Goal: Task Accomplishment & Management: Manage account settings

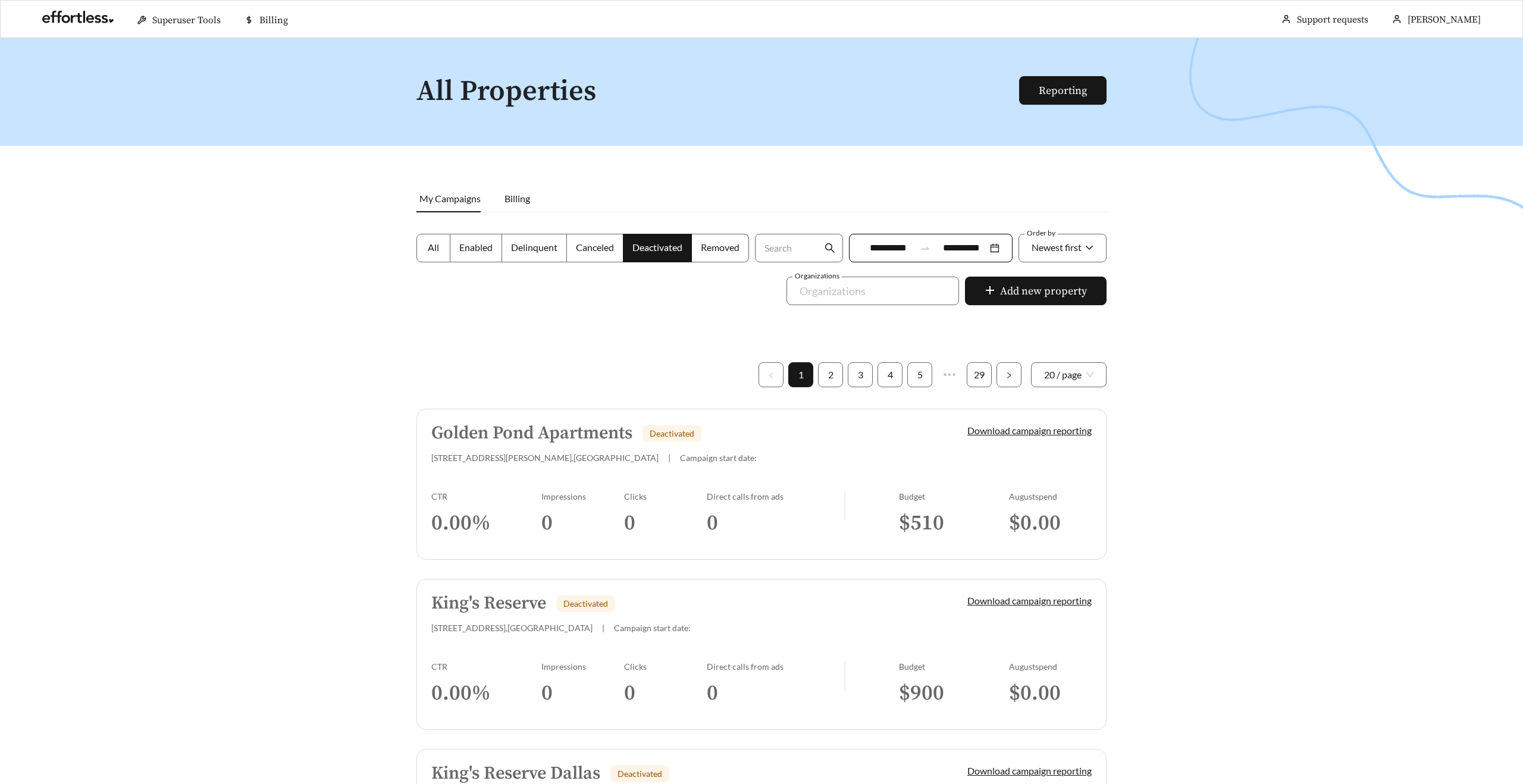
click at [525, 428] on h5 "Golden Pond Apartments" at bounding box center [531, 433] width 201 height 20
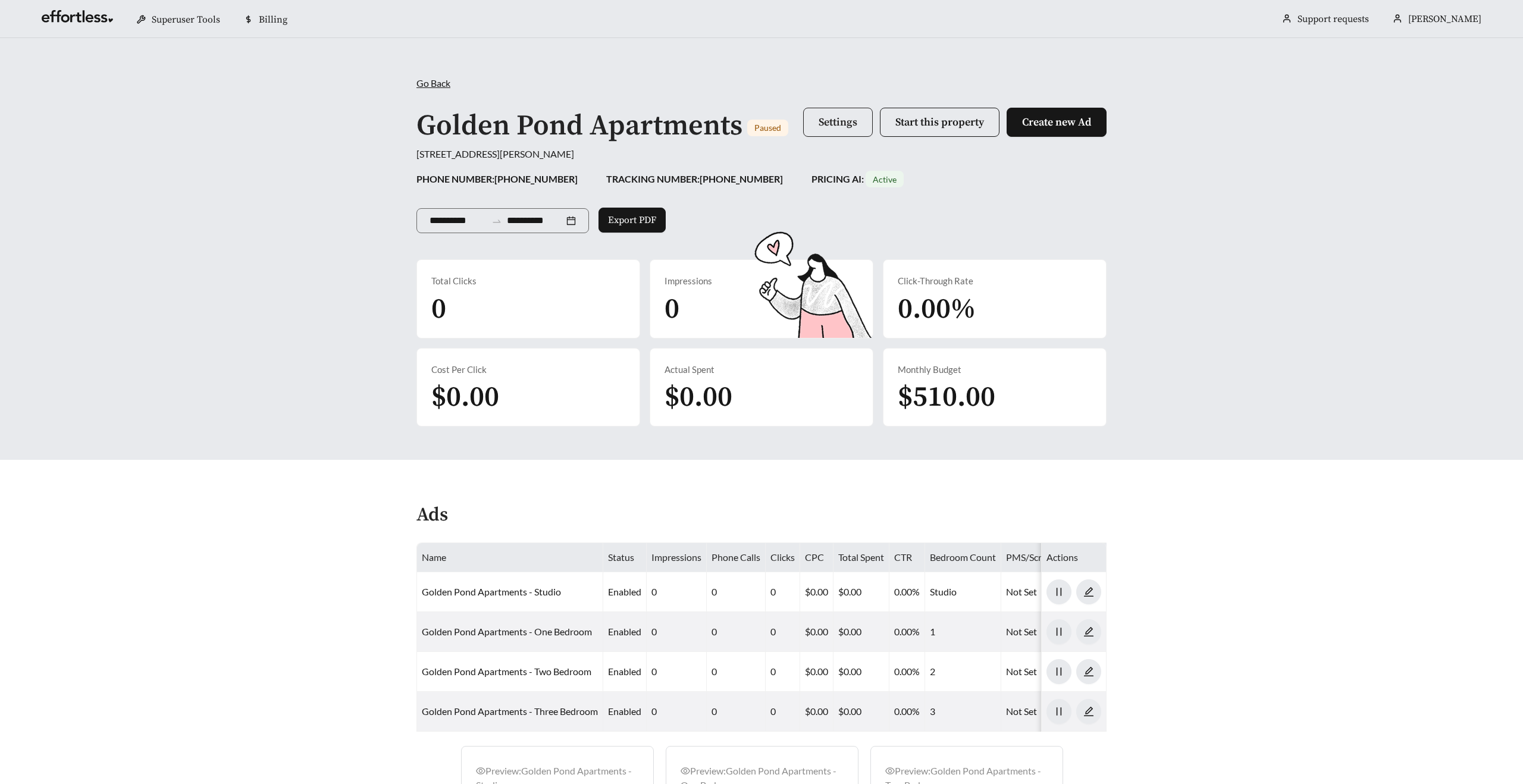
click at [836, 121] on span "Settings" at bounding box center [838, 122] width 39 height 14
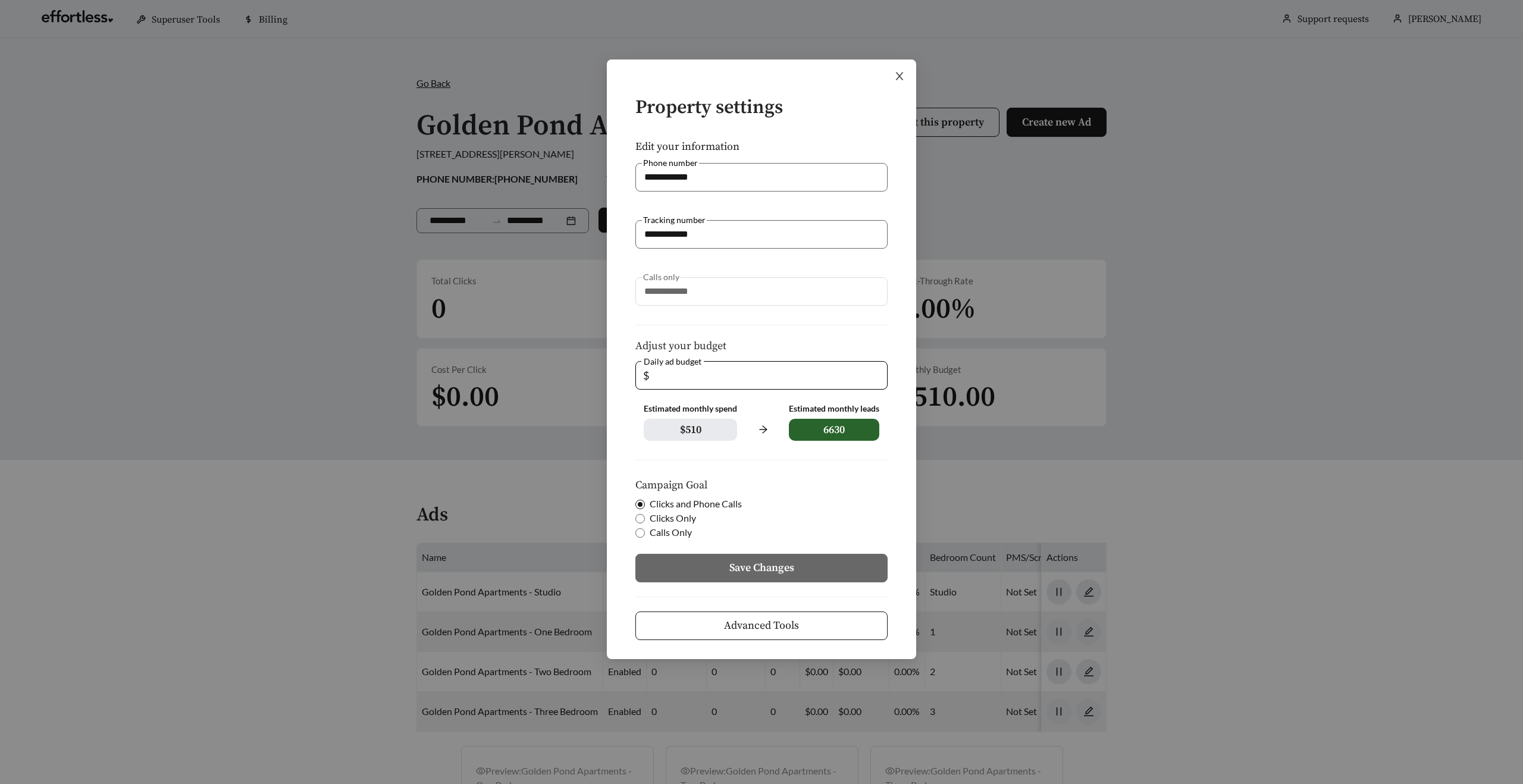
click at [910, 68] on span "Close" at bounding box center [900, 76] width 33 height 33
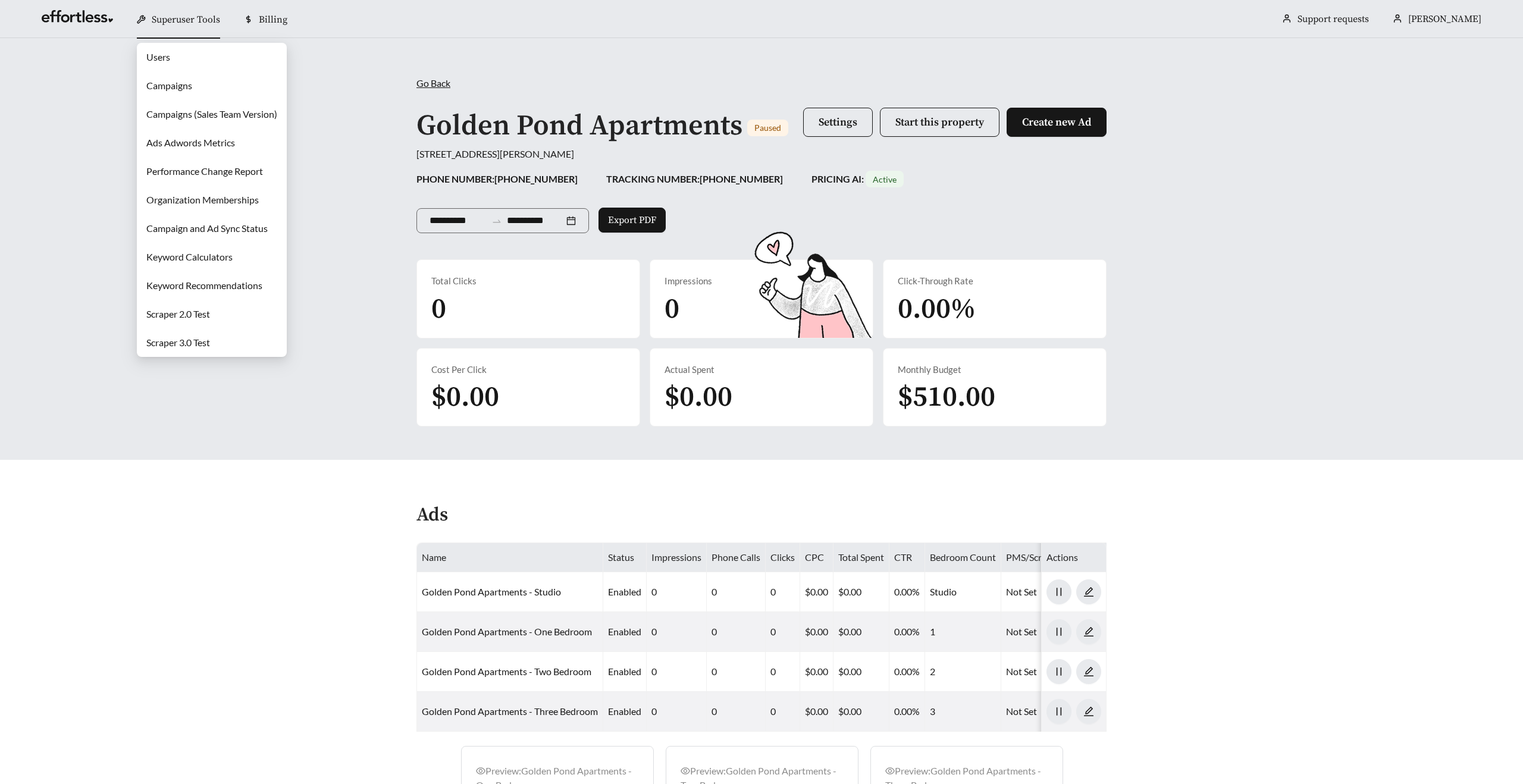
click at [177, 80] on link "Campaigns" at bounding box center [169, 86] width 46 height 12
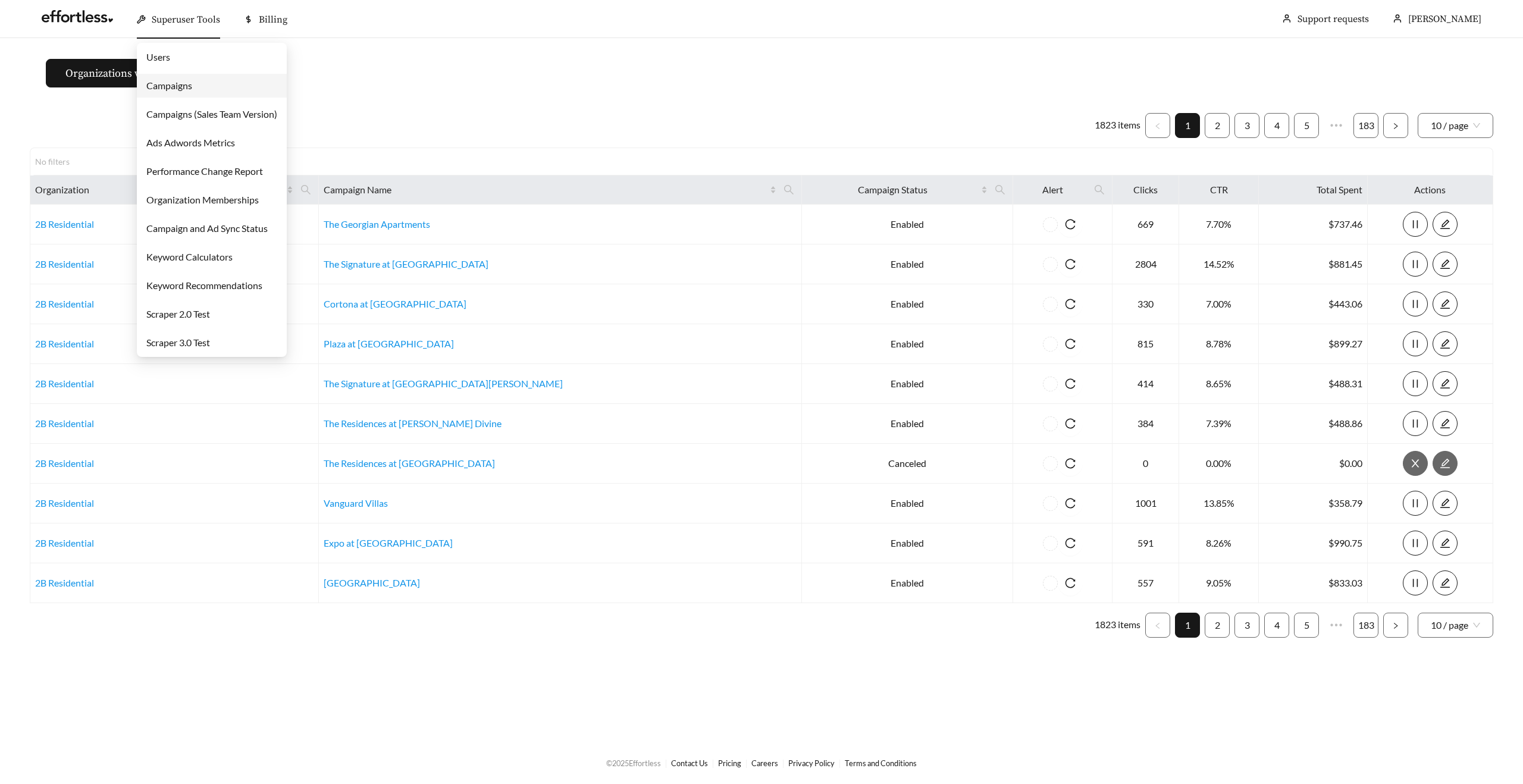
click at [170, 59] on link "Users" at bounding box center [159, 57] width 23 height 12
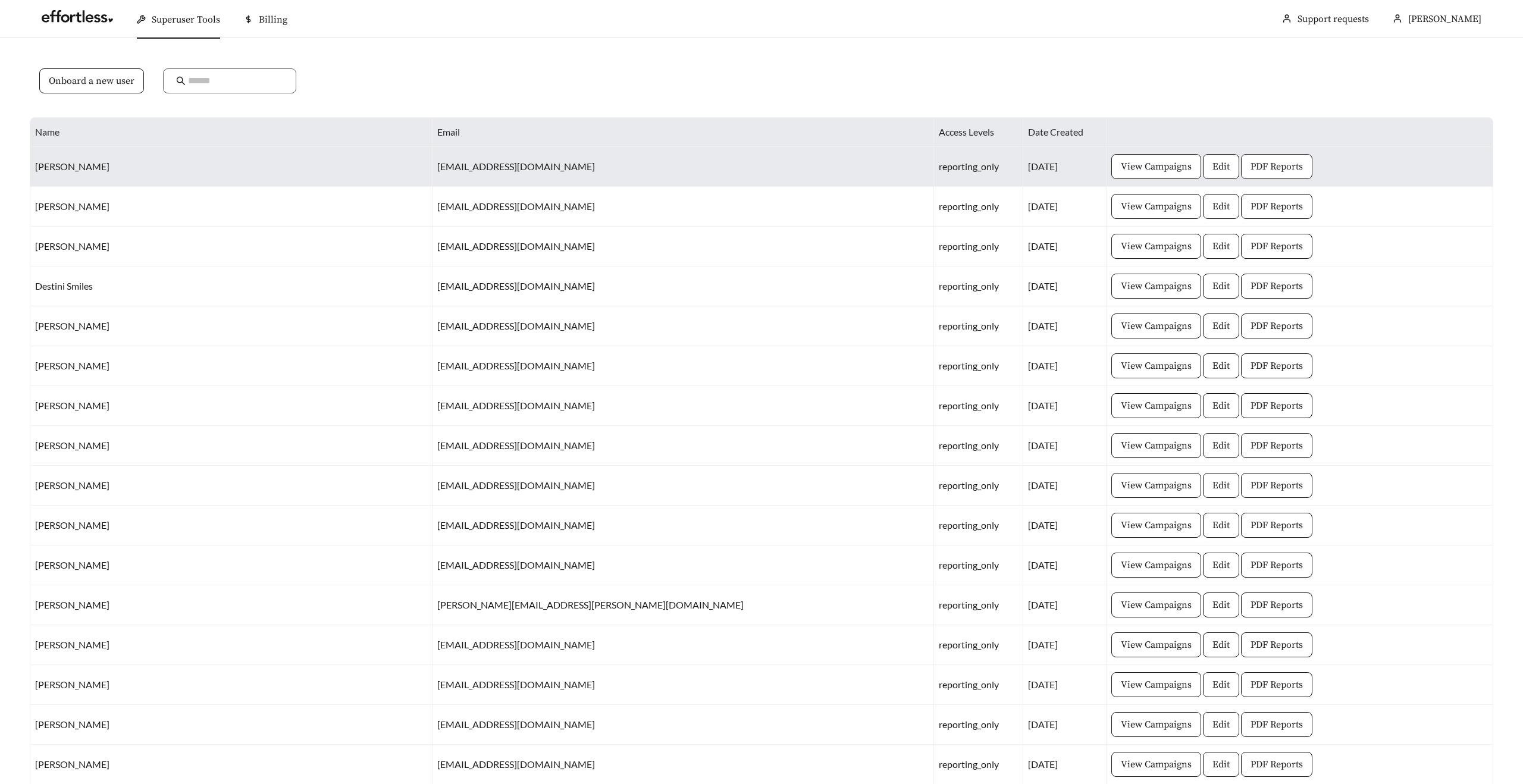
click at [1241, 157] on button "PDF Reports" at bounding box center [1276, 167] width 71 height 25
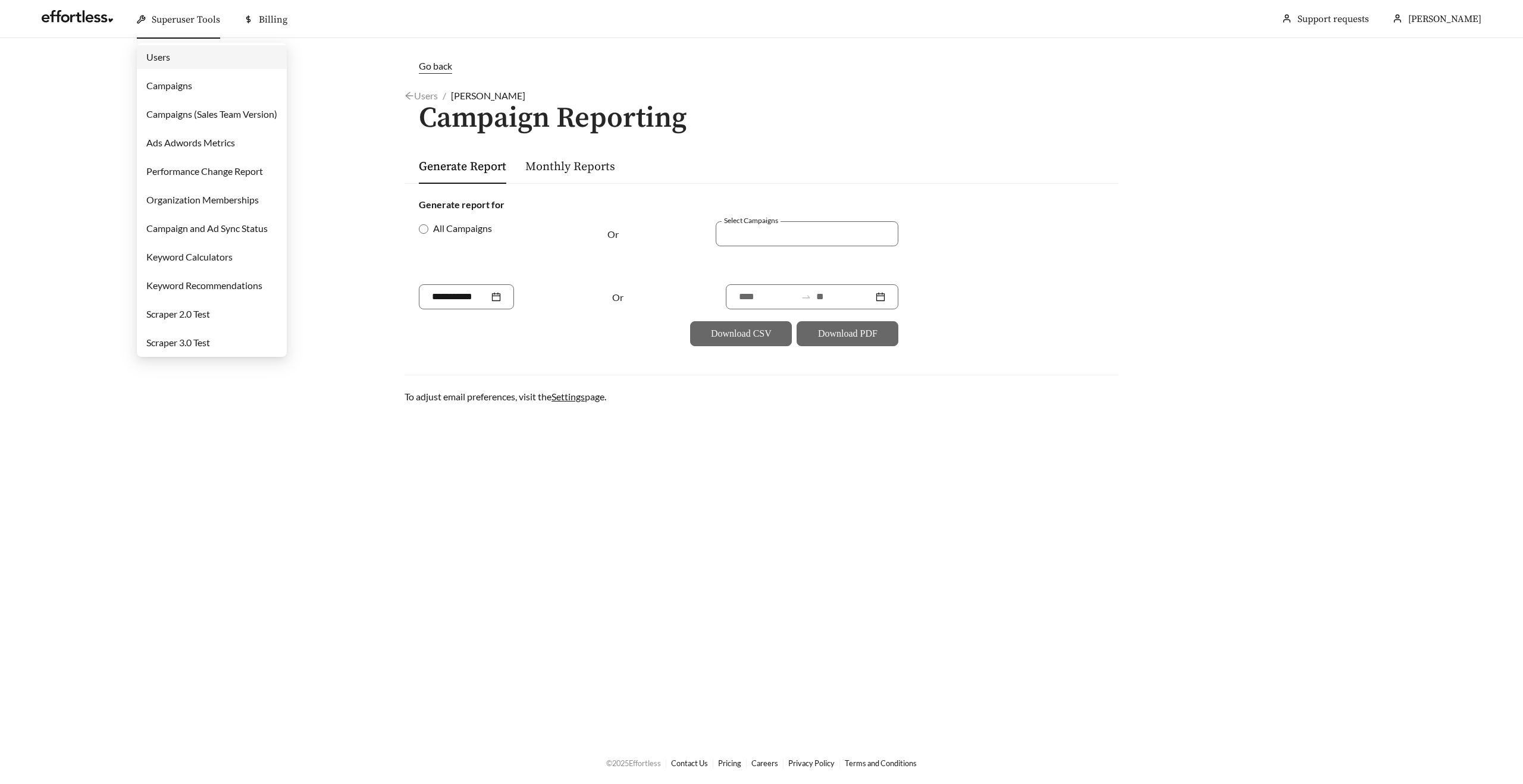
click at [190, 90] on link "Campaigns" at bounding box center [169, 86] width 46 height 12
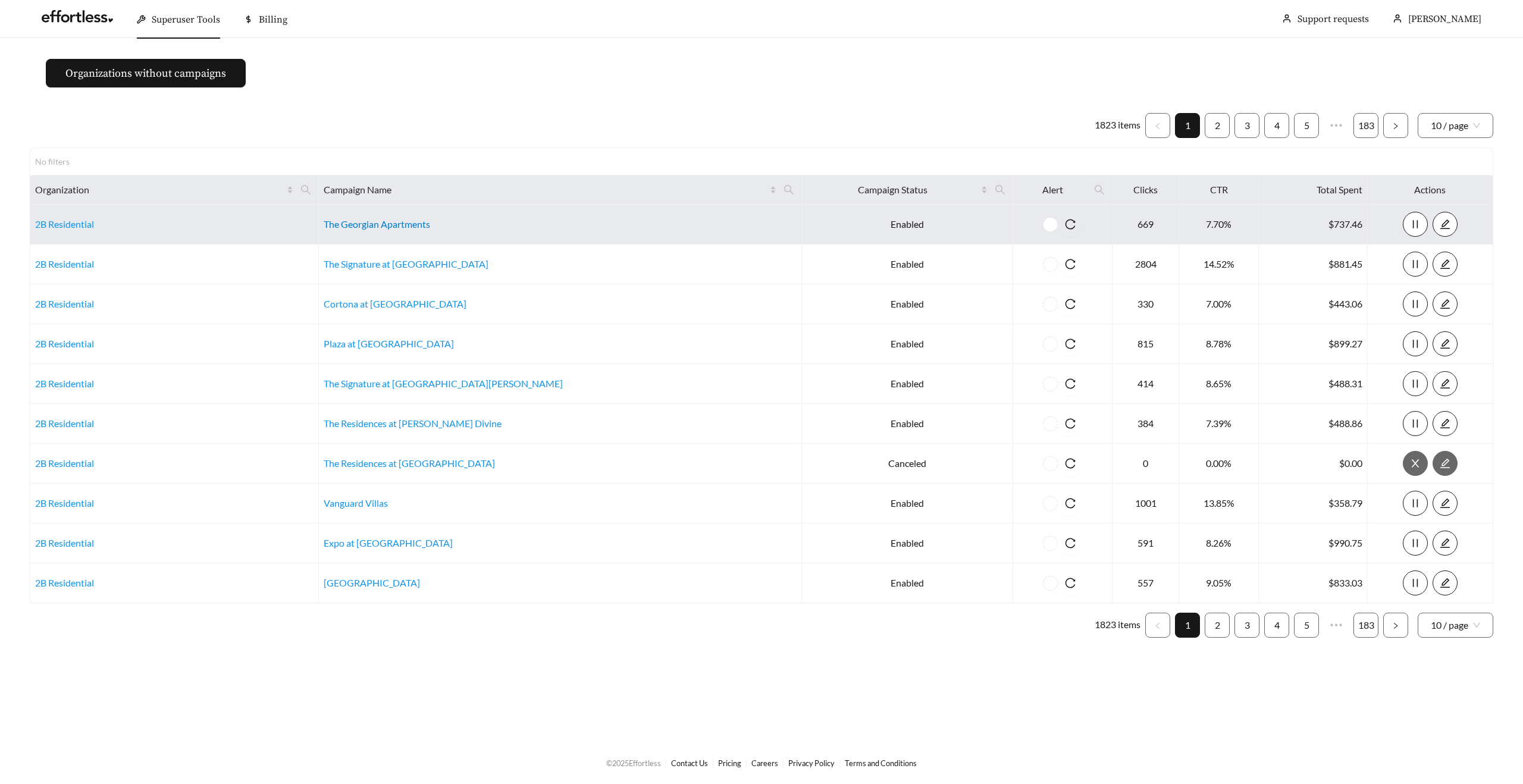
click at [418, 222] on link "The Georgian Apartments" at bounding box center [376, 223] width 106 height 12
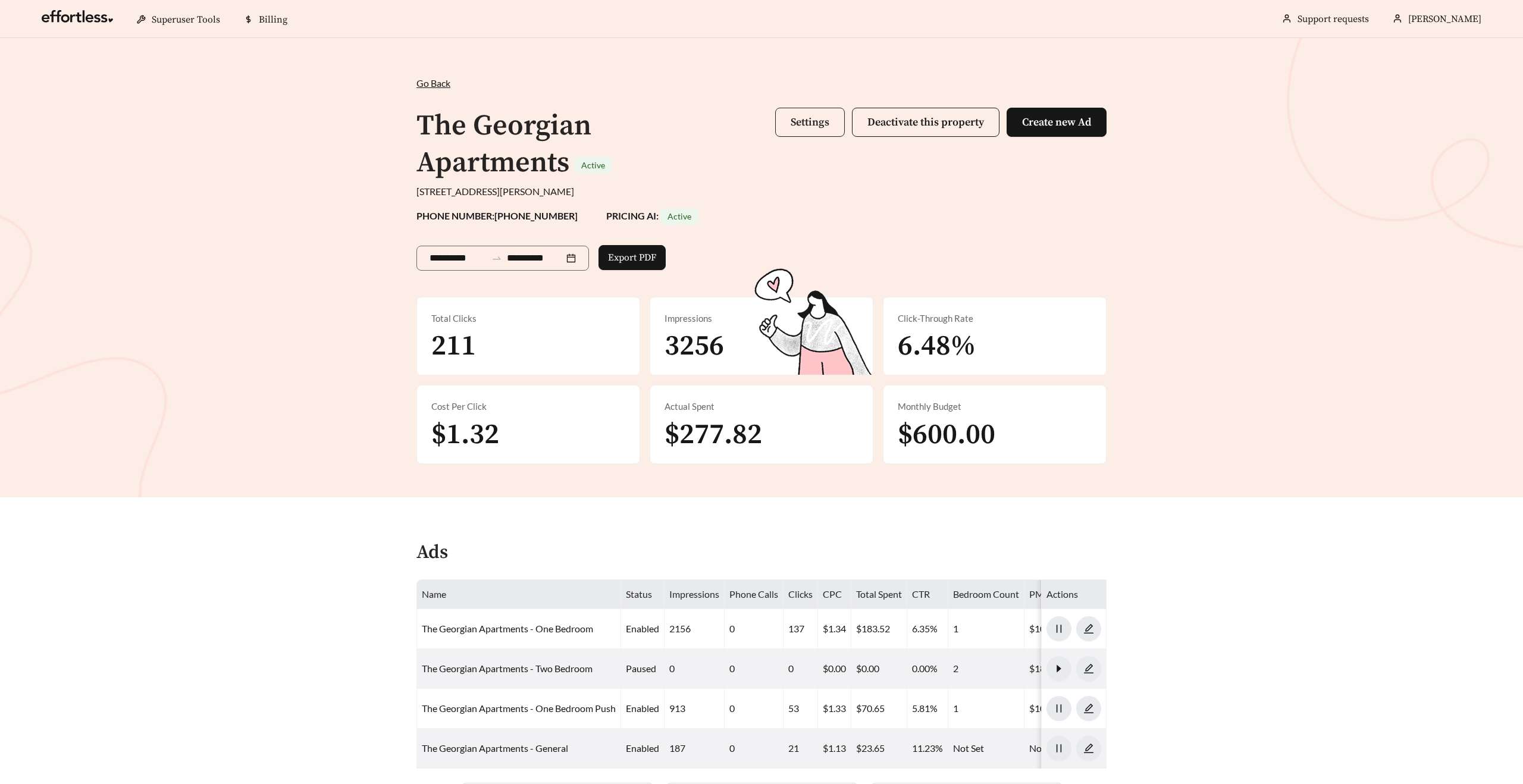
click at [817, 126] on span "Settings" at bounding box center [810, 122] width 39 height 14
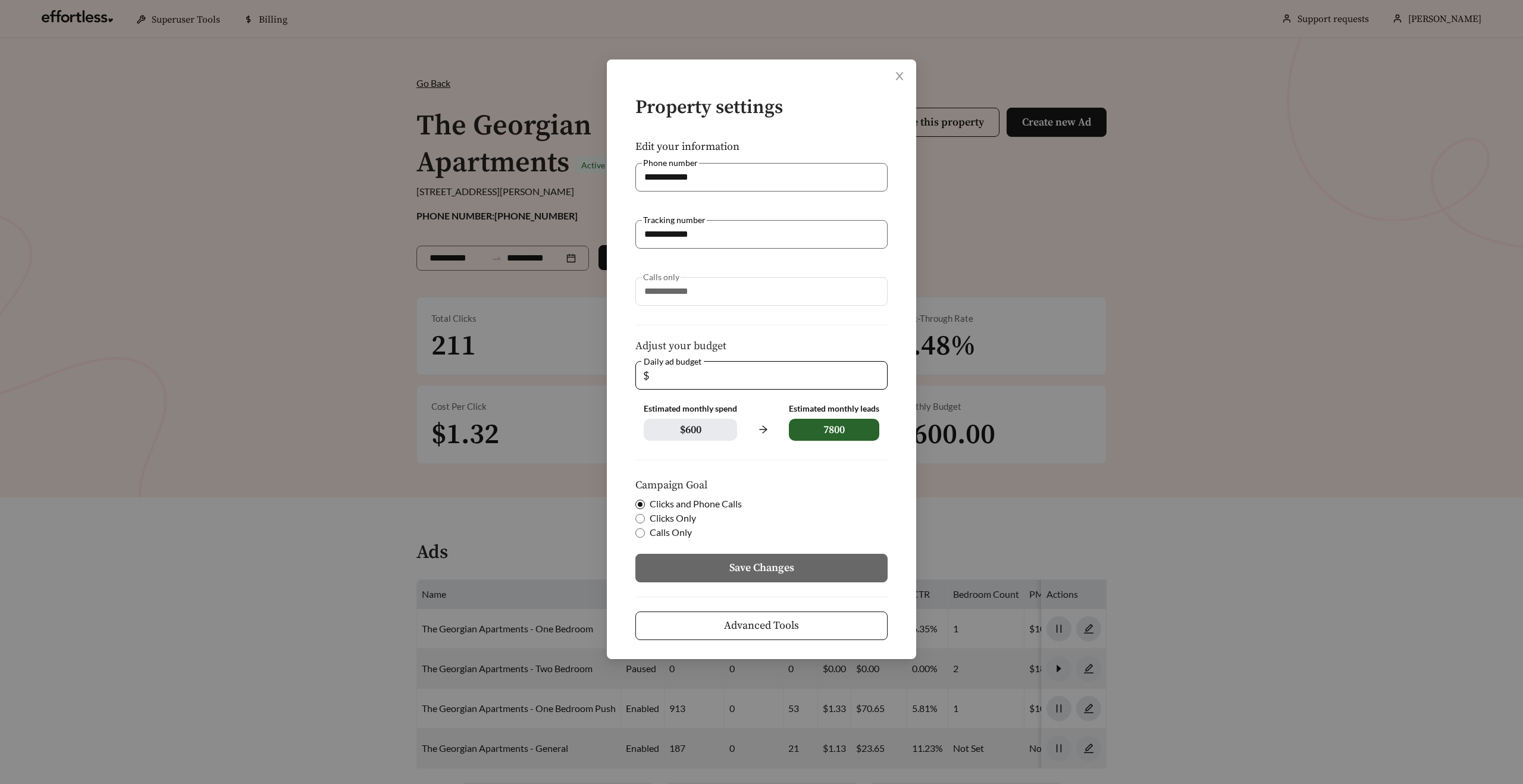
click at [738, 631] on span "Advanced Tools" at bounding box center [761, 626] width 75 height 16
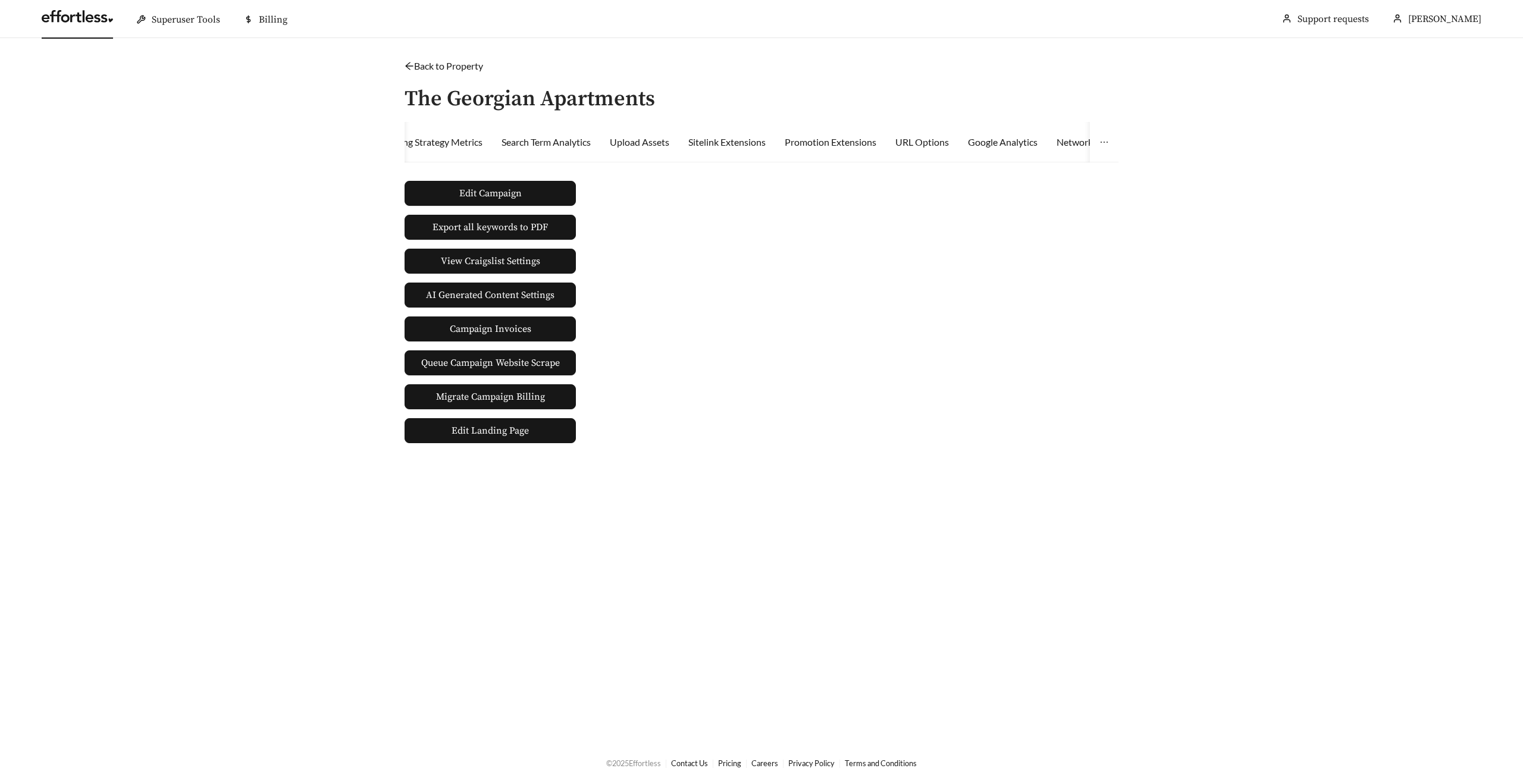
click at [59, 18] on link at bounding box center [77, 19] width 71 height 12
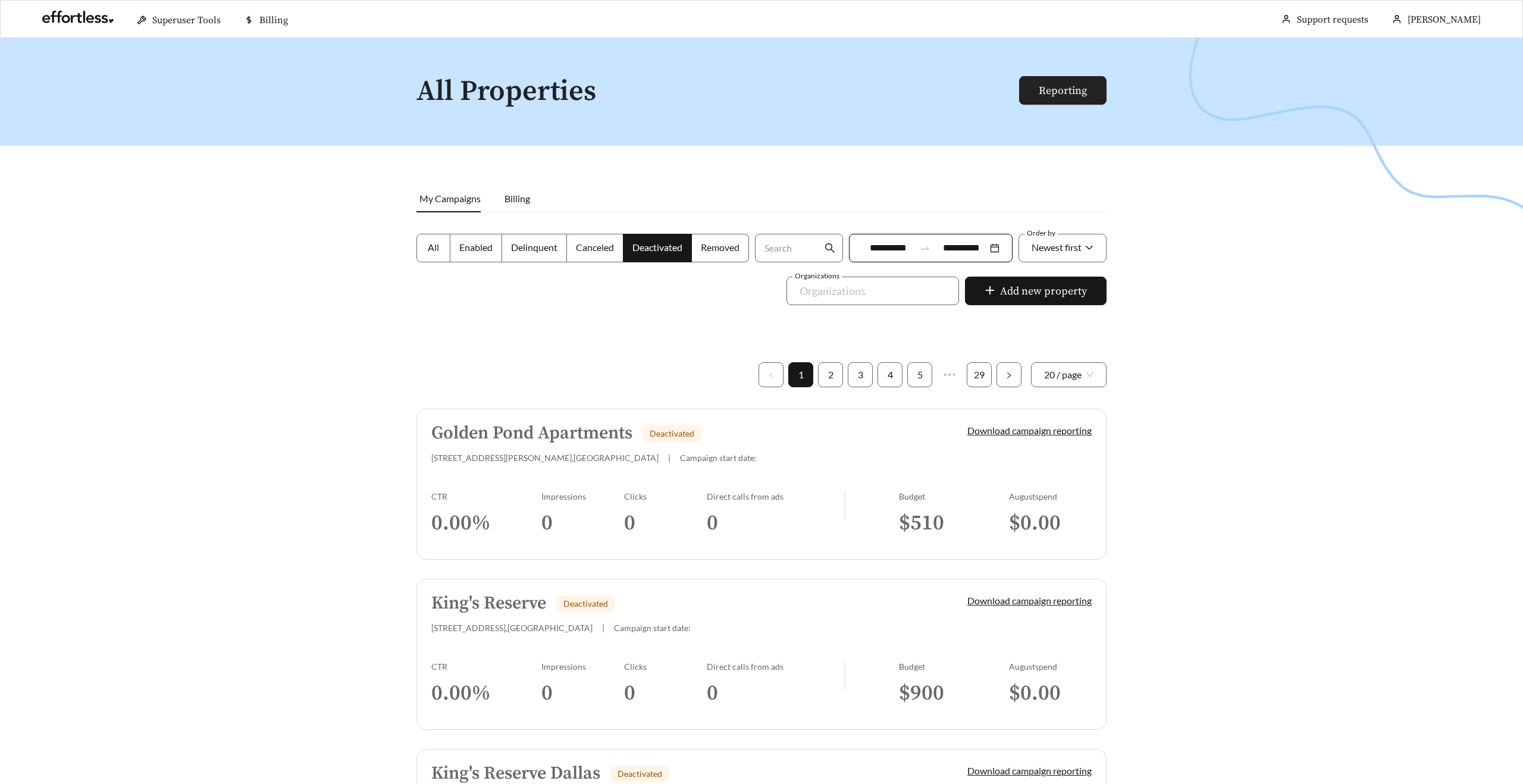
click at [1039, 90] on link "Reporting" at bounding box center [1064, 90] width 49 height 14
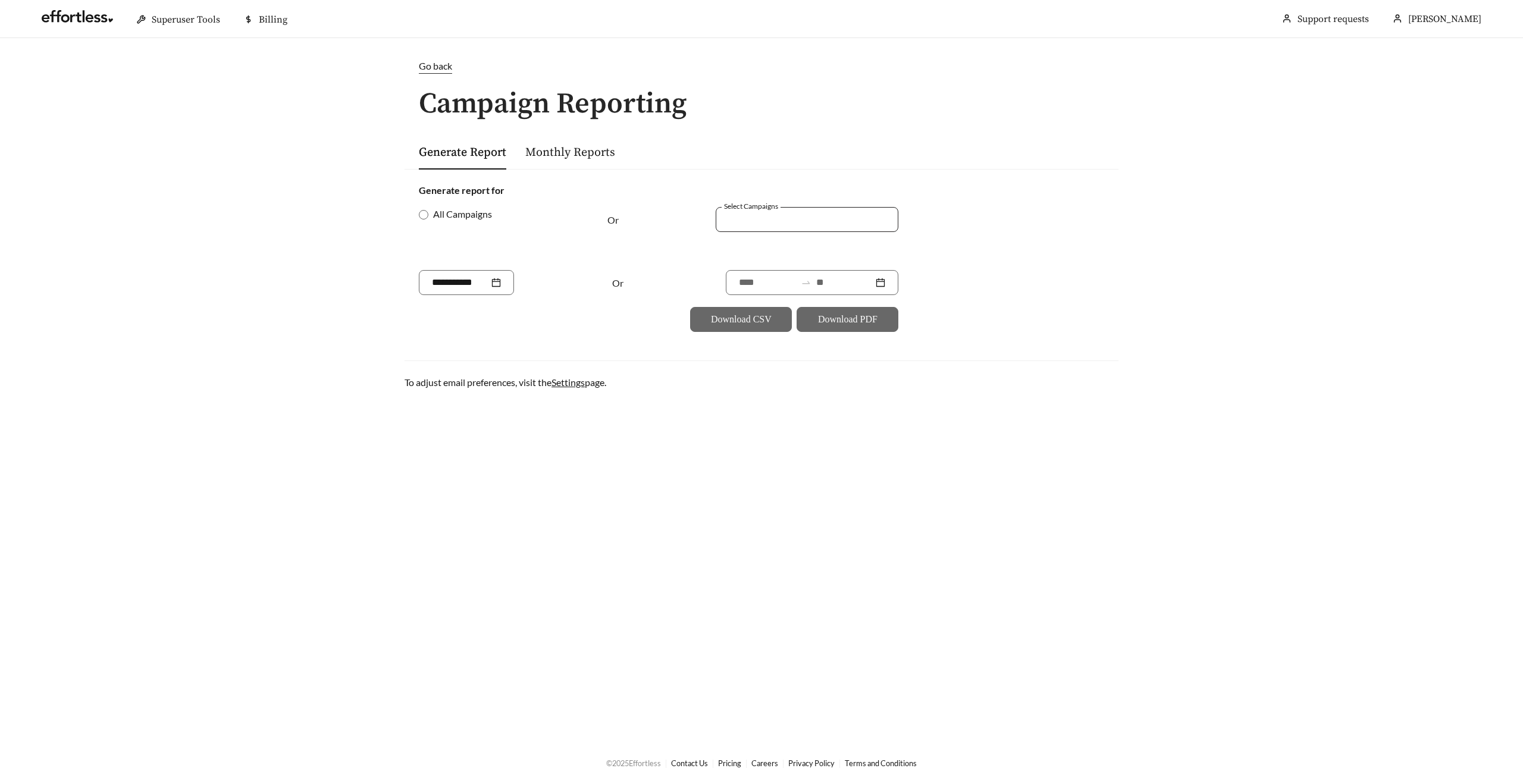
click at [729, 224] on input "Select Campaigns" at bounding box center [730, 219] width 3 height 15
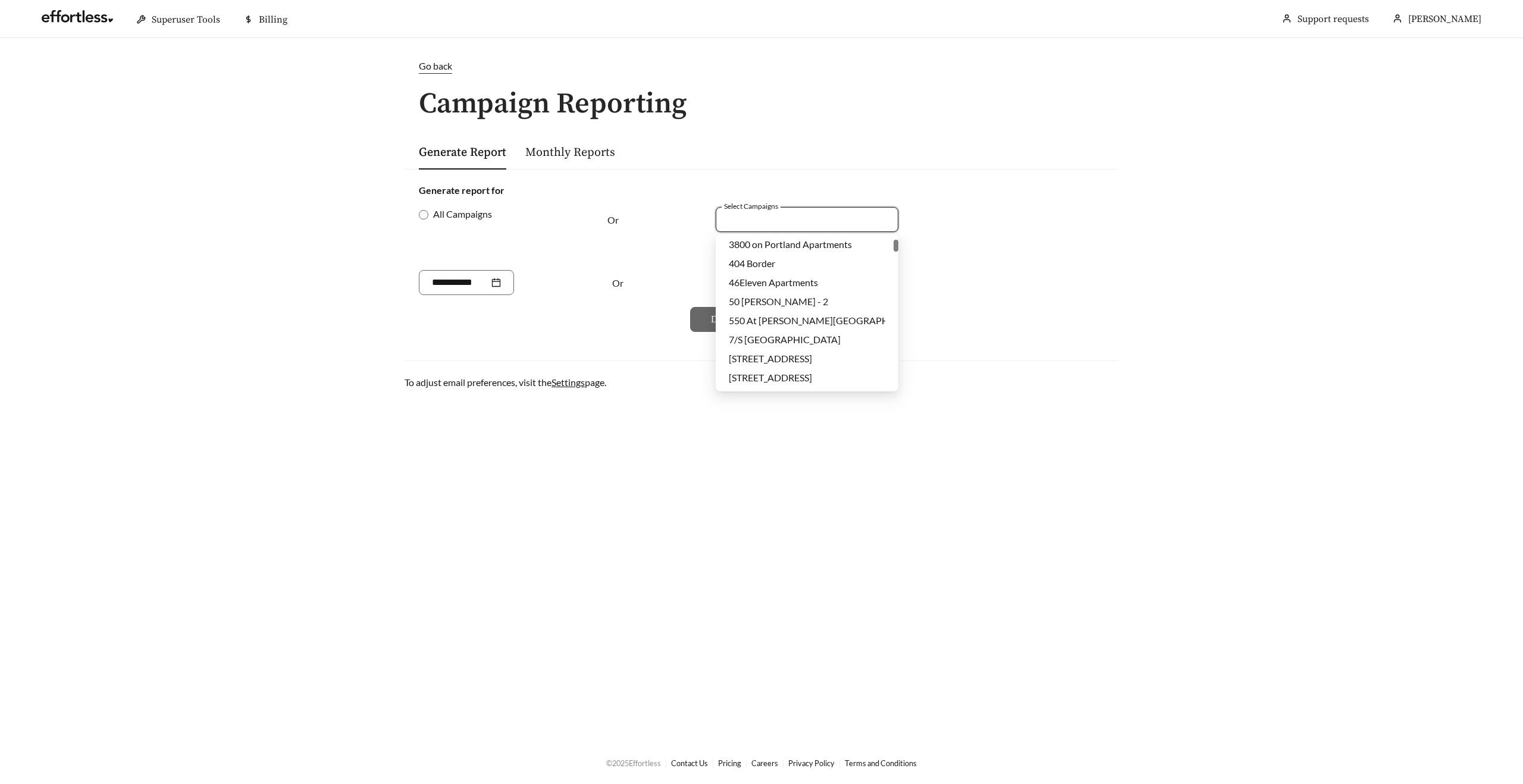
scroll to position [505, 0]
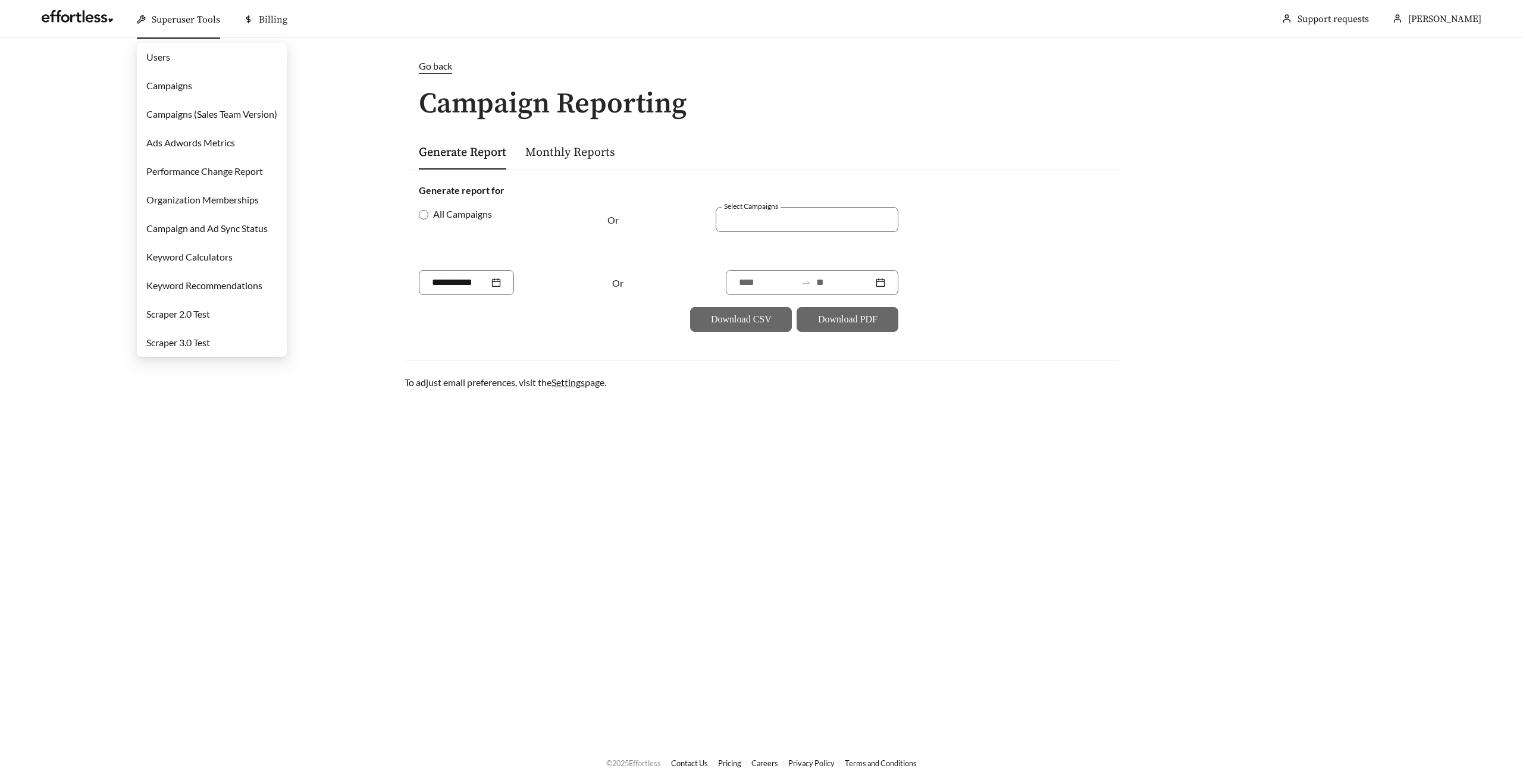
click at [165, 59] on link "Users" at bounding box center [159, 57] width 23 height 12
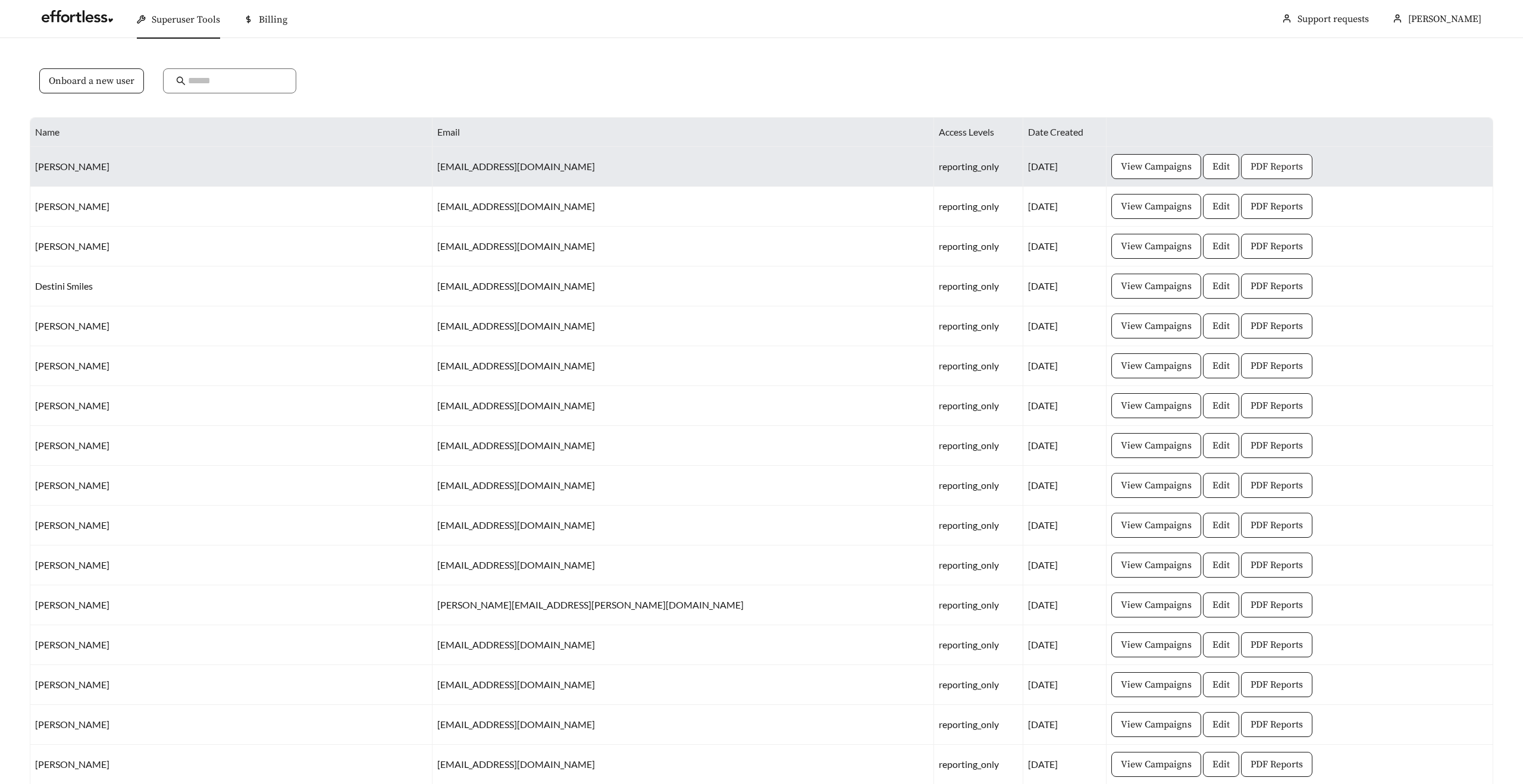
click at [1251, 166] on span "PDF Reports" at bounding box center [1277, 167] width 52 height 14
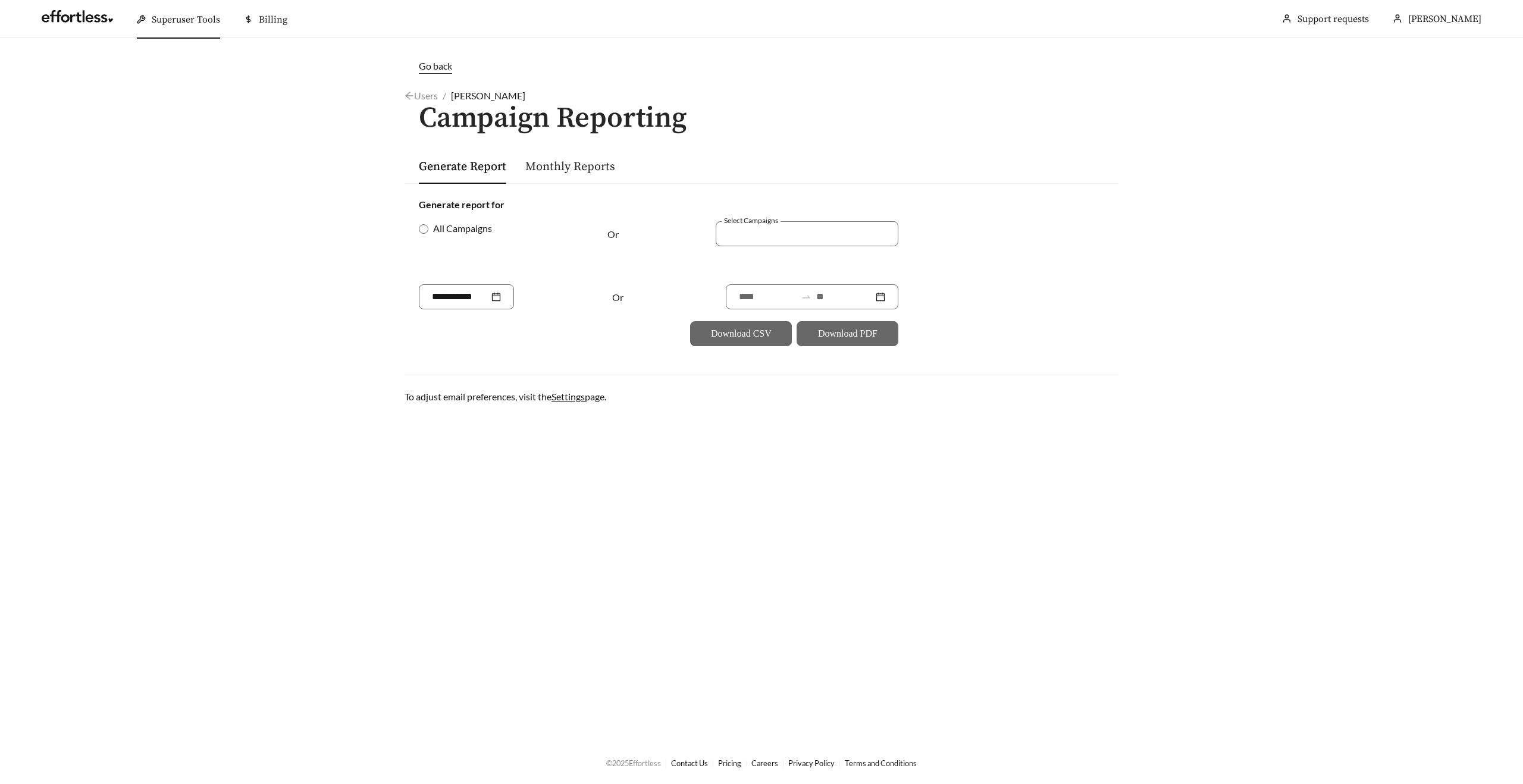
click at [576, 169] on link "Monthly Reports" at bounding box center [570, 167] width 90 height 15
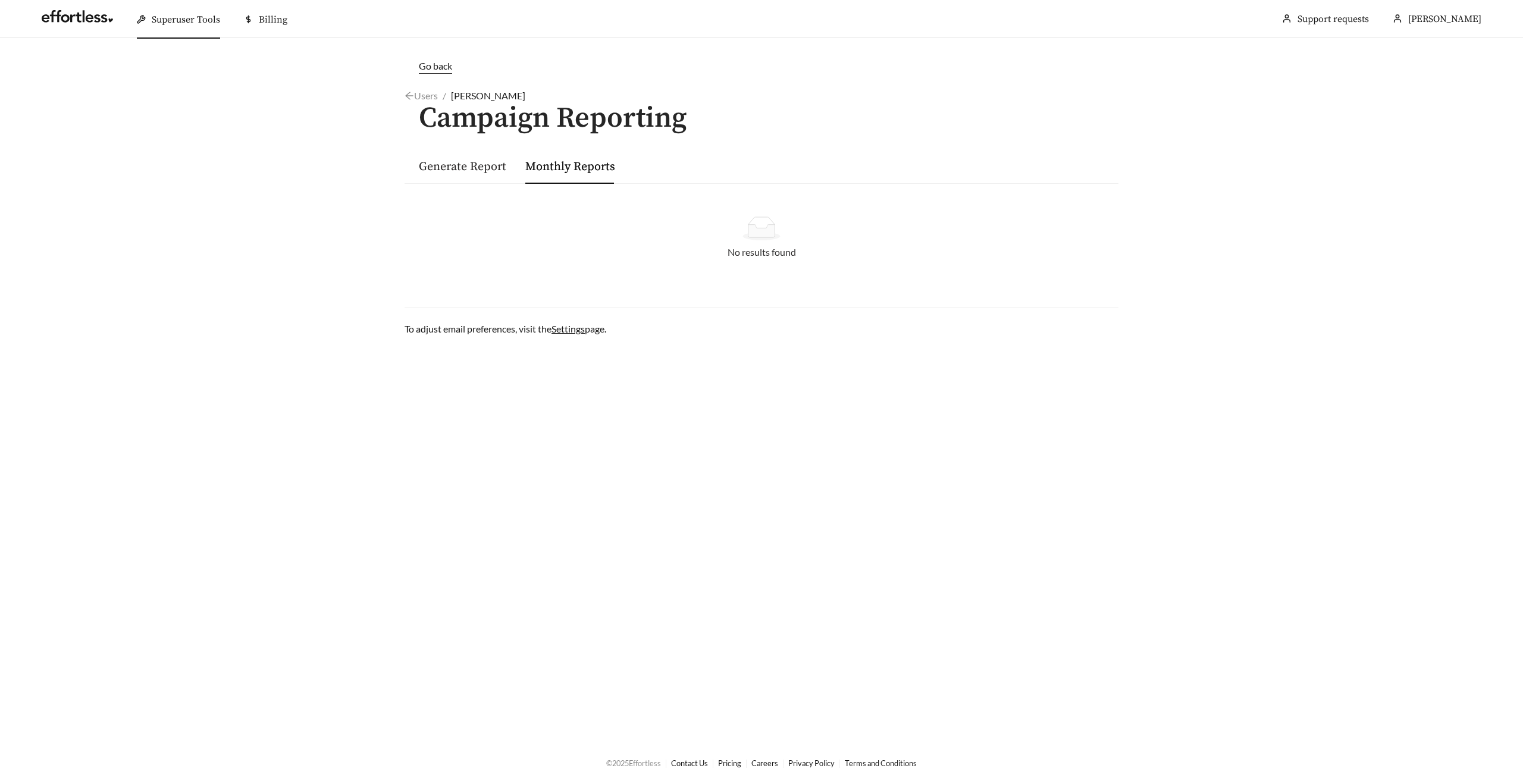
click at [476, 166] on link "Generate Report" at bounding box center [462, 167] width 87 height 15
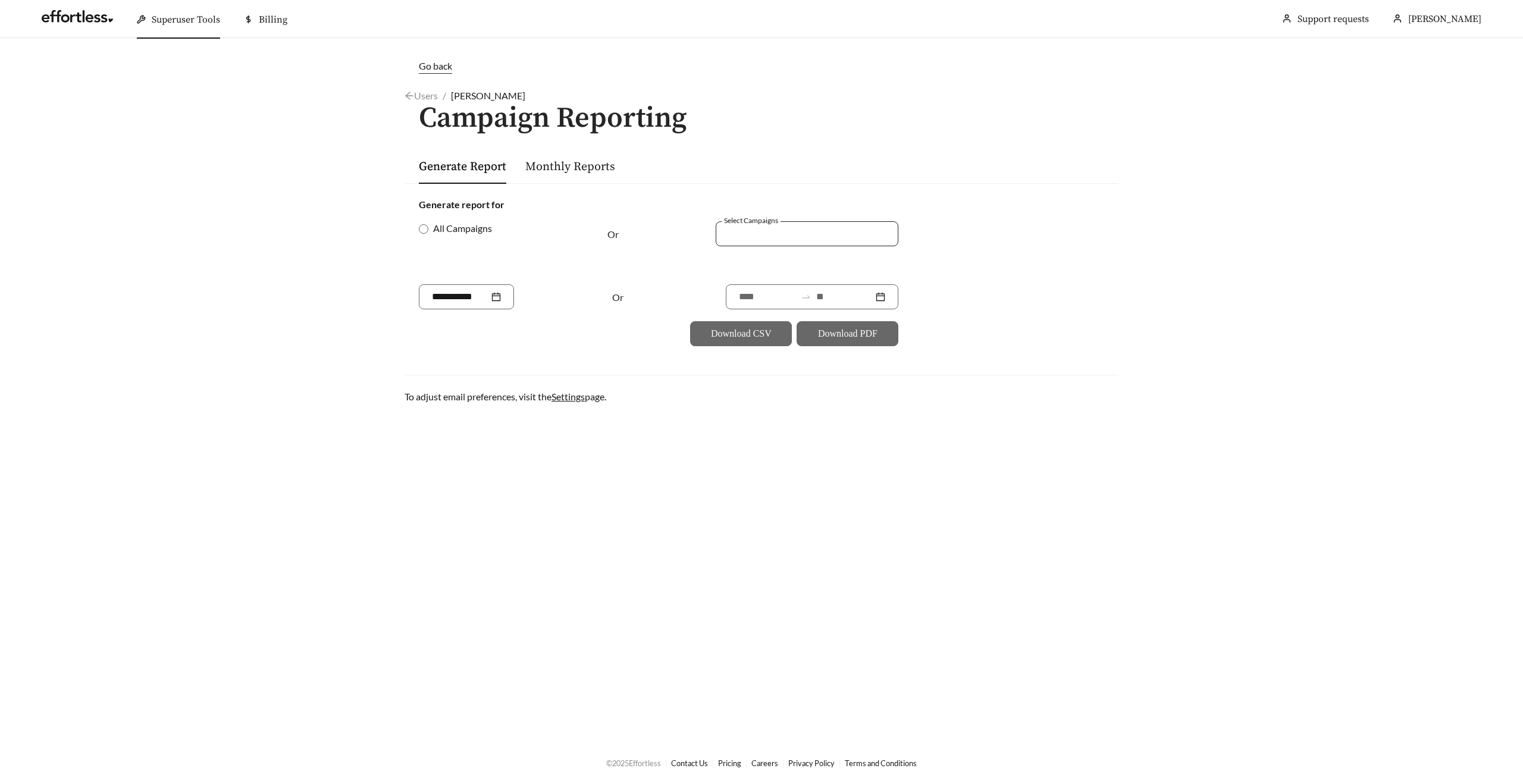
click at [781, 226] on div at bounding box center [799, 233] width 155 height 16
click at [766, 236] on div at bounding box center [799, 233] width 155 height 16
click at [752, 177] on div "Generate Report Monthly Reports" at bounding box center [761, 166] width 685 height 35
click at [742, 230] on div at bounding box center [799, 233] width 155 height 16
click at [743, 201] on div "Generate report for" at bounding box center [761, 204] width 685 height 14
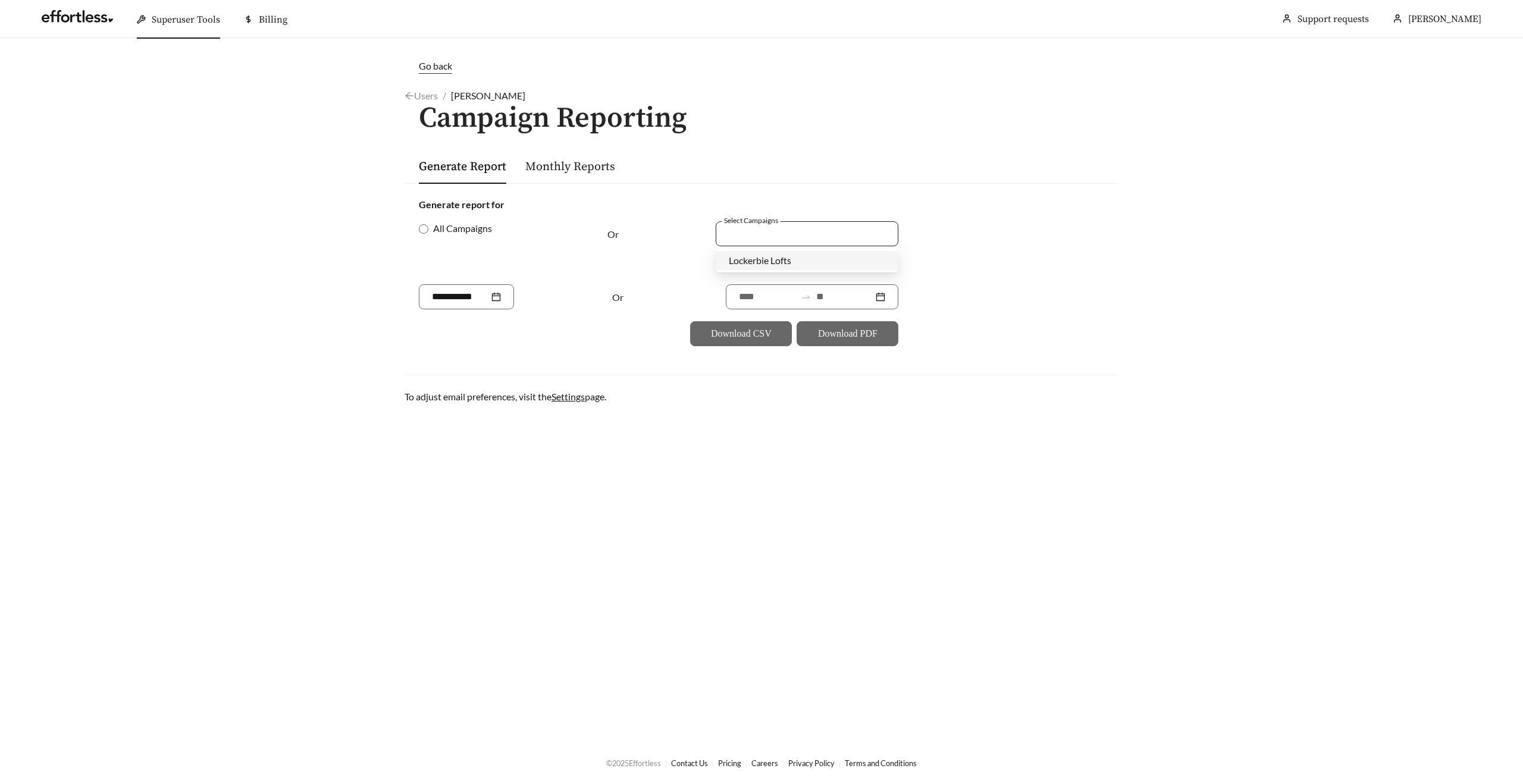
click at [739, 231] on div at bounding box center [799, 233] width 155 height 16
click at [679, 210] on div "Generate report for" at bounding box center [761, 204] width 685 height 14
click at [85, 25] on link at bounding box center [77, 19] width 71 height 12
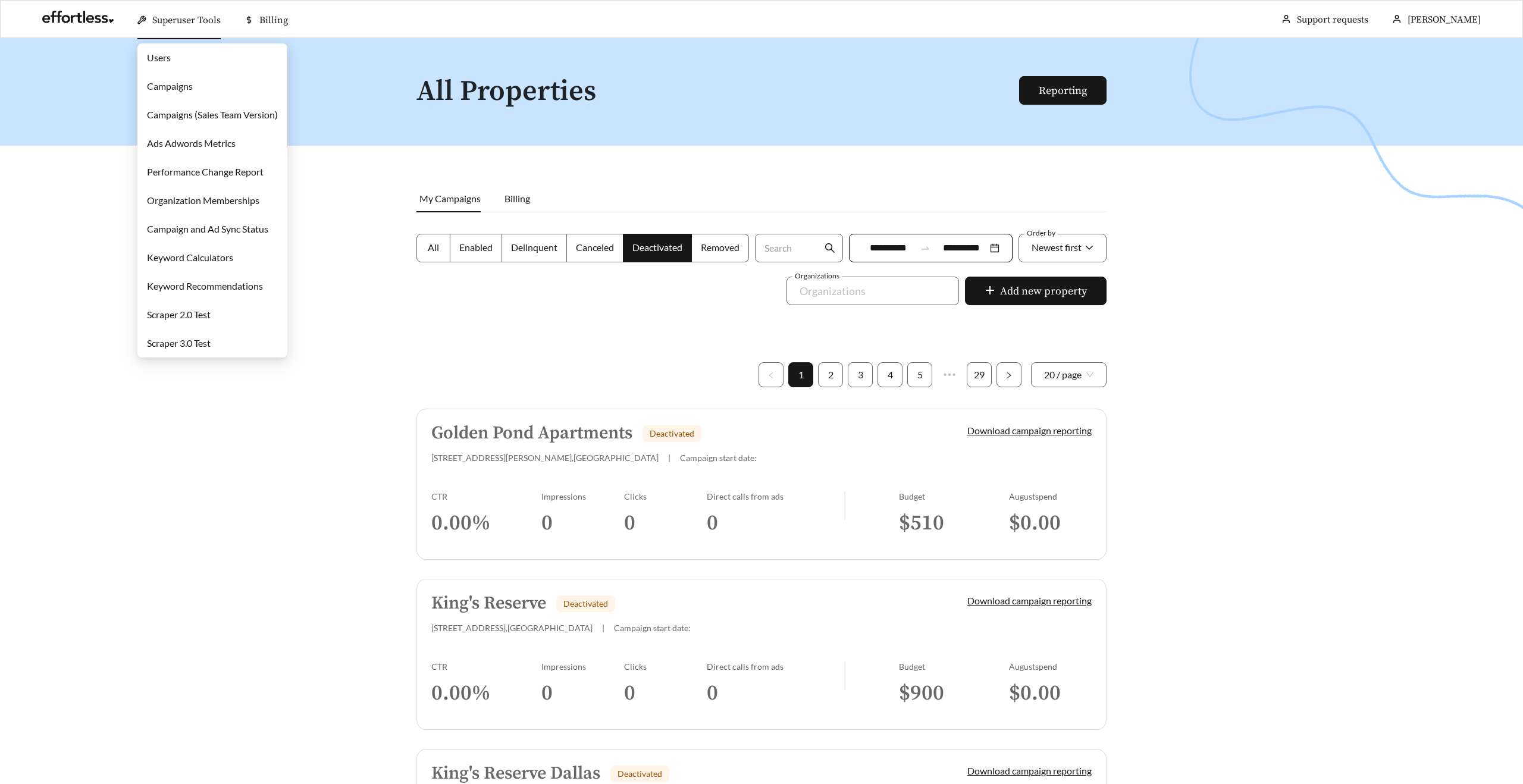
click at [171, 57] on link "Users" at bounding box center [159, 57] width 23 height 12
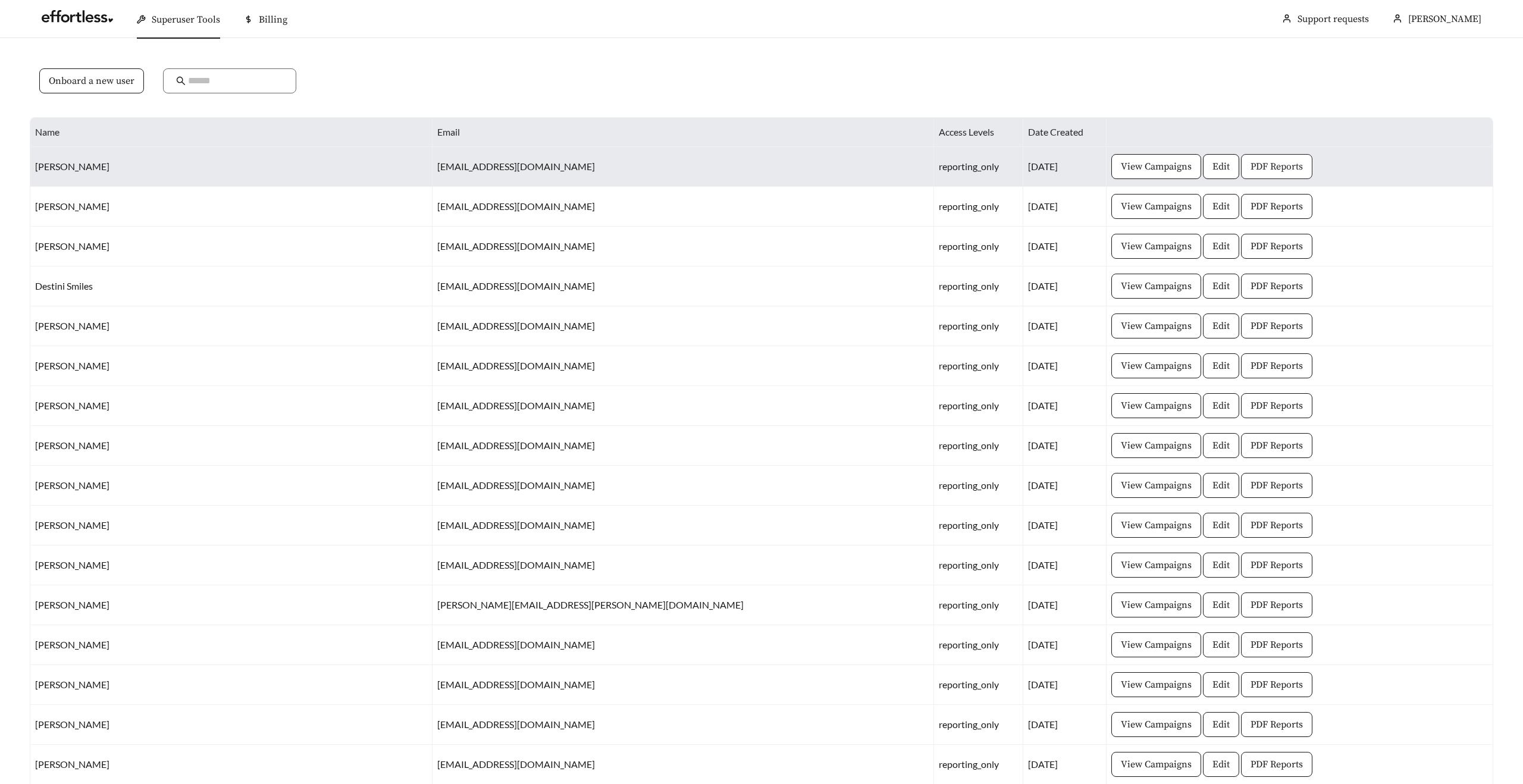
click at [1251, 170] on span "PDF Reports" at bounding box center [1277, 167] width 52 height 14
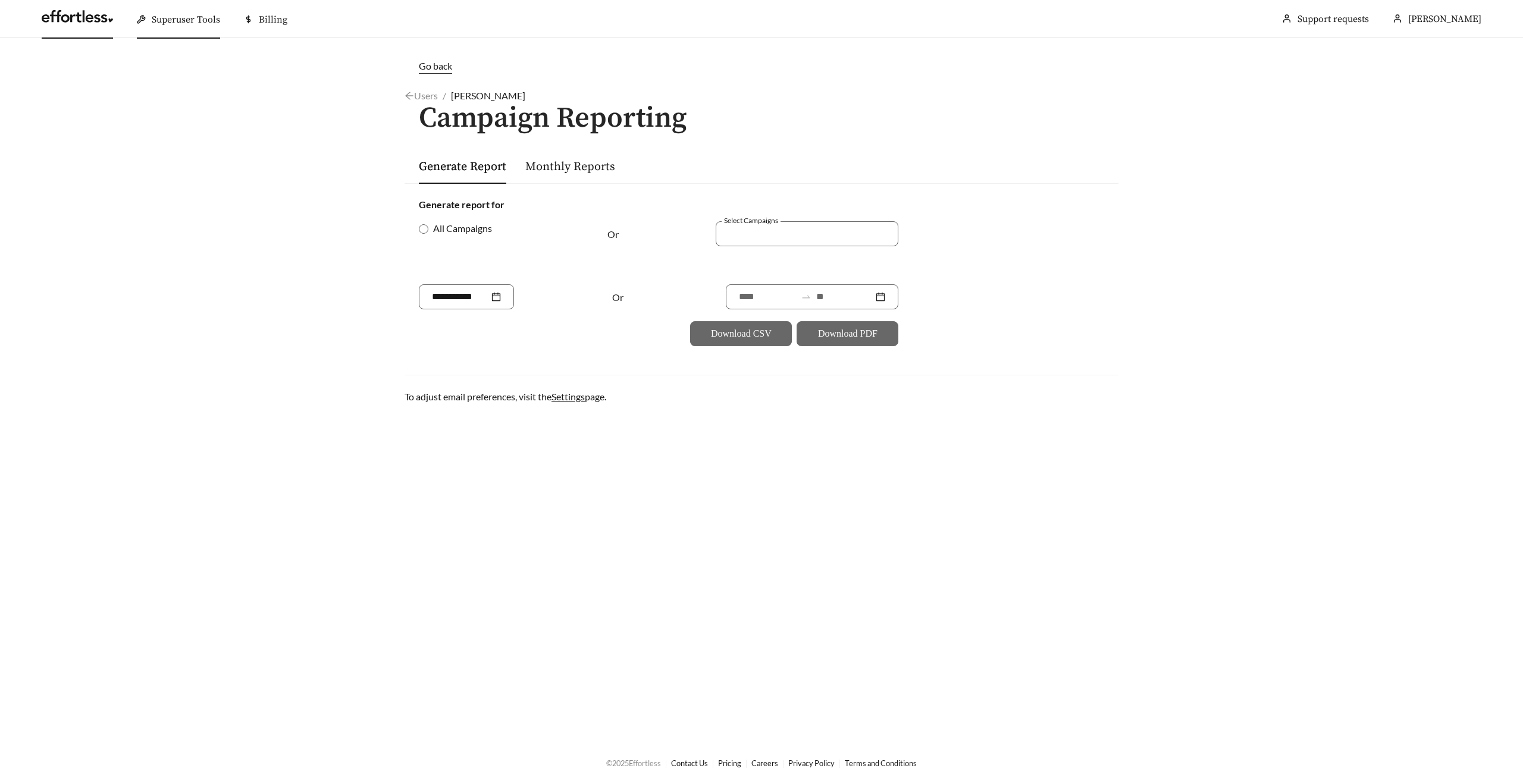
click at [95, 25] on link at bounding box center [77, 19] width 71 height 12
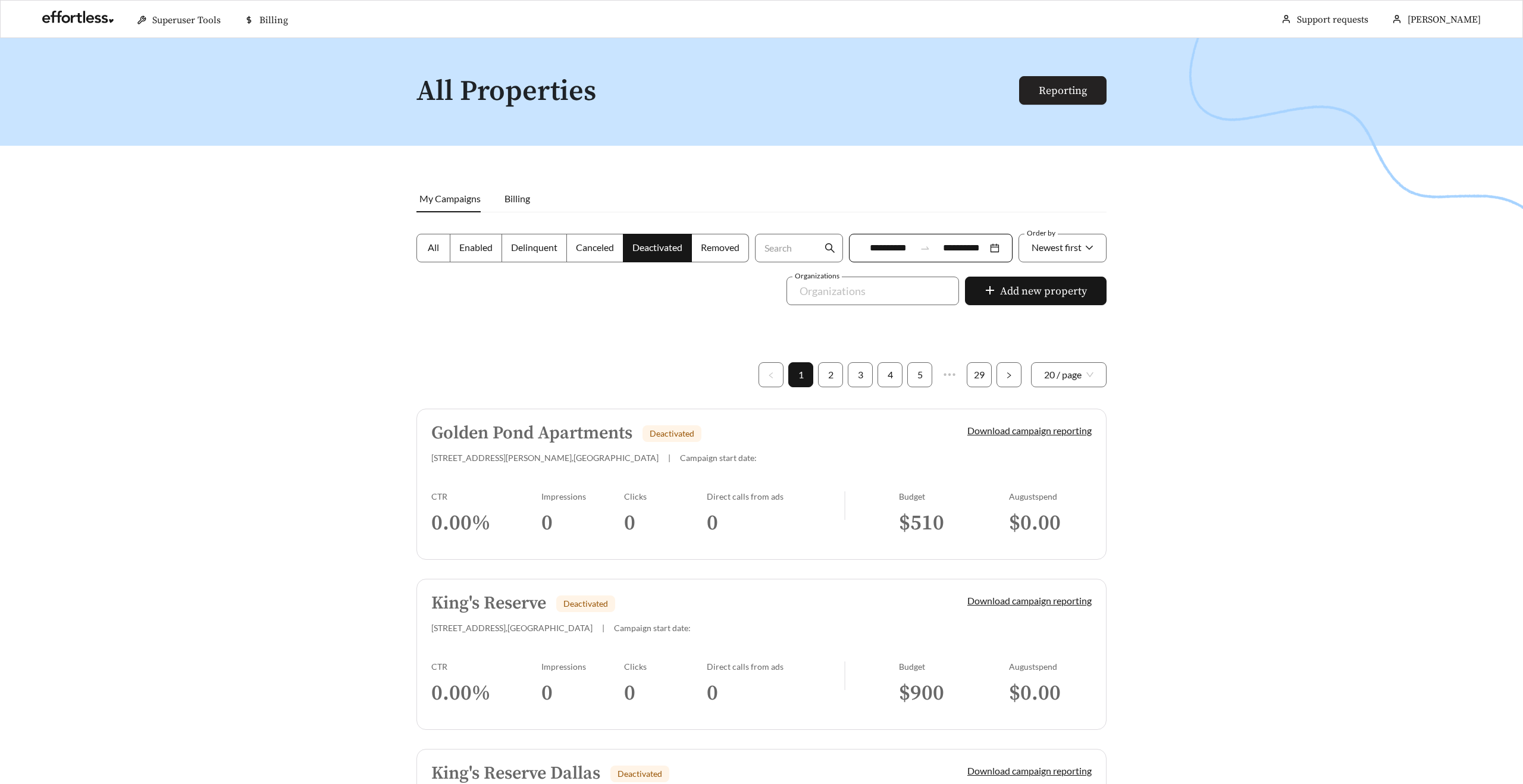
click at [1066, 86] on link "Reporting" at bounding box center [1064, 90] width 49 height 14
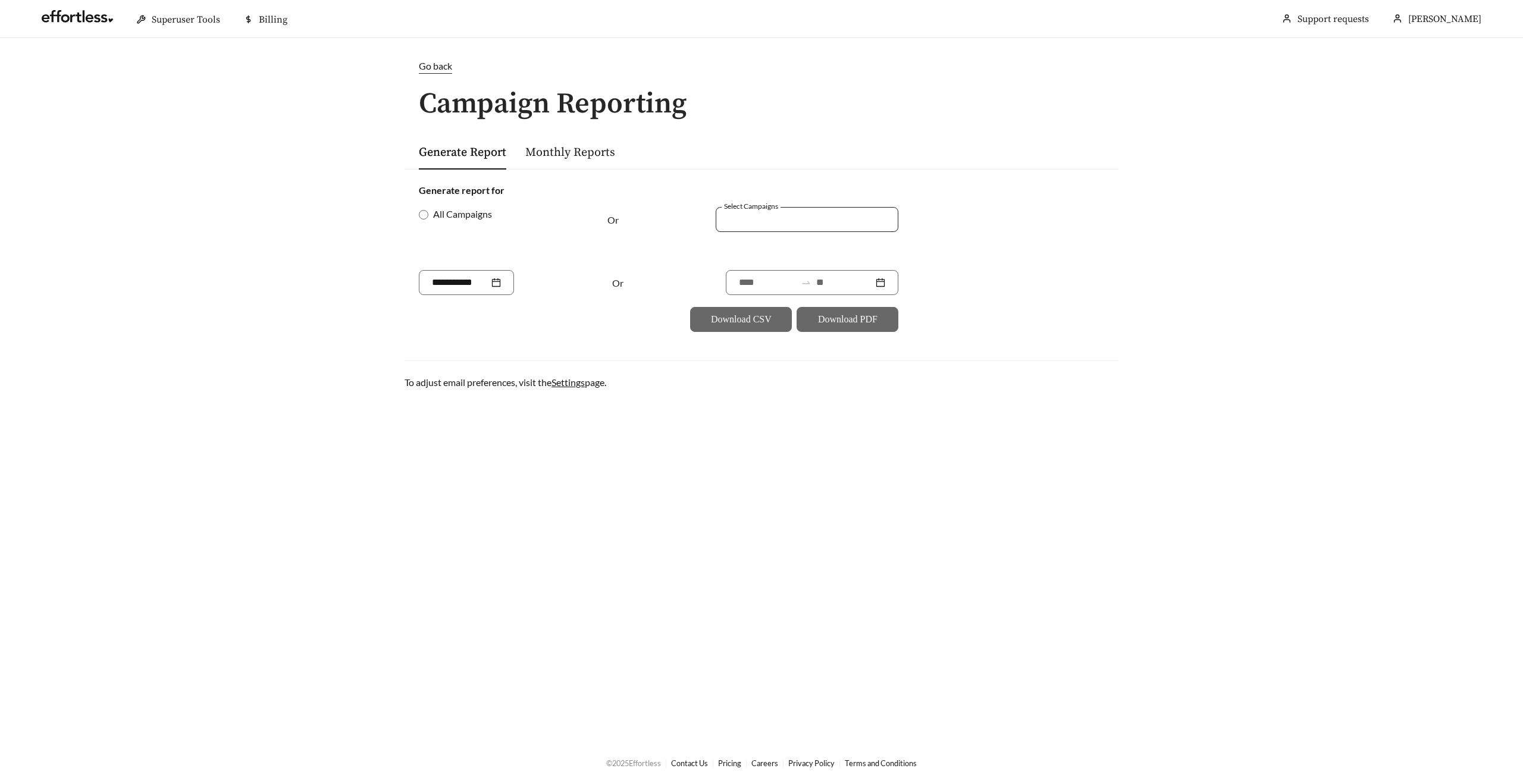
click at [788, 212] on div at bounding box center [799, 220] width 155 height 16
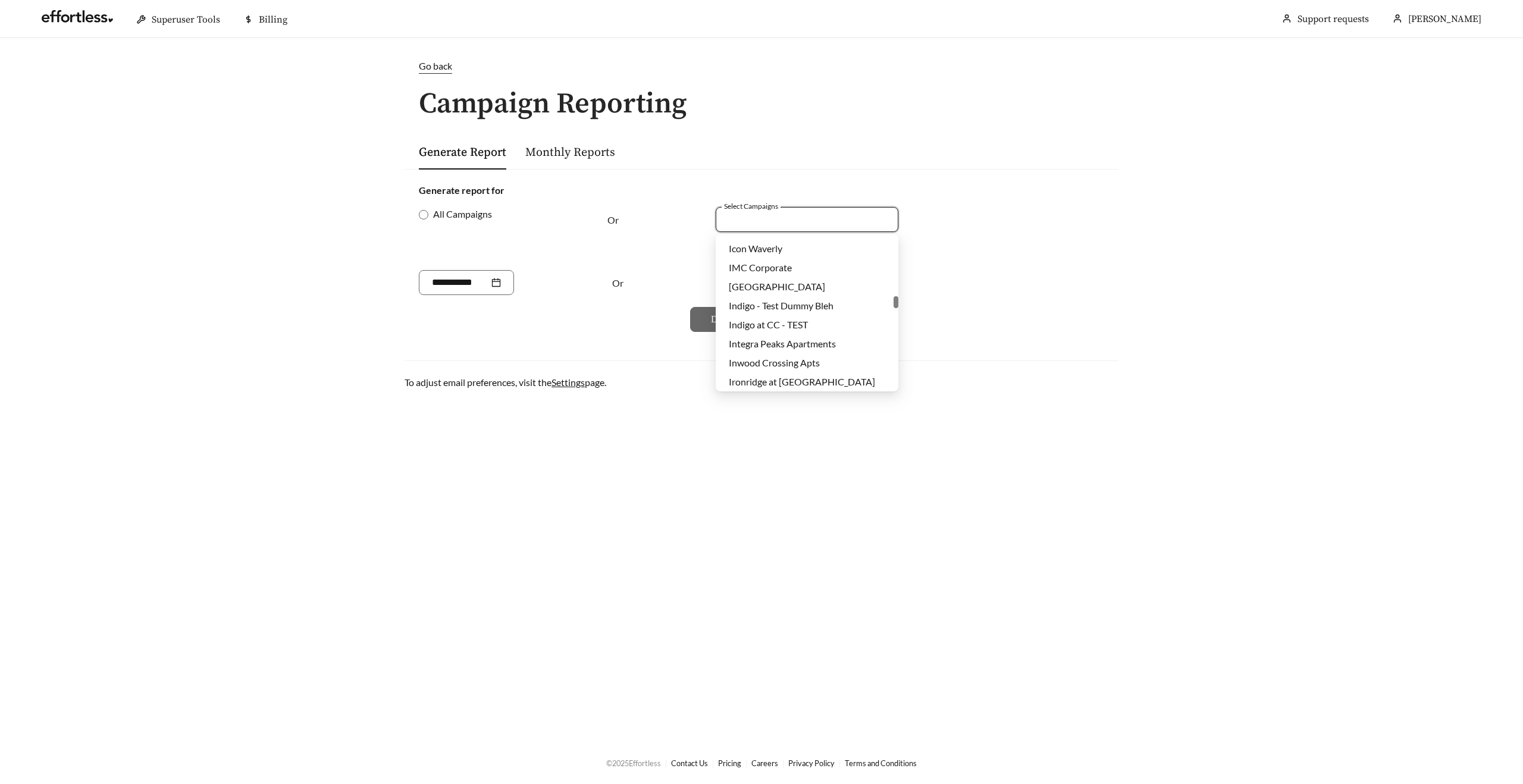
scroll to position [11093, 0]
type input "*"
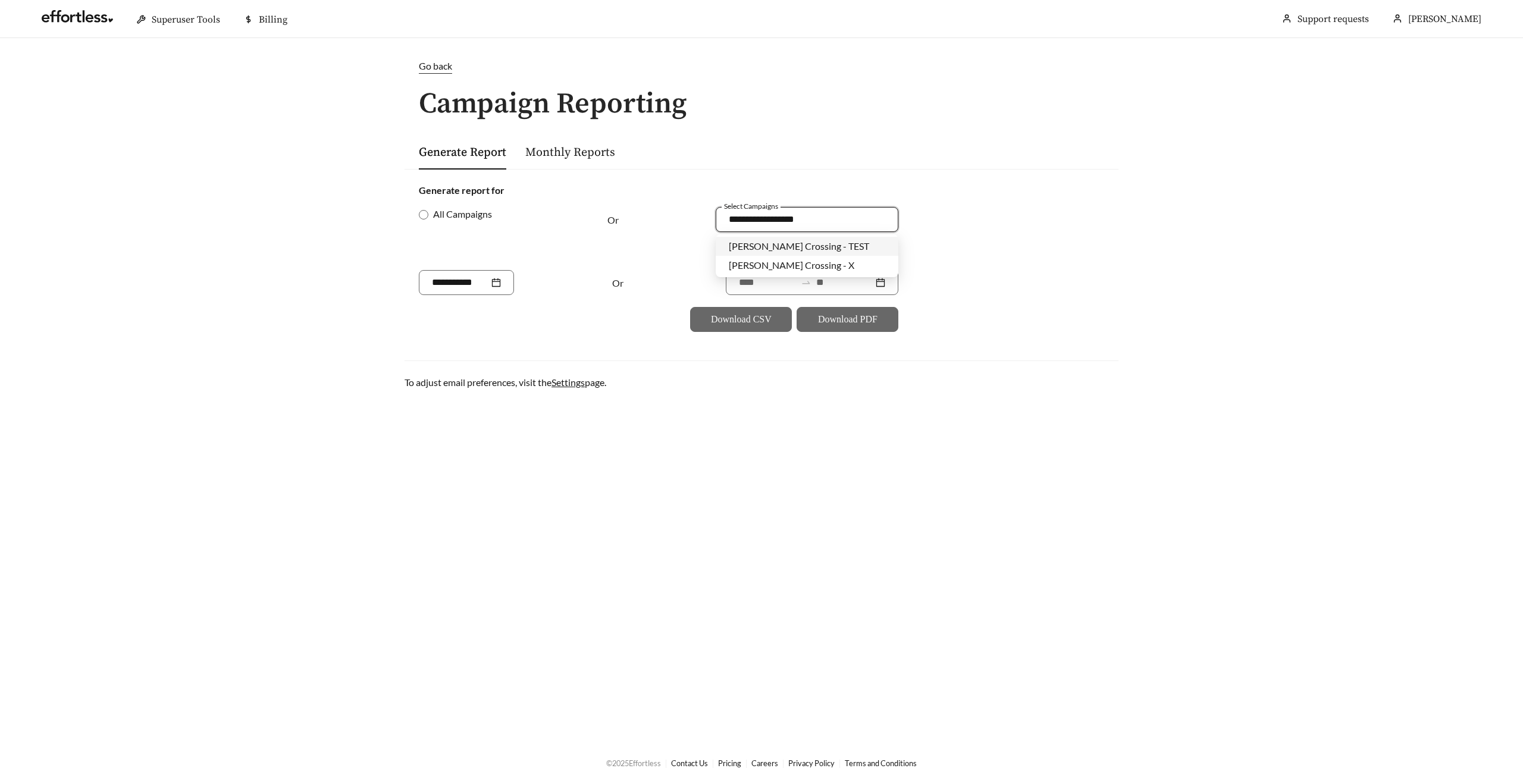
type input "**********"
click at [766, 131] on div "Go back Campaign Reporting Generate Report Monthly Reports Generate report for …" at bounding box center [761, 223] width 738 height 330
click at [747, 227] on div at bounding box center [807, 220] width 183 height 25
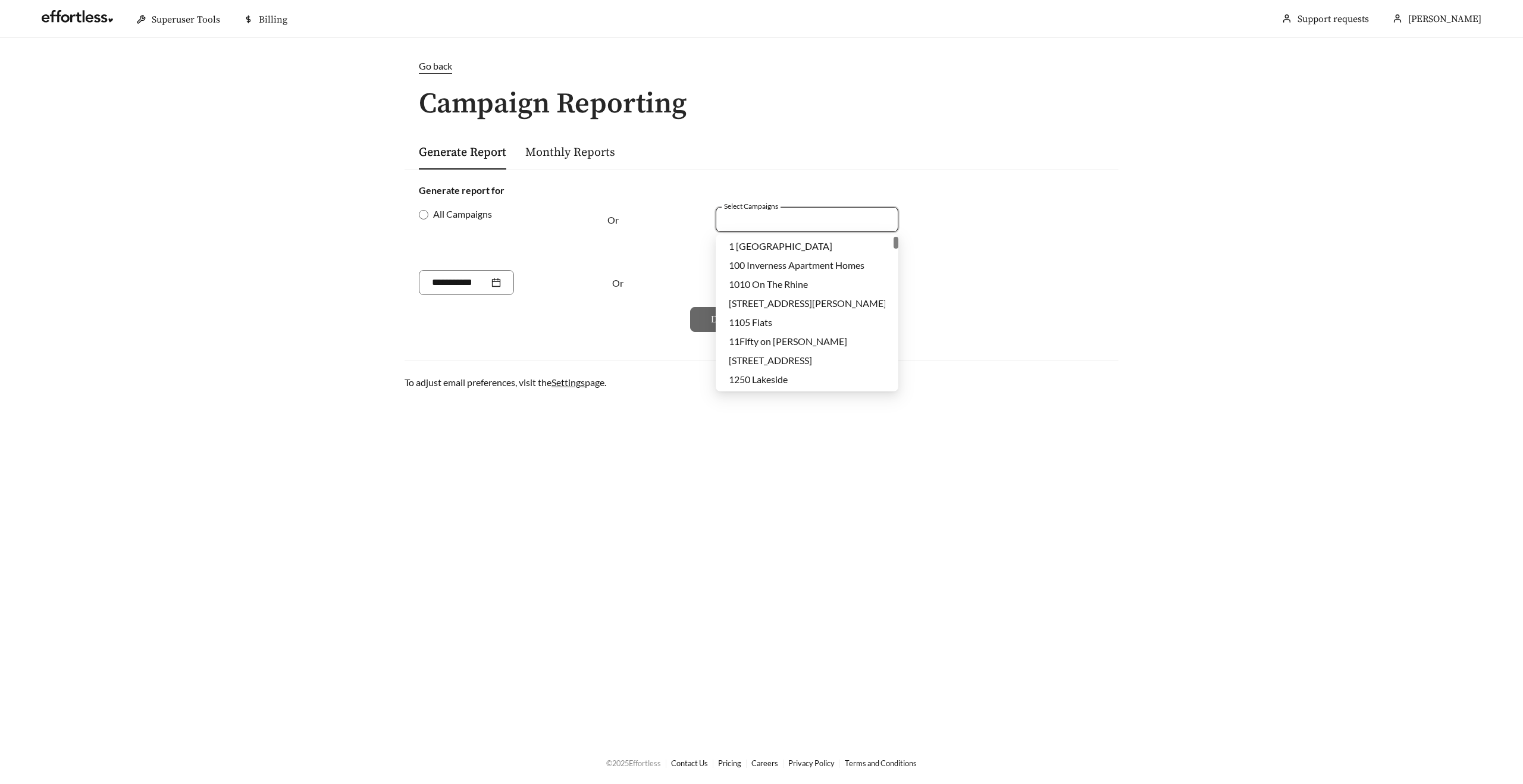
drag, startPoint x: 897, startPoint y: 251, endPoint x: 919, endPoint y: 229, distance: 31.1
click at [919, 229] on body "Superuser Tools Billing Schubert Tabarez Support requests More Go back Campaign…" at bounding box center [761, 392] width 1523 height 784
click at [936, 194] on div "Generate report for" at bounding box center [761, 191] width 685 height 14
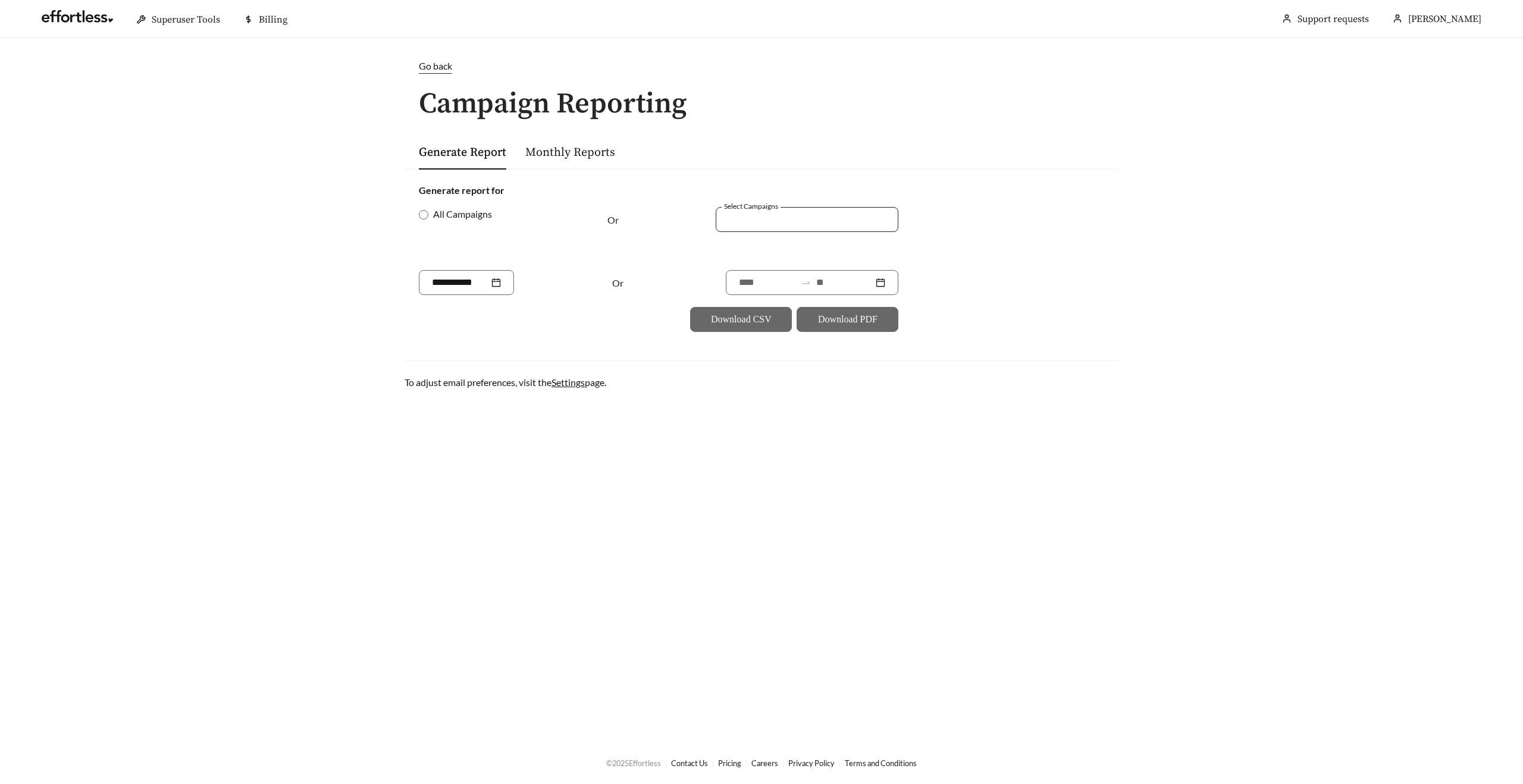
click at [829, 218] on div at bounding box center [799, 220] width 155 height 16
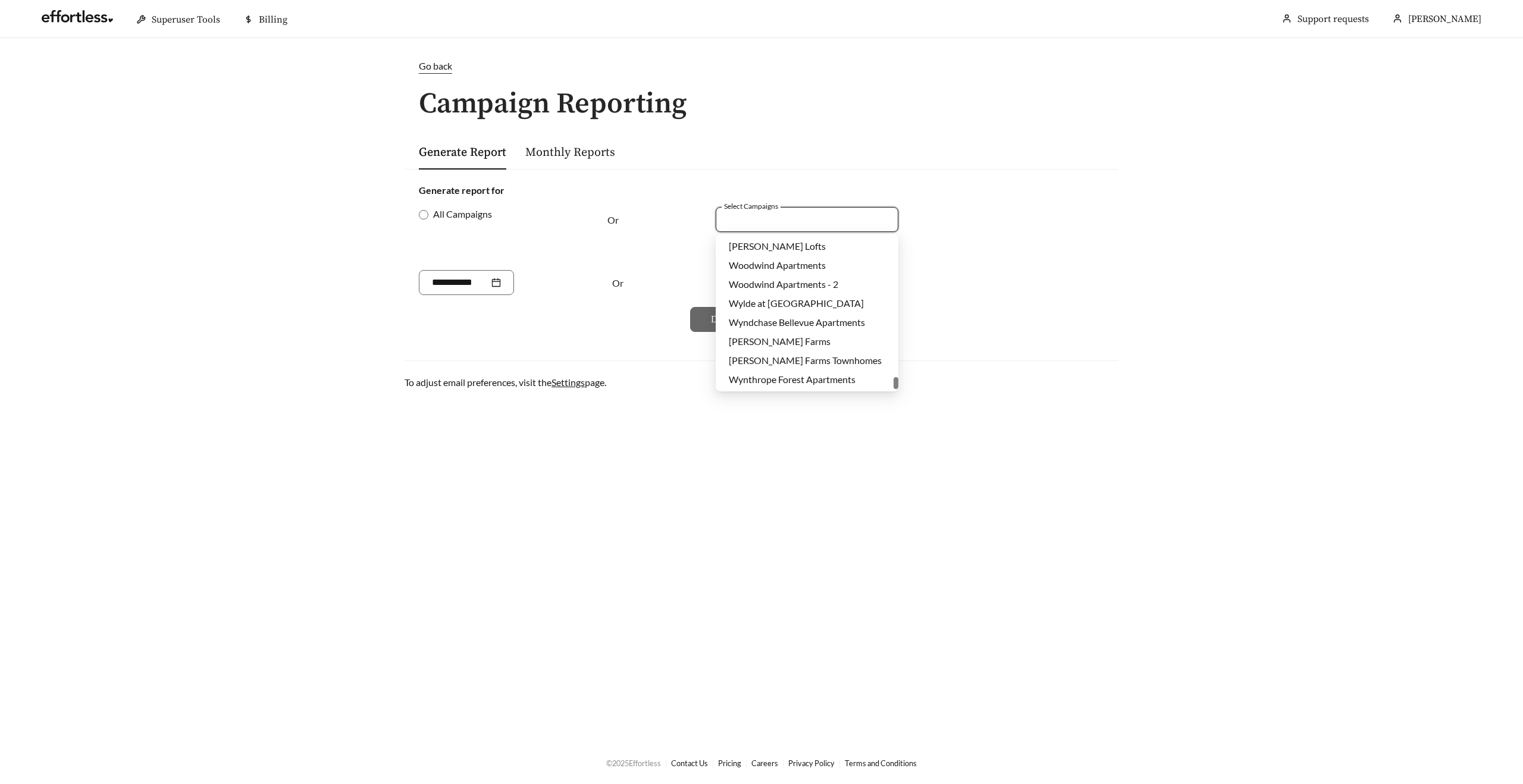
scroll to position [31031, 0]
drag, startPoint x: 895, startPoint y: 241, endPoint x: 871, endPoint y: 394, distance: 154.9
click at [871, 394] on body "Superuser Tools Billing Schubert Tabarez Support requests More Go back Campaign…" at bounding box center [761, 392] width 1523 height 784
click at [863, 409] on main "Go back Campaign Reporting Generate Report Monthly Reports Generate report for …" at bounding box center [761, 389] width 1523 height 703
click at [784, 221] on div at bounding box center [799, 220] width 155 height 16
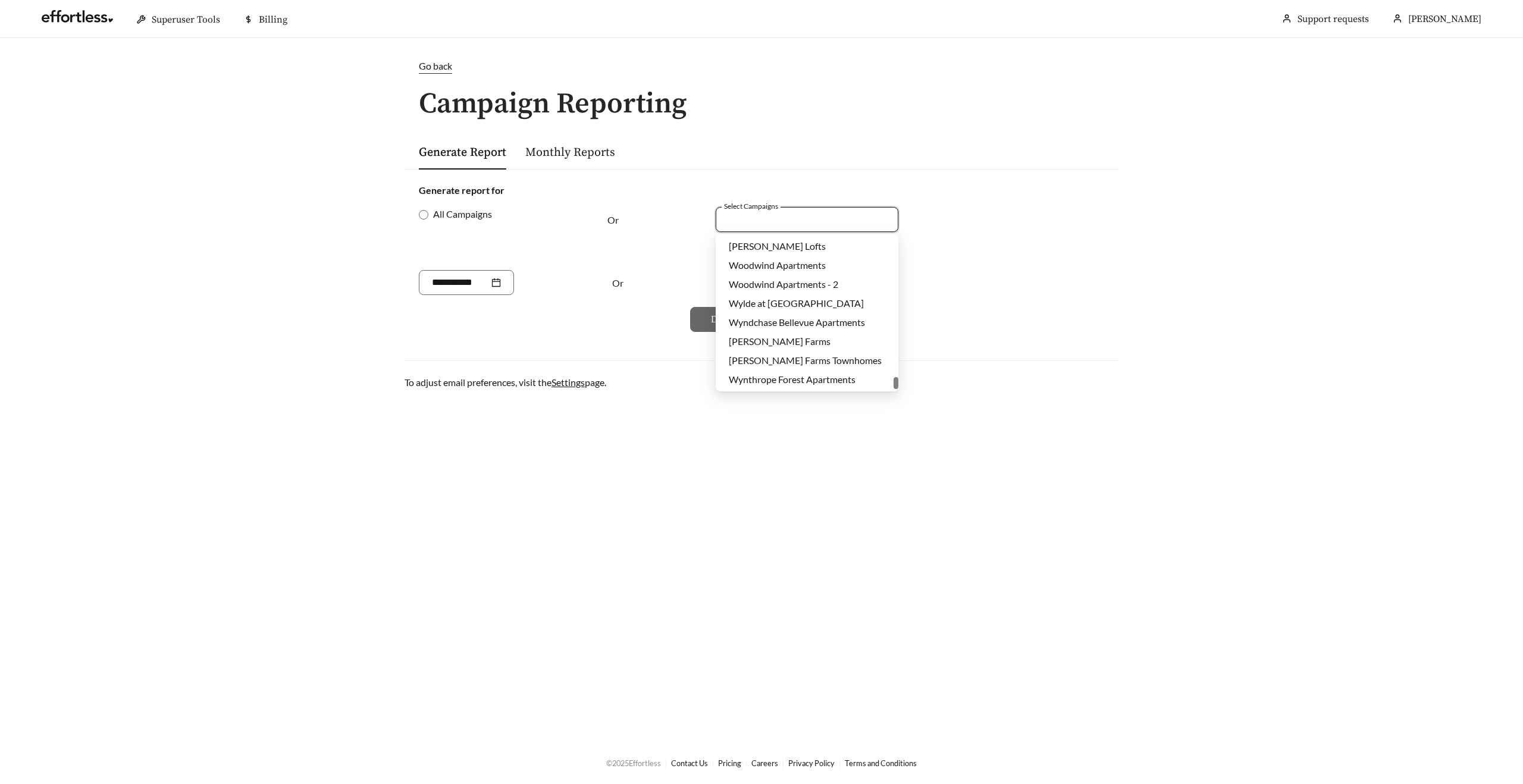
click at [786, 219] on div at bounding box center [799, 220] width 155 height 16
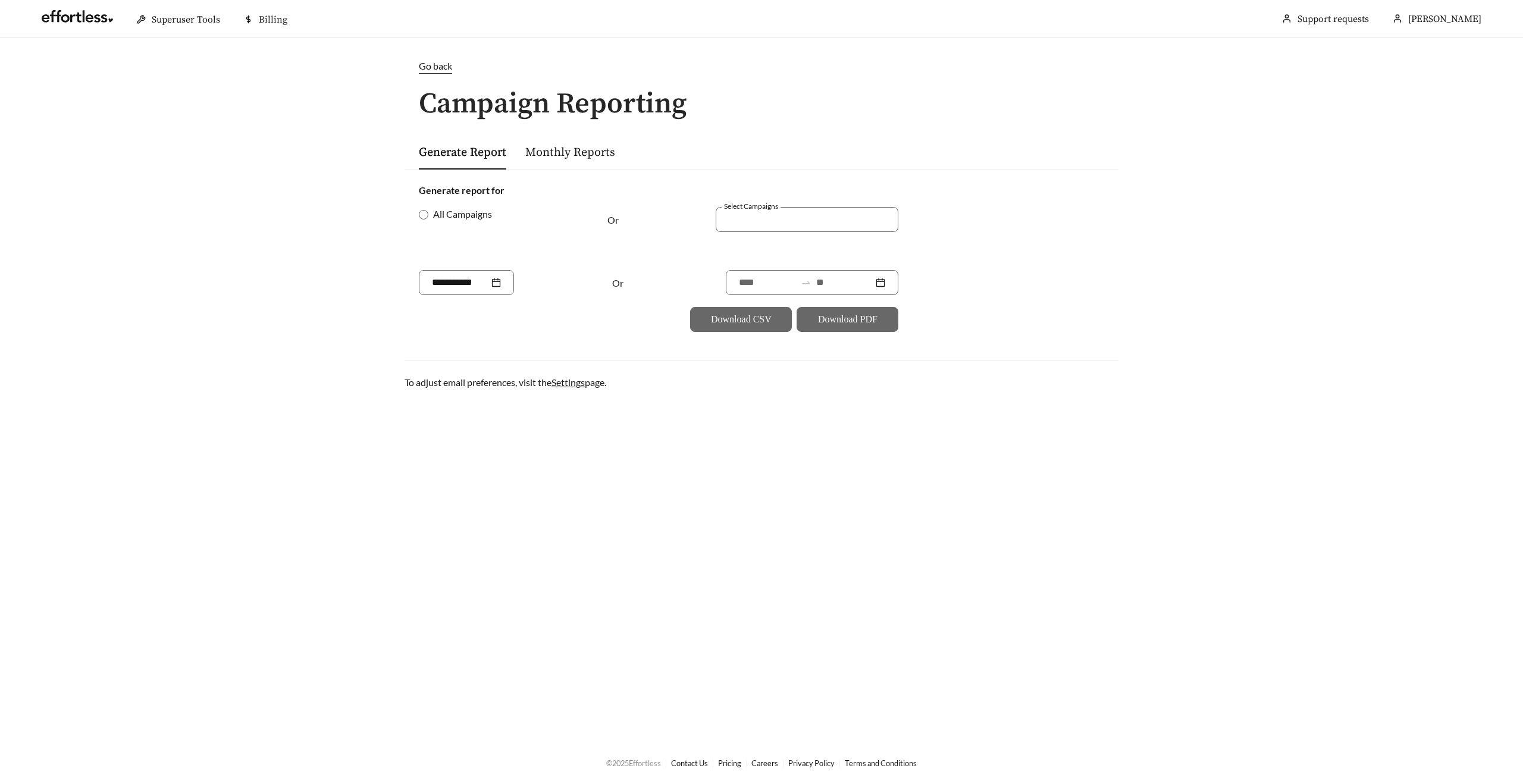
click at [805, 114] on h1 "Campaign Reporting" at bounding box center [761, 104] width 714 height 32
click at [757, 221] on div at bounding box center [799, 220] width 155 height 16
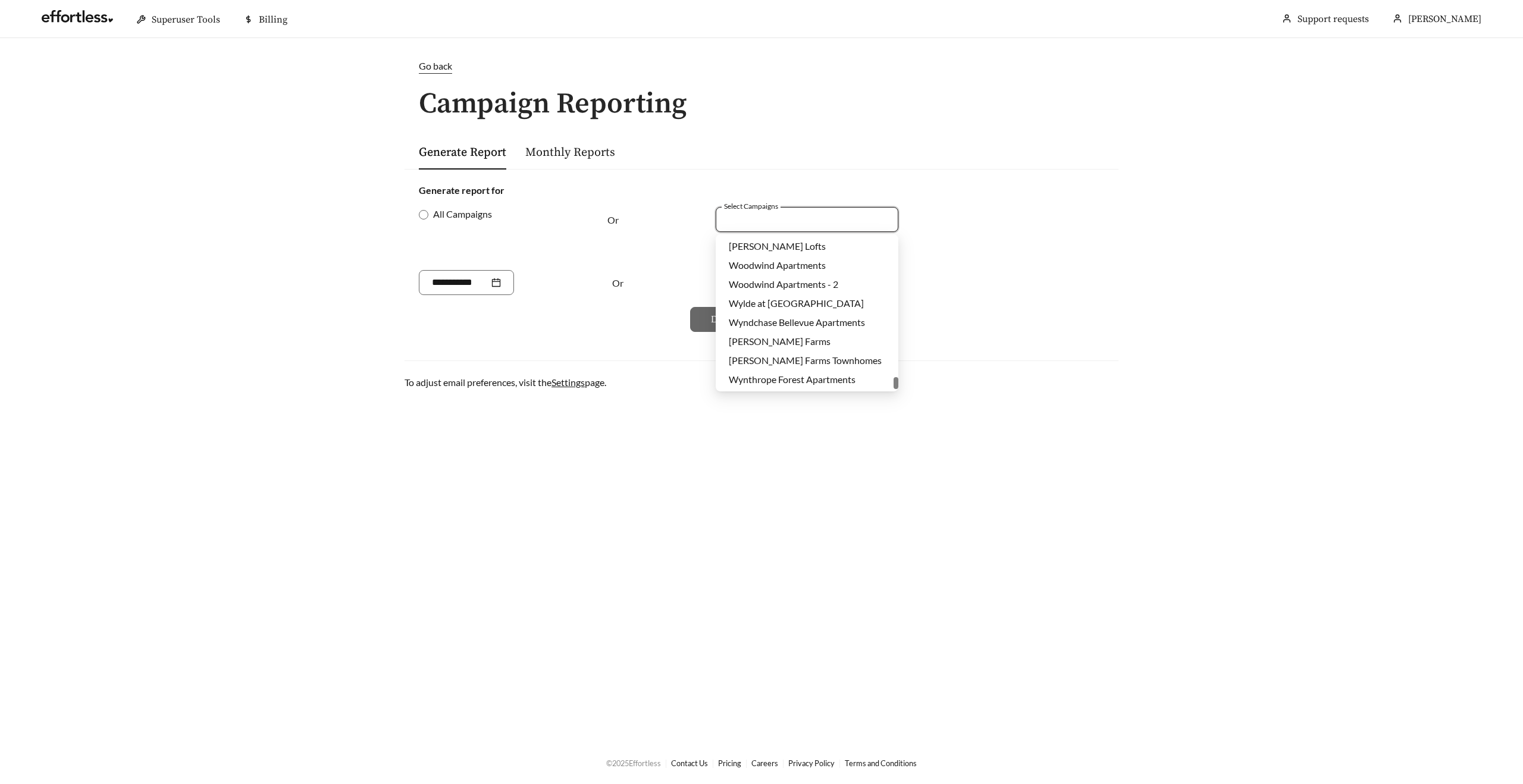
drag, startPoint x: 897, startPoint y: 247, endPoint x: 854, endPoint y: 437, distance: 194.8
click at [854, 437] on body "Superuser Tools Billing [PERSON_NAME] Support requests More Go back Campaign Re…" at bounding box center [761, 392] width 1523 height 784
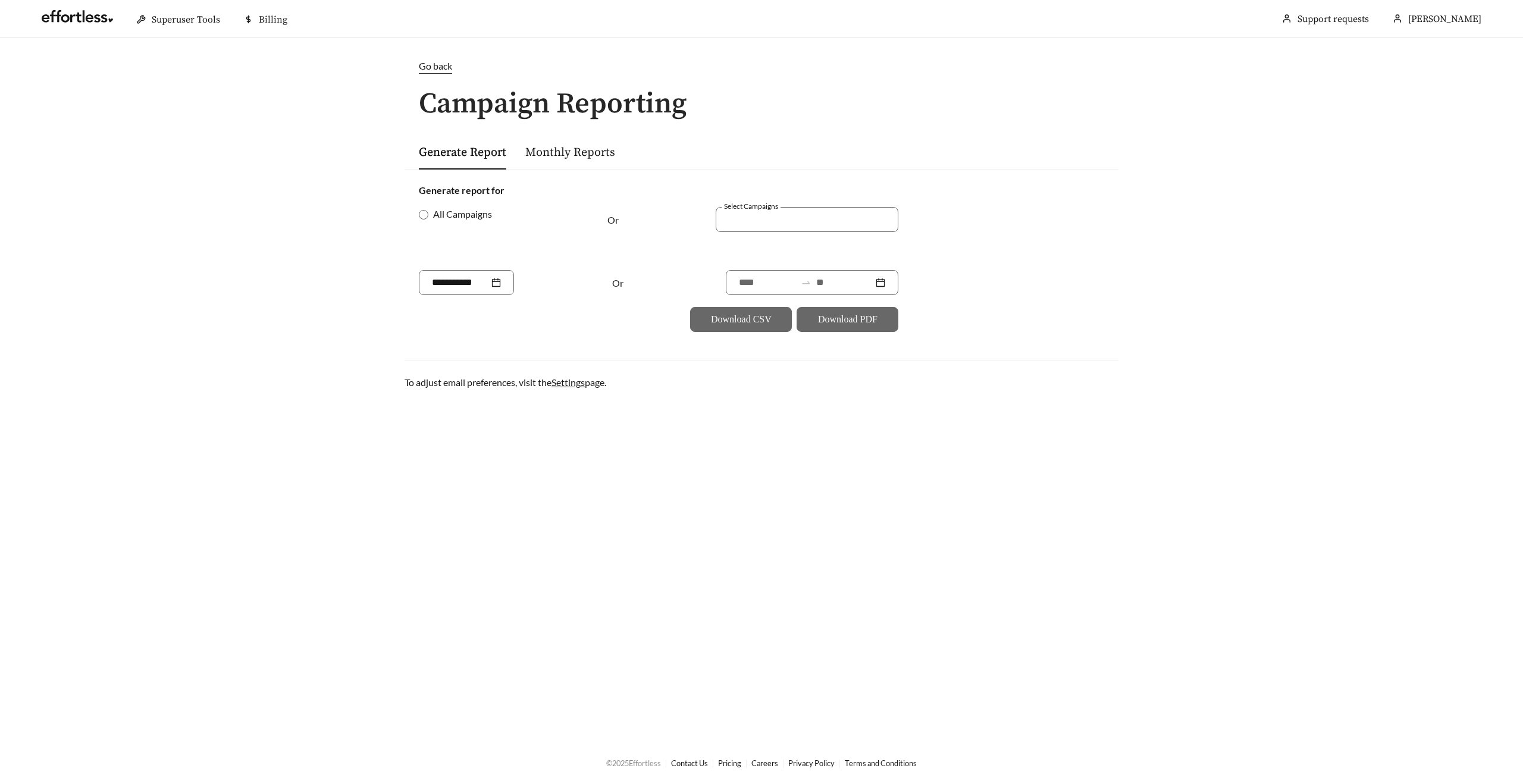
click at [854, 437] on main "Go back Campaign Reporting Generate Report Monthly Reports Generate report for …" at bounding box center [761, 389] width 1523 height 703
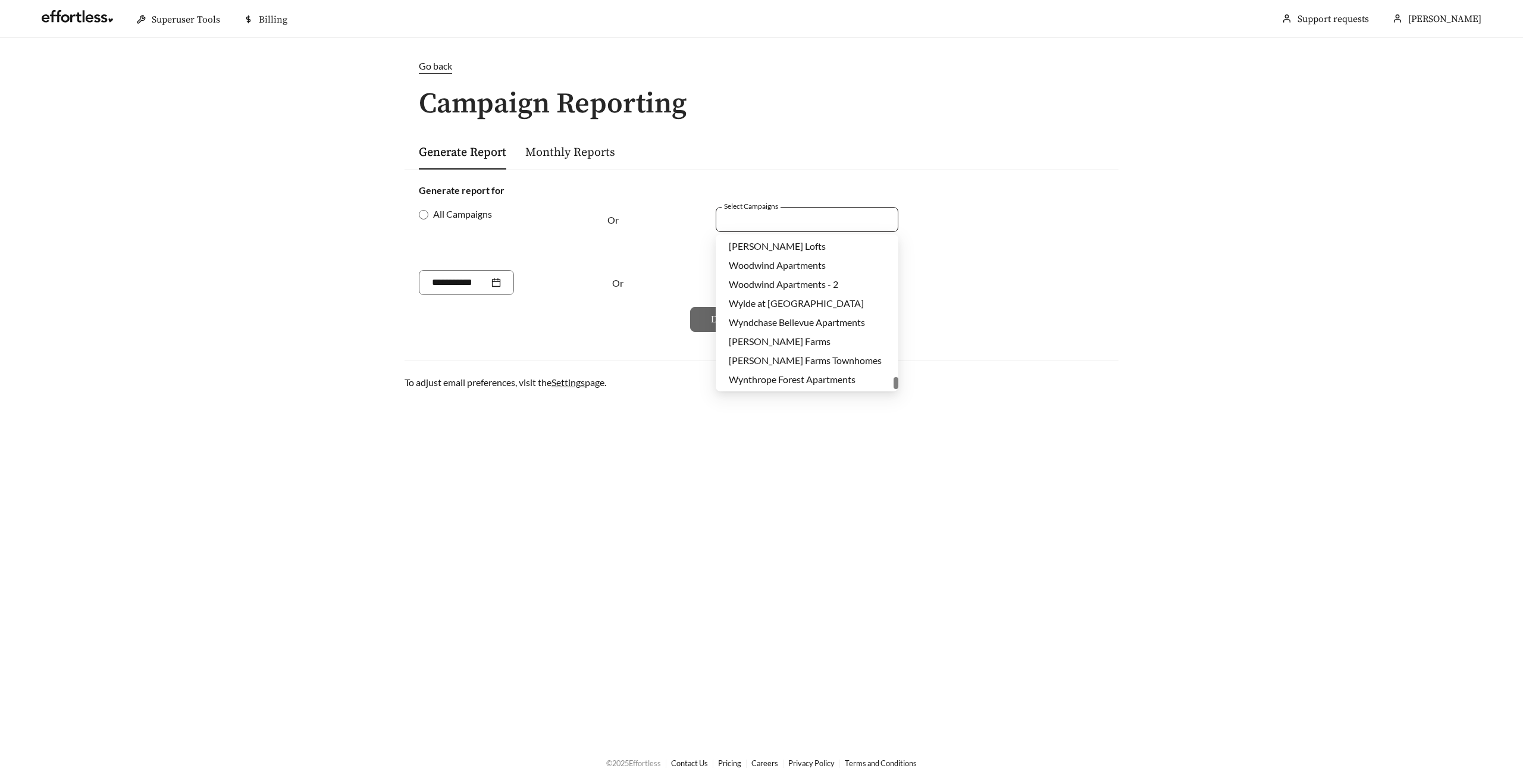
click at [747, 212] on div at bounding box center [799, 220] width 155 height 16
click at [743, 166] on div "Generate Report Monthly Reports" at bounding box center [761, 151] width 685 height 35
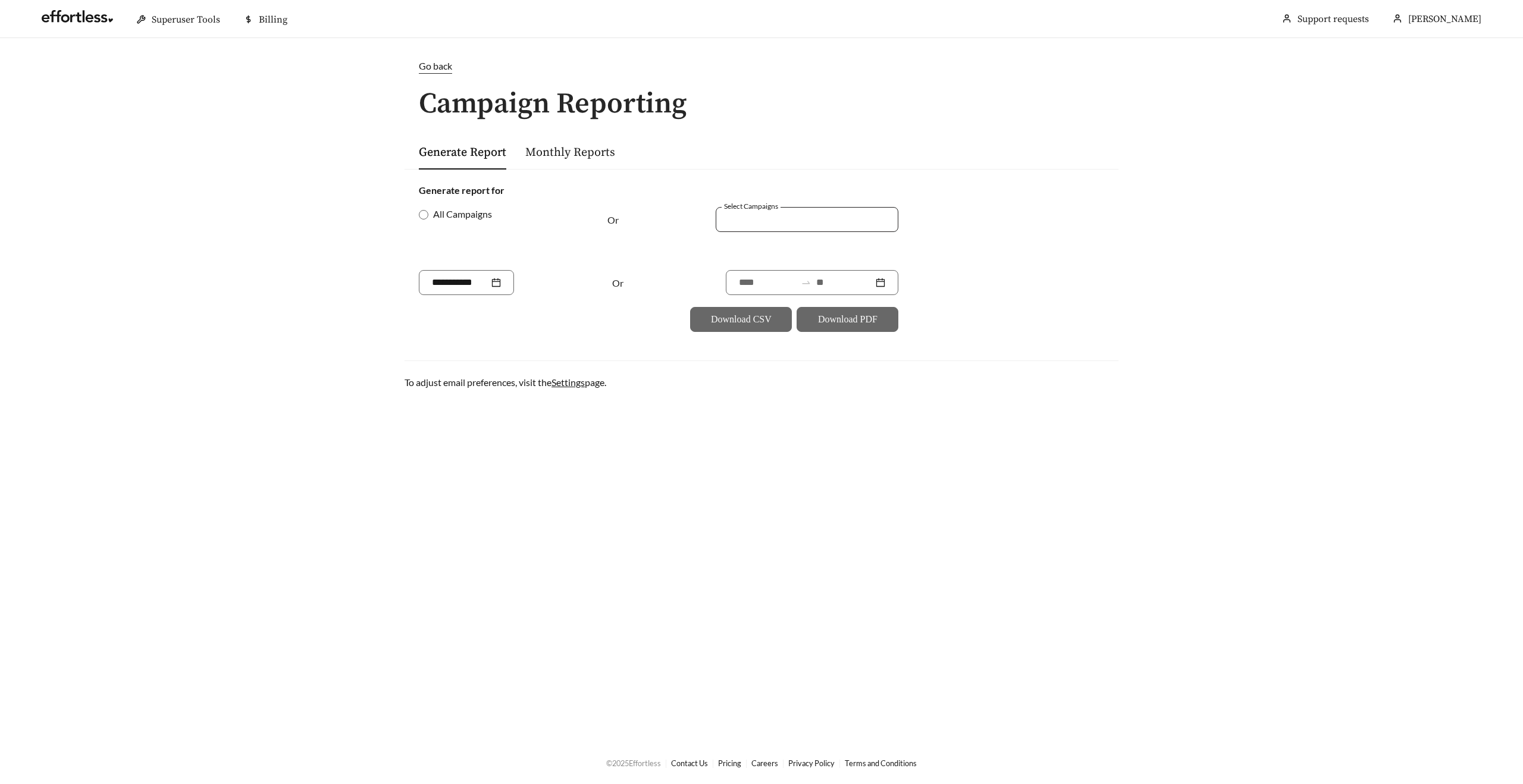
click at [745, 220] on div at bounding box center [799, 220] width 155 height 16
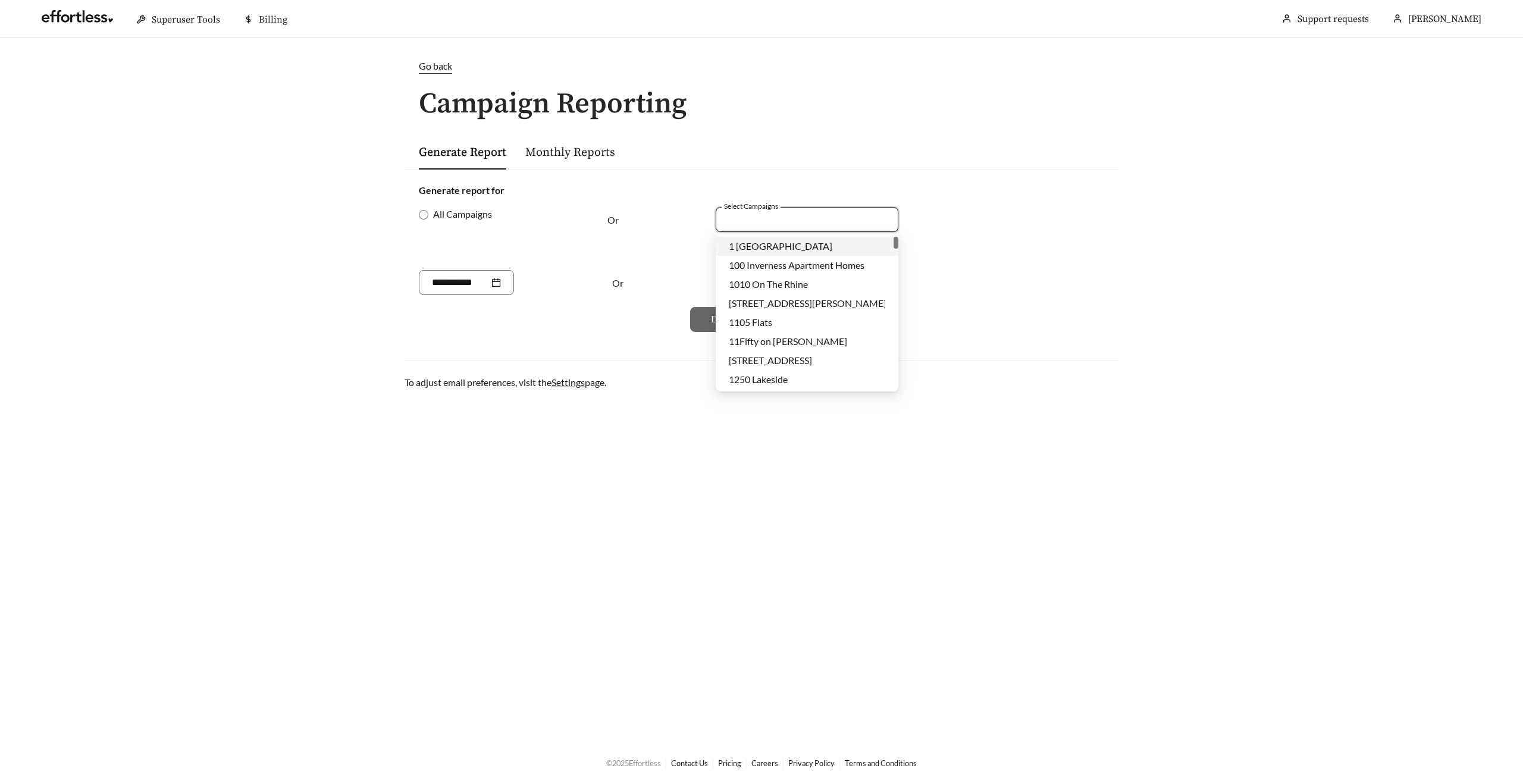
click at [783, 160] on div "Generate Report Monthly Reports" at bounding box center [761, 151] width 685 height 35
click at [745, 218] on div at bounding box center [799, 220] width 155 height 16
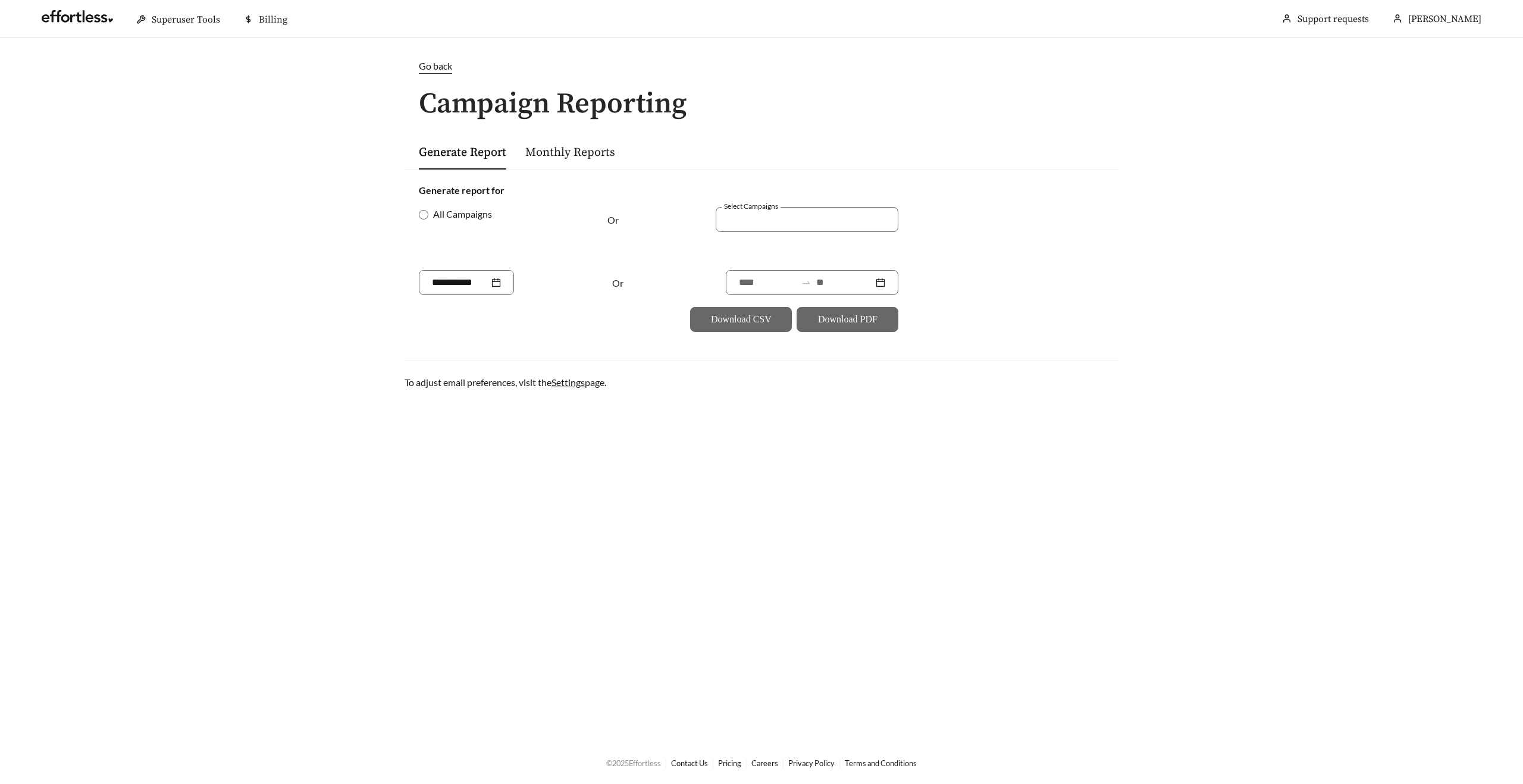
click at [766, 140] on div "513 629 1502 100 Inverness Apartment Homes 1010 On The Rhine 1012 W Randolph St…" at bounding box center [761, 78] width 1523 height 157
click at [739, 222] on div at bounding box center [799, 220] width 155 height 16
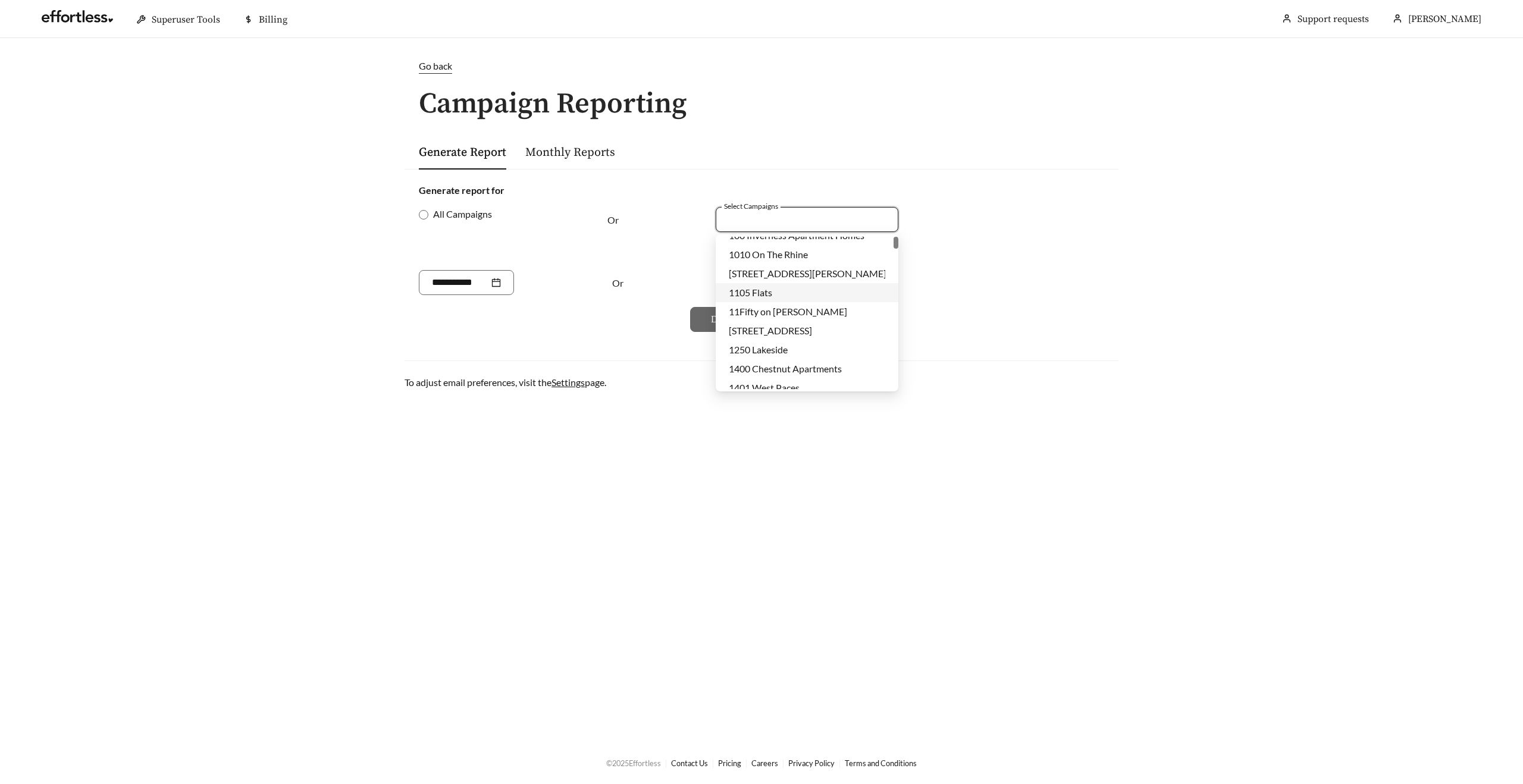
scroll to position [0, 0]
click at [749, 158] on div "Generate Report Monthly Reports" at bounding box center [761, 151] width 685 height 35
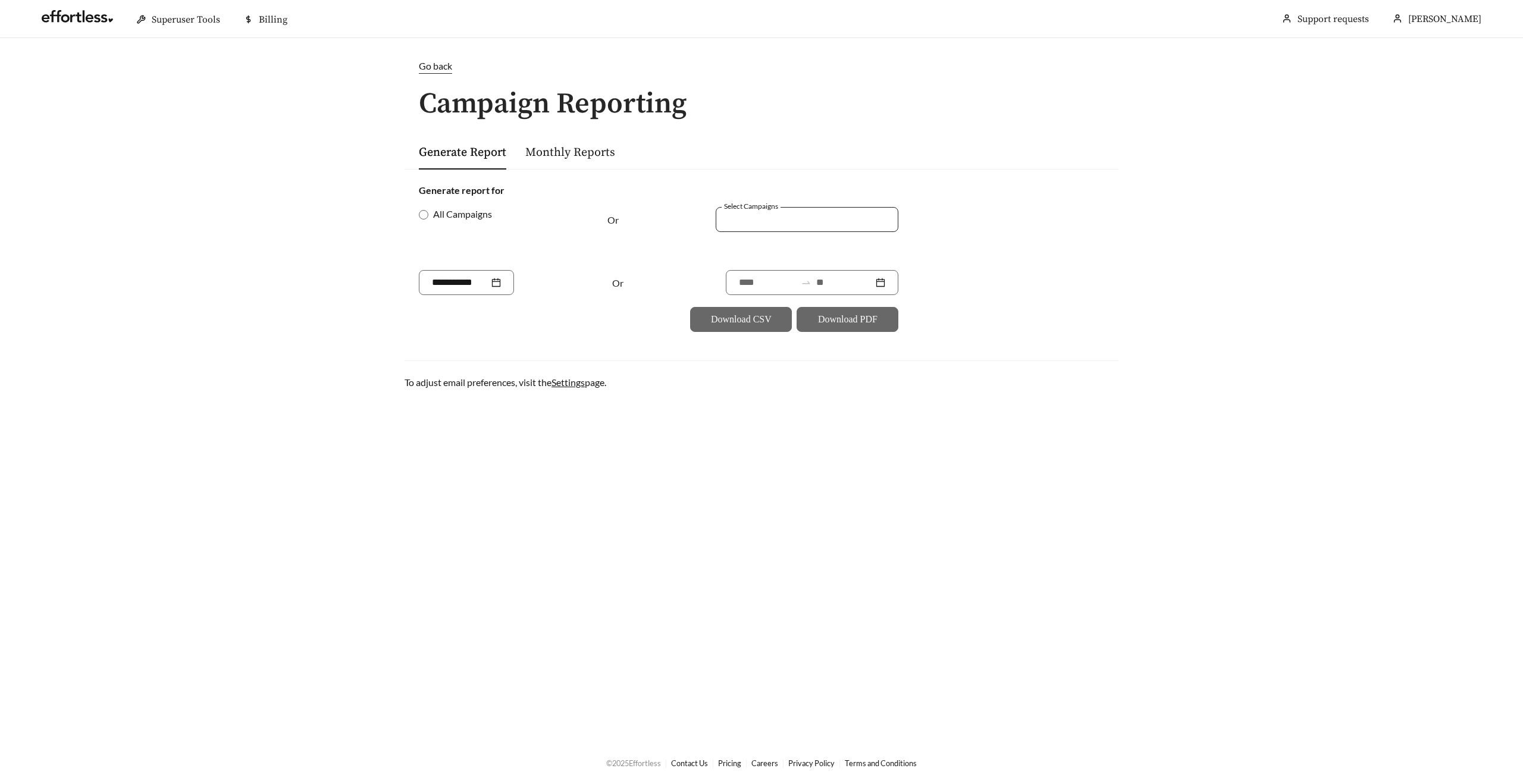
click at [740, 218] on div at bounding box center [799, 220] width 155 height 16
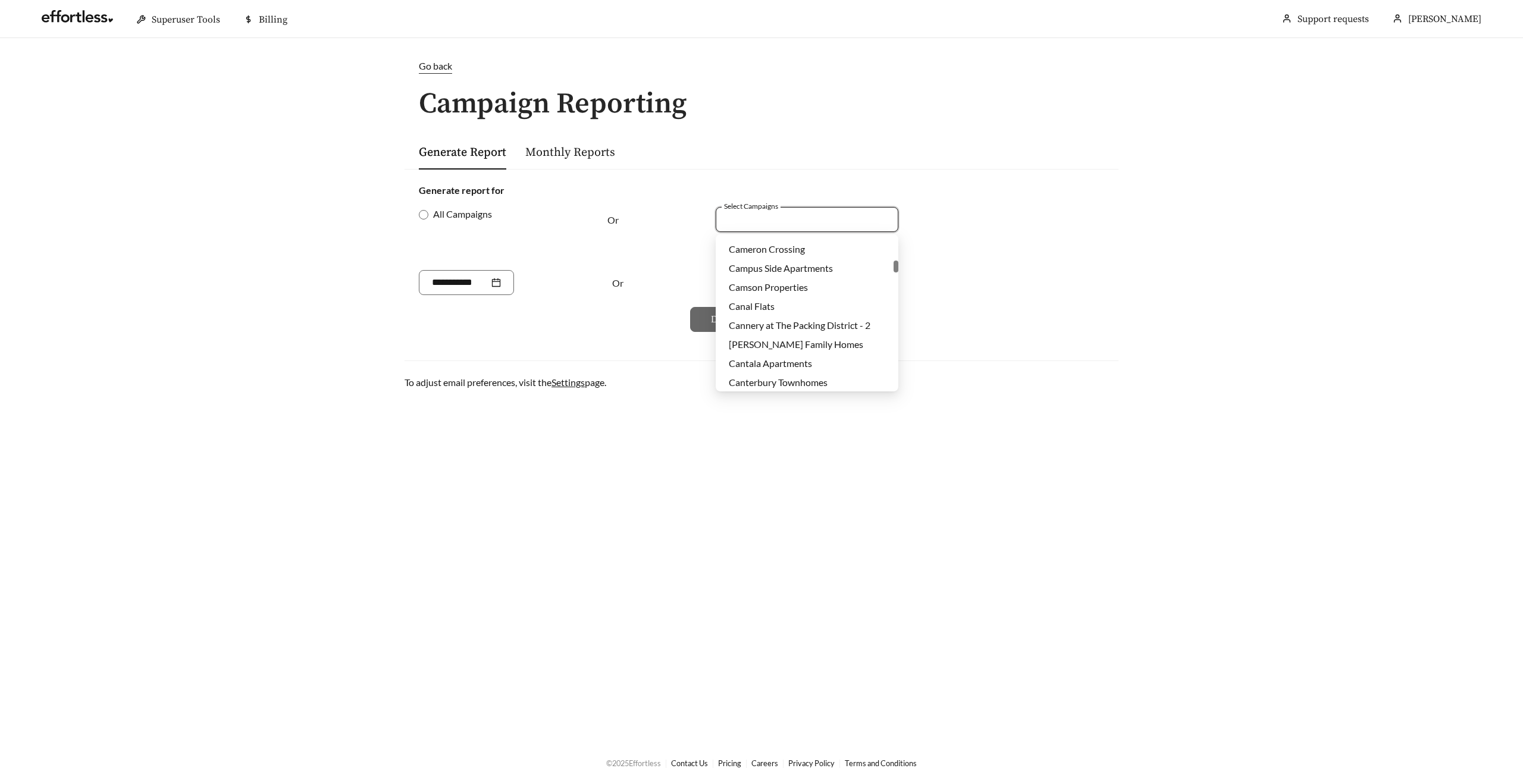
scroll to position [5307, 0]
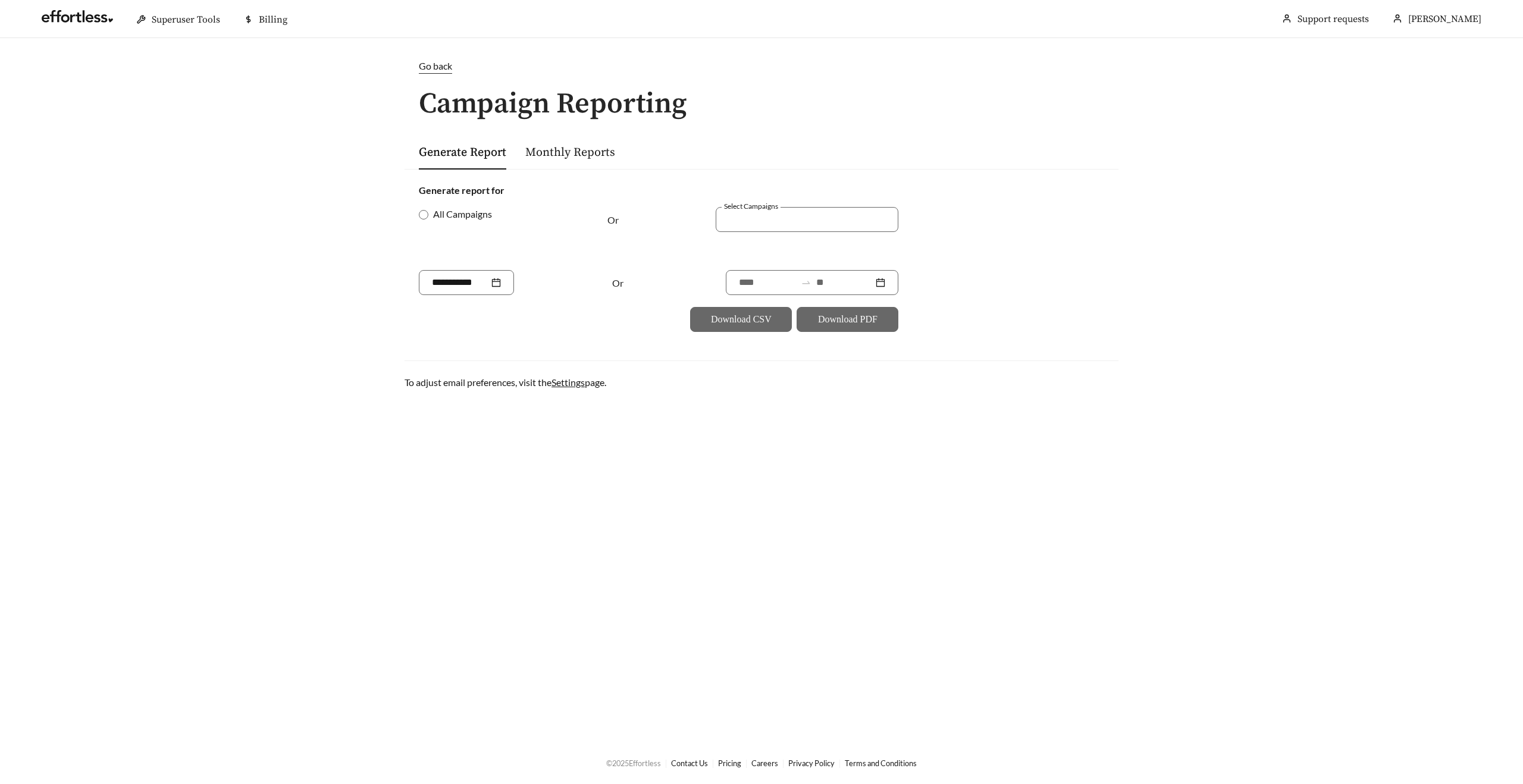
click at [760, 152] on div "1234 1979 1477 Camellia Grove Cameron Crossing Campus Side Apartments Camson Pr…" at bounding box center [761, 78] width 1523 height 157
click at [67, 18] on link at bounding box center [77, 19] width 71 height 12
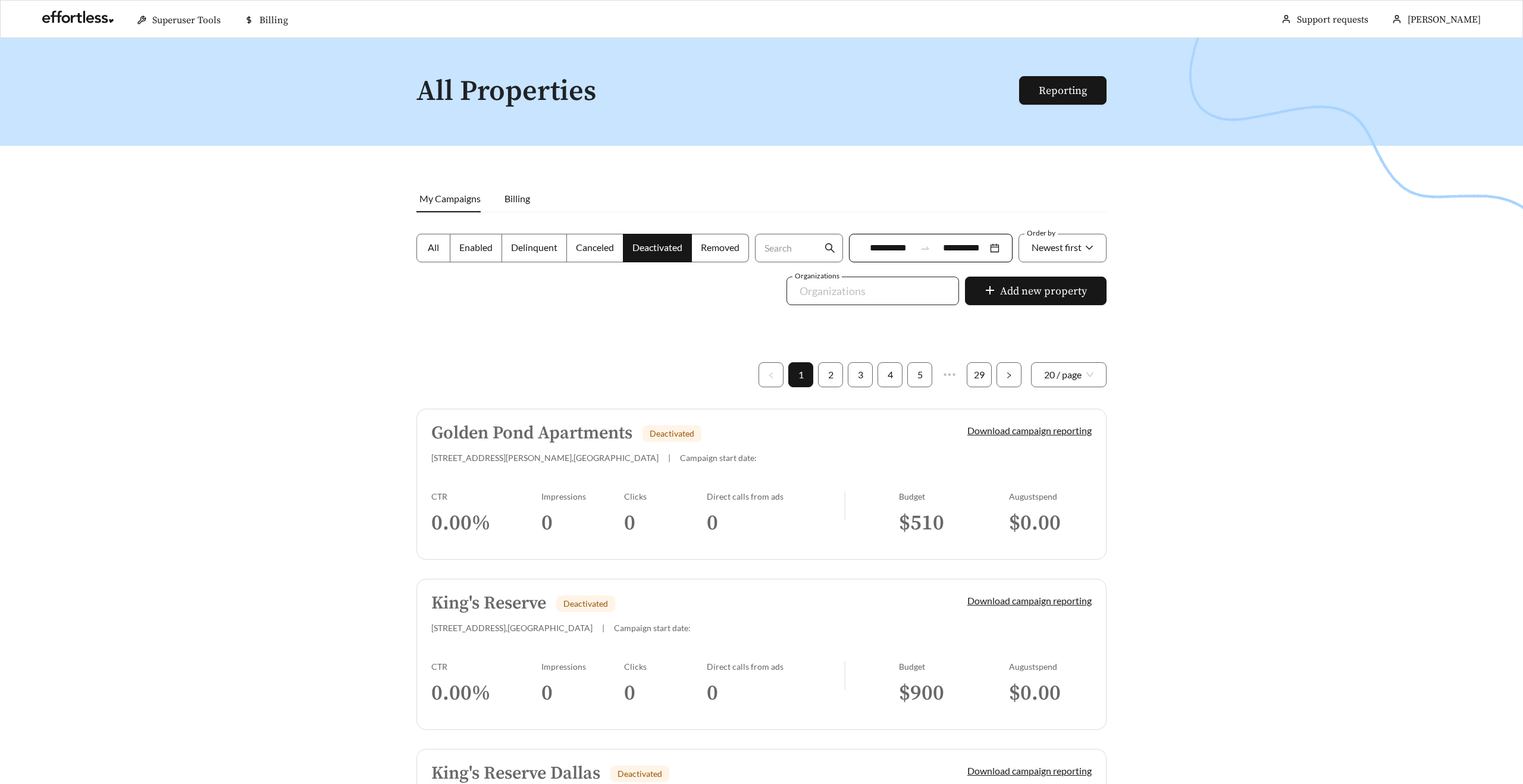
click at [842, 286] on div at bounding box center [864, 291] width 145 height 19
click at [573, 309] on div at bounding box center [761, 429] width 1523 height 784
click at [444, 247] on label "All" at bounding box center [434, 248] width 34 height 29
click at [495, 436] on h5 "Golden Pond Apartments" at bounding box center [531, 433] width 201 height 20
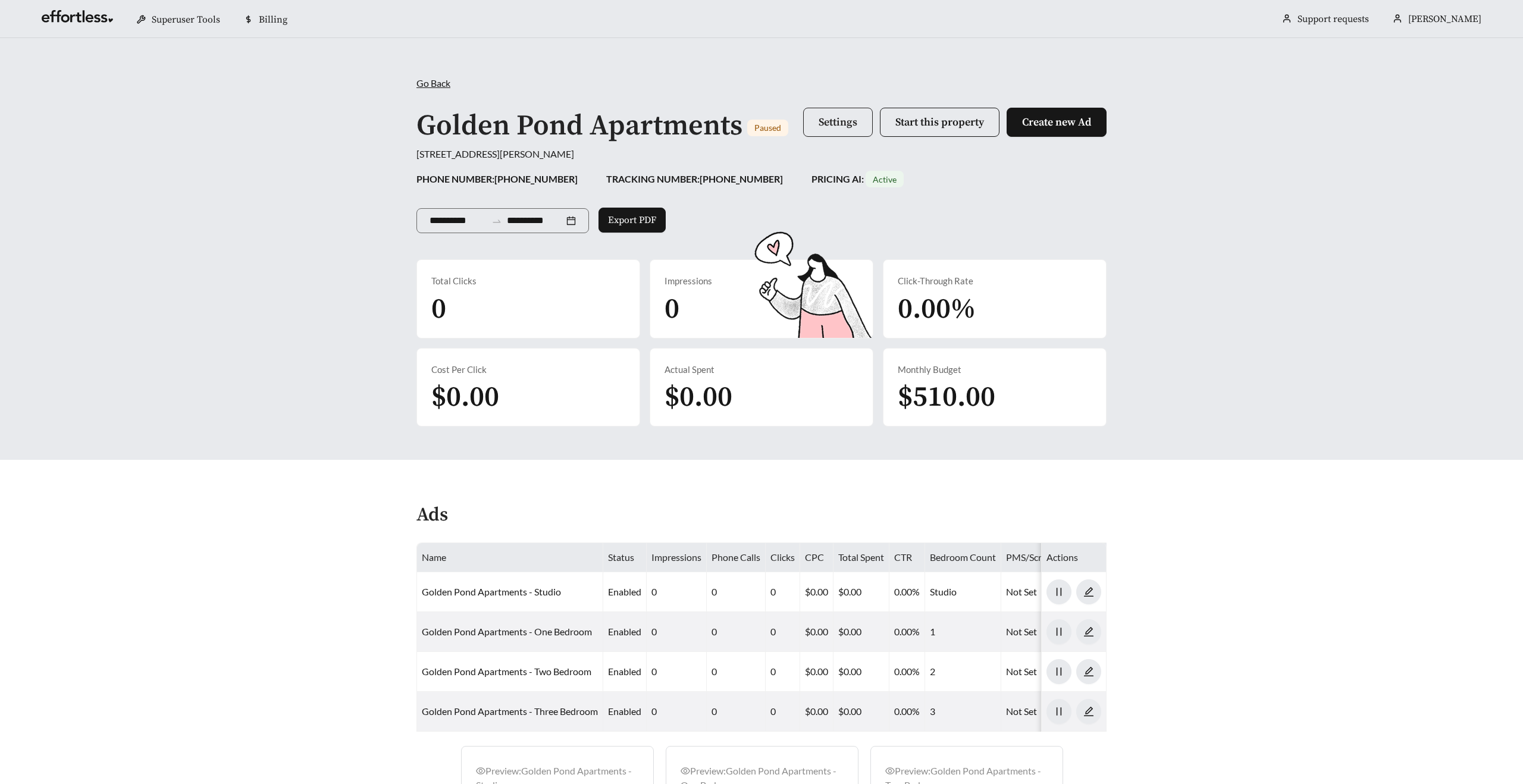
click at [810, 122] on button "Settings" at bounding box center [838, 122] width 69 height 29
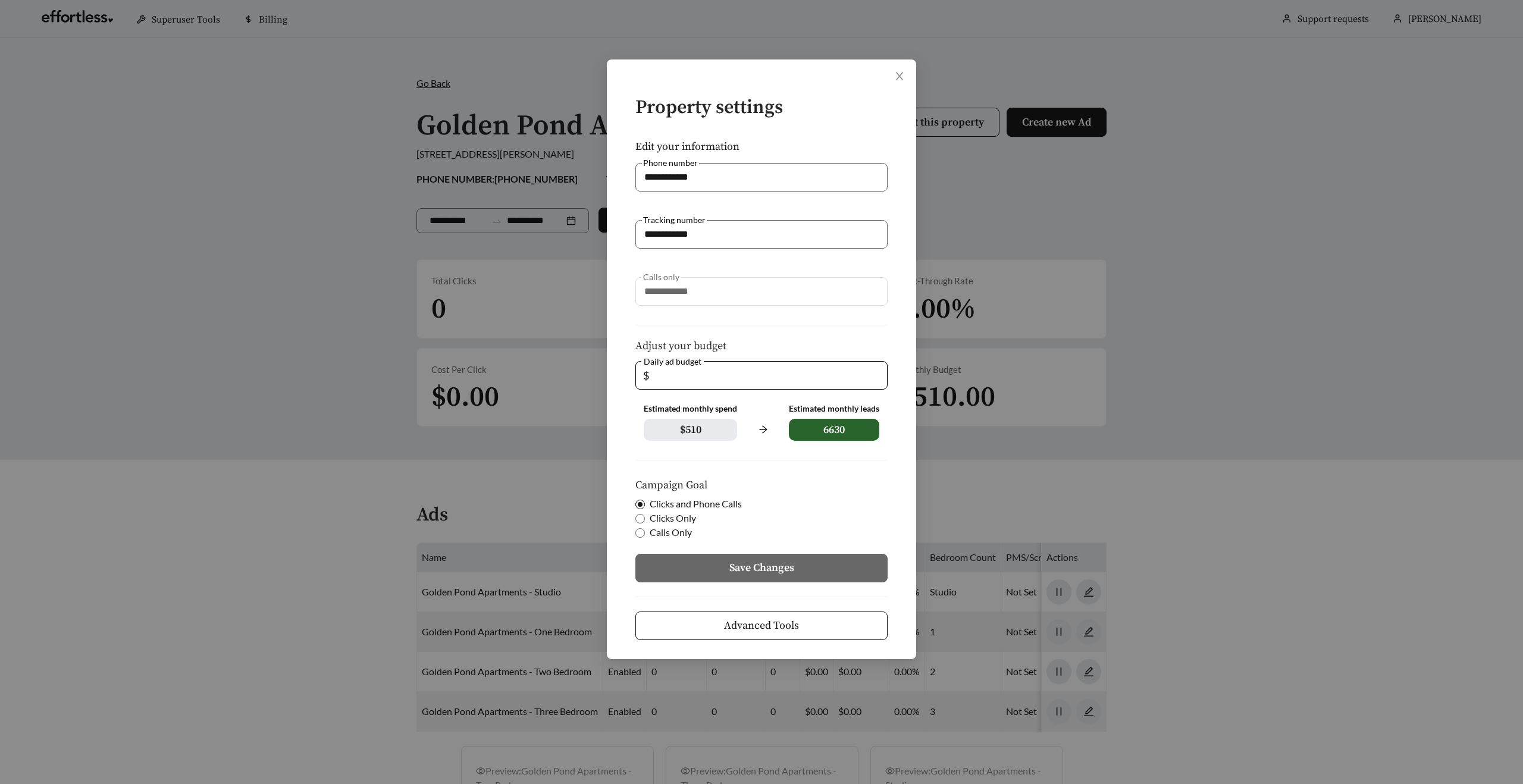
click at [395, 392] on div "**********" at bounding box center [761, 392] width 1523 height 784
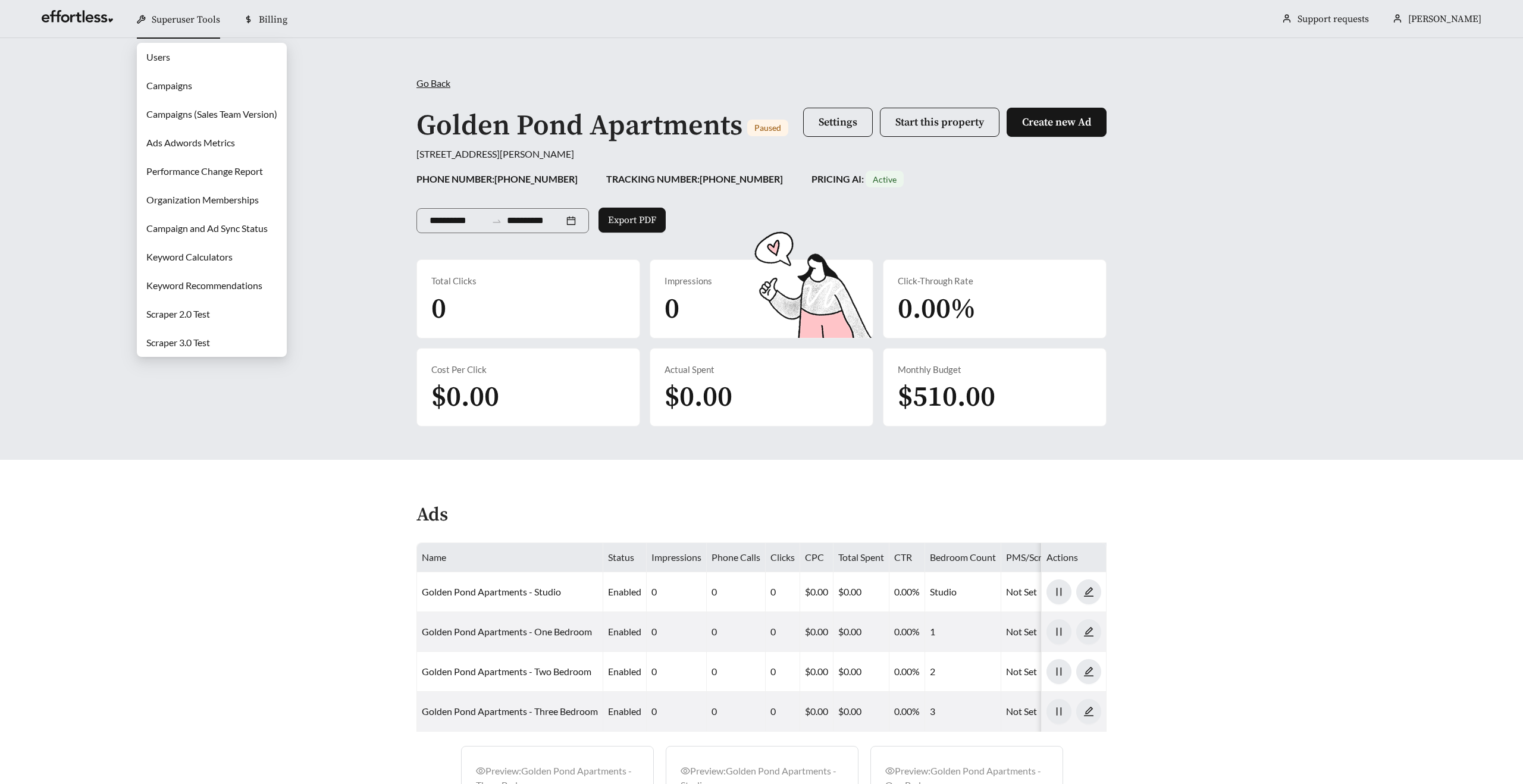
click at [170, 55] on link "Users" at bounding box center [159, 57] width 23 height 12
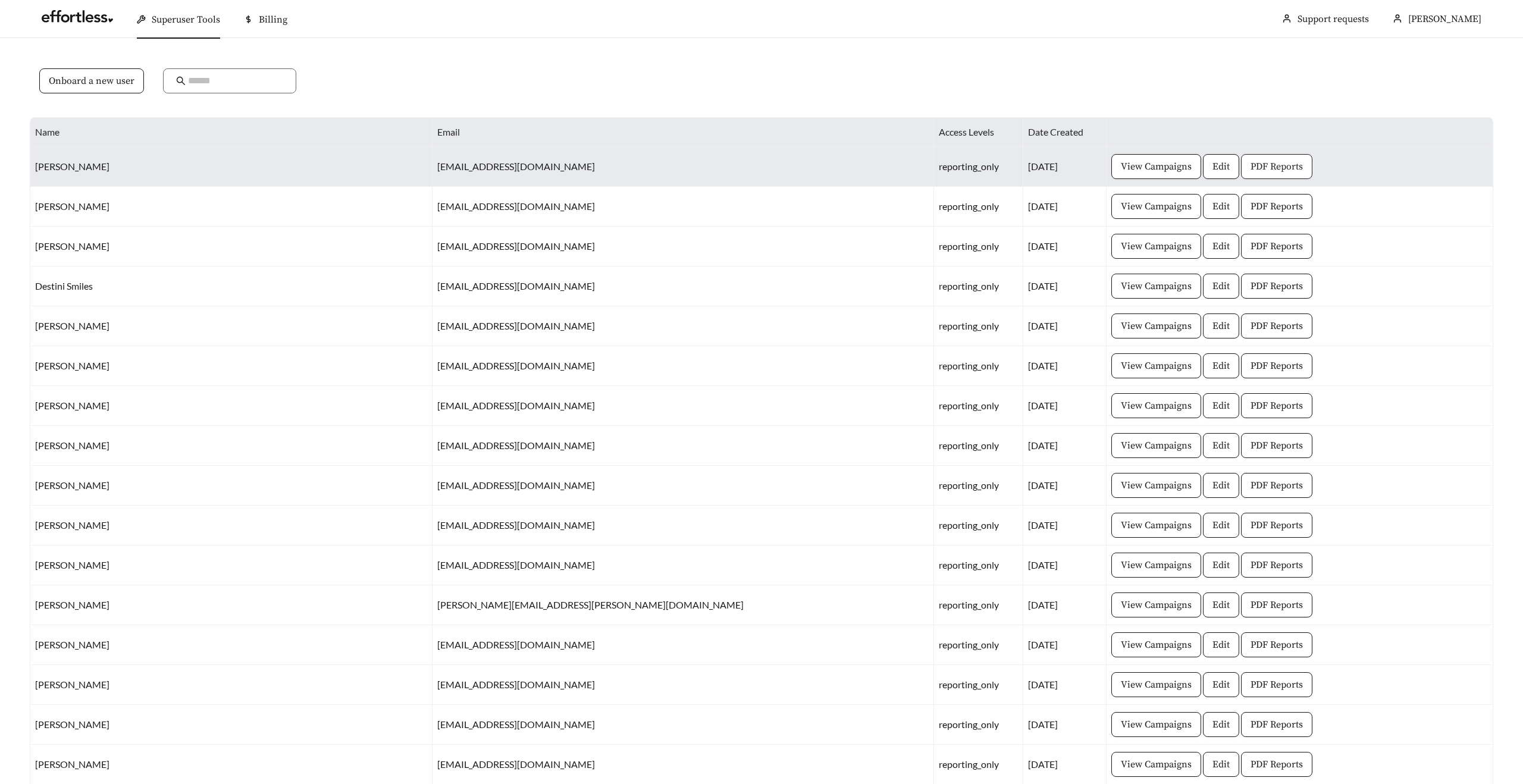
click at [1251, 166] on span "PDF Reports" at bounding box center [1277, 167] width 52 height 14
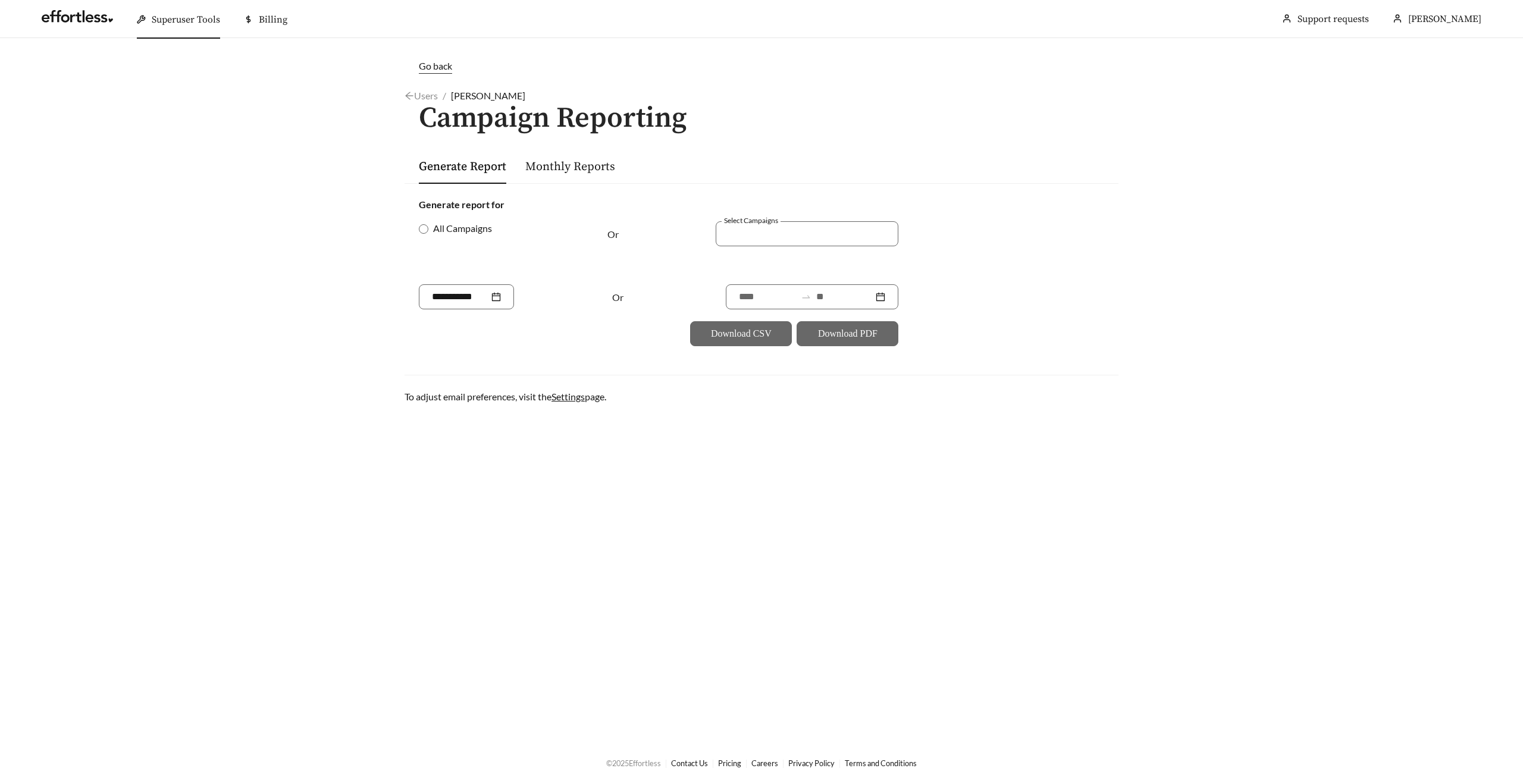
click at [429, 62] on span "Go back" at bounding box center [435, 66] width 33 height 12
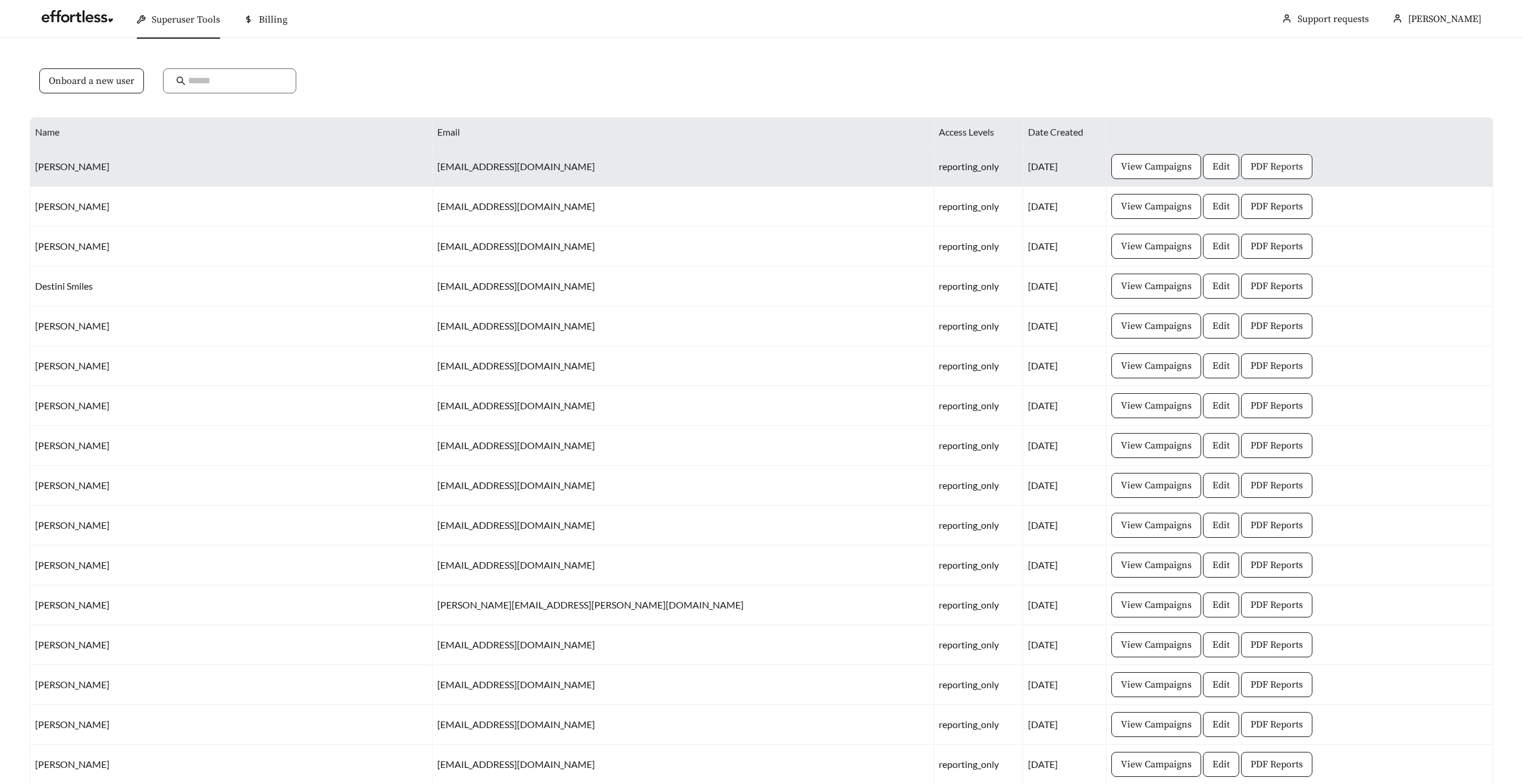
click at [1241, 176] on button "PDF Reports" at bounding box center [1276, 167] width 71 height 25
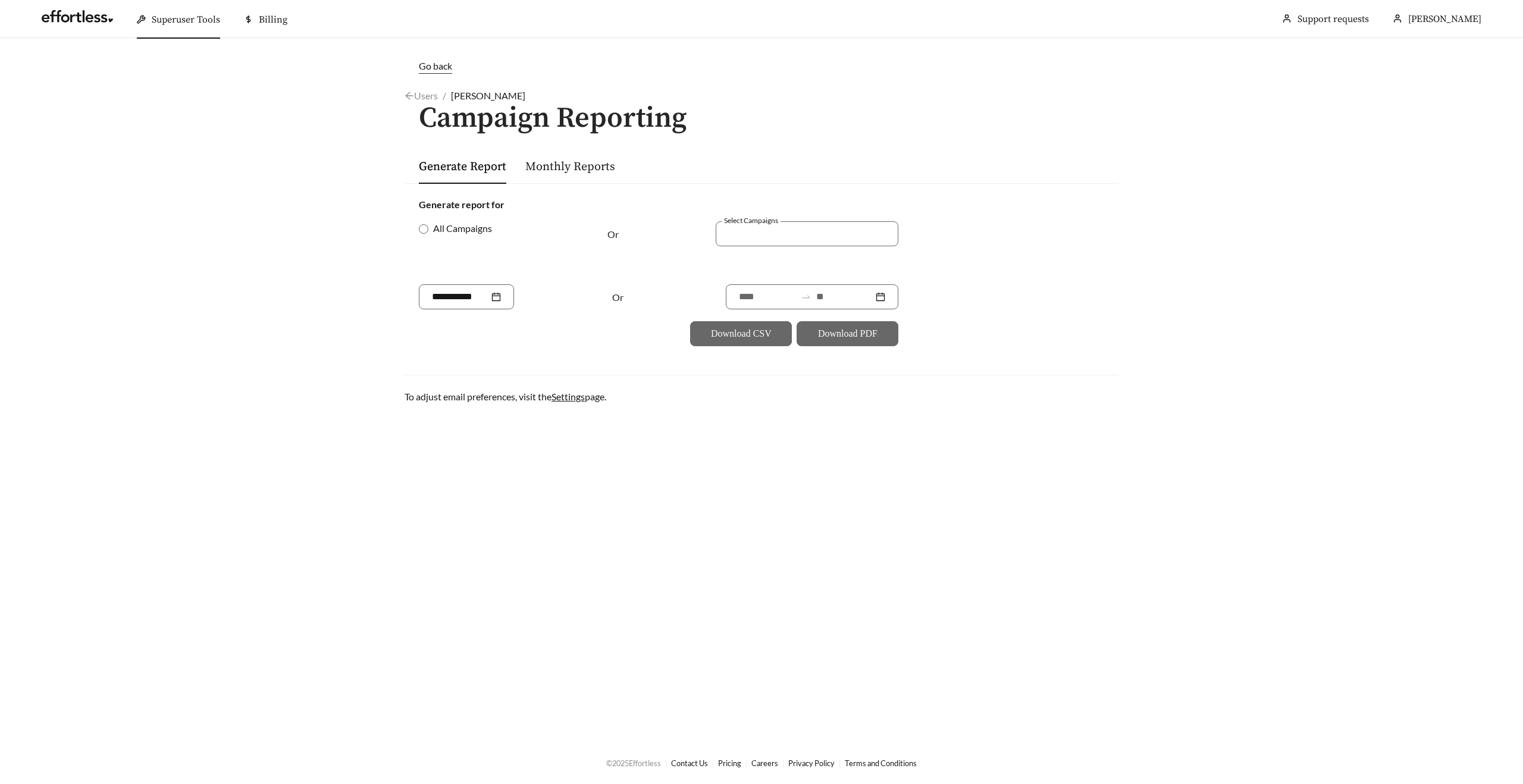
click at [434, 68] on span "Go back" at bounding box center [435, 66] width 33 height 12
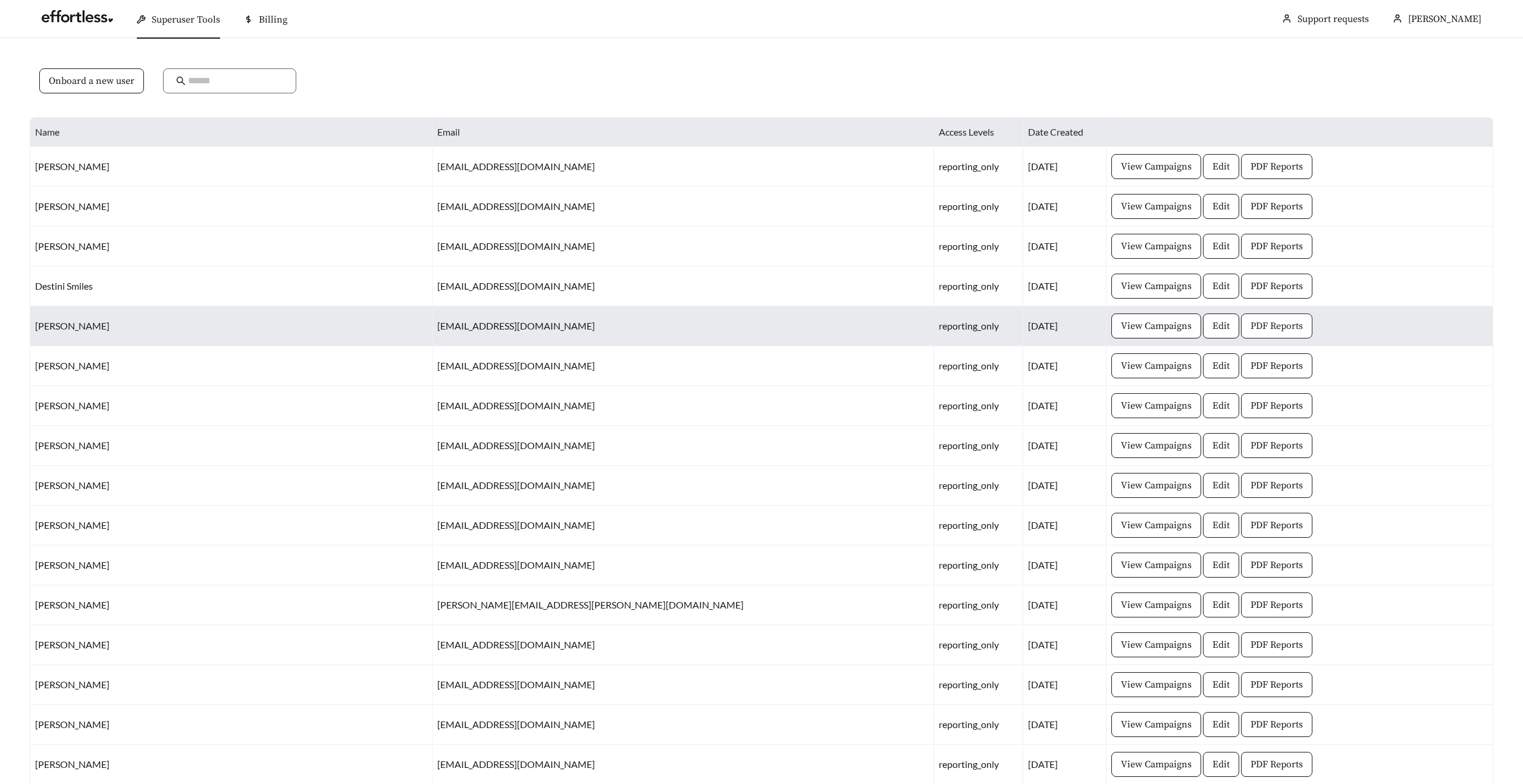
click at [1241, 334] on button "PDF Reports" at bounding box center [1276, 326] width 71 height 25
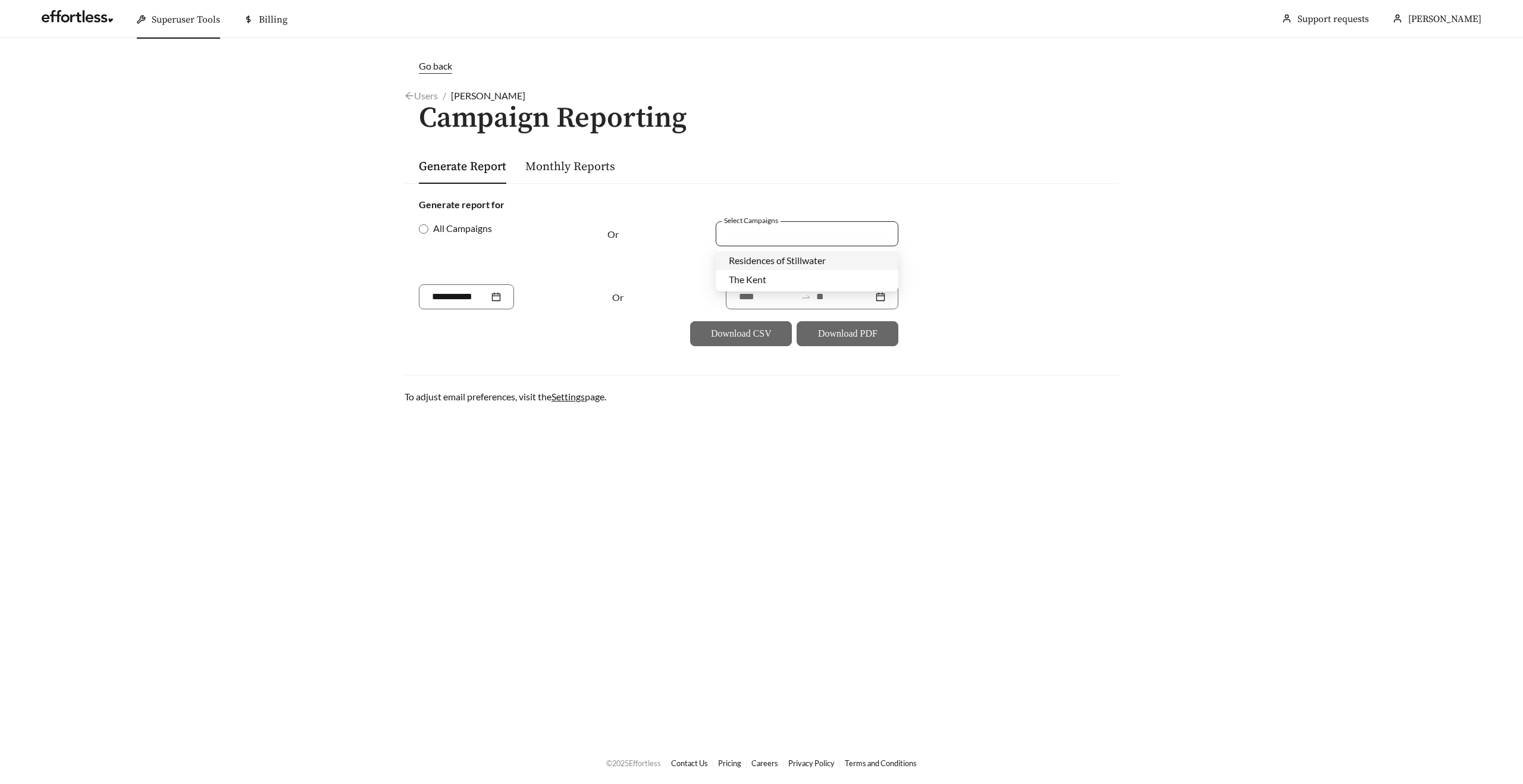
click at [747, 236] on div at bounding box center [799, 233] width 155 height 16
click at [750, 192] on div "Generate report for All Campaigns Or Select Campaigns Or Download CSV Download …" at bounding box center [761, 272] width 714 height 177
click at [424, 68] on span "Go back" at bounding box center [435, 66] width 33 height 12
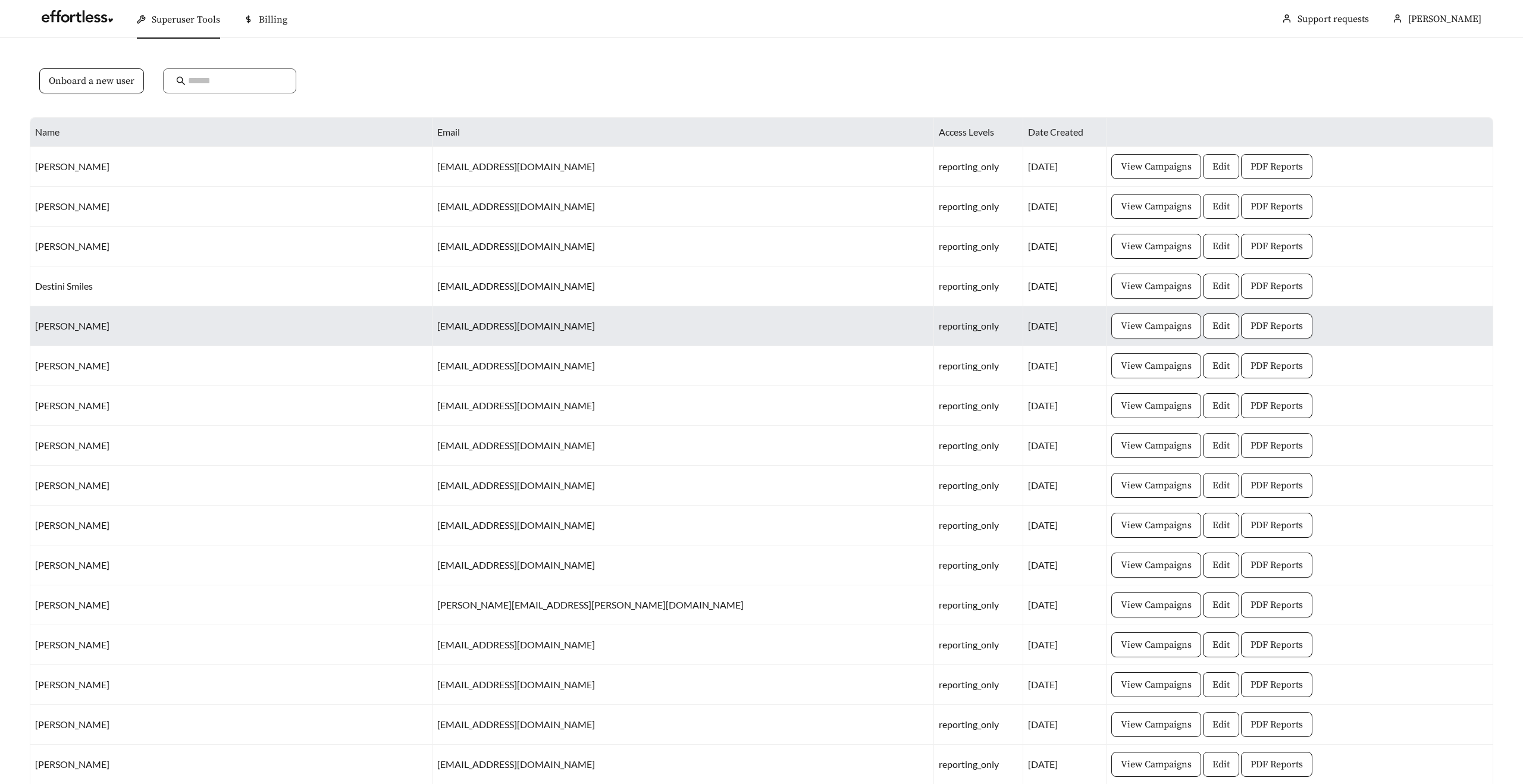
click at [1121, 330] on span "View Campaigns" at bounding box center [1156, 326] width 71 height 14
click at [1251, 324] on span "PDF Reports" at bounding box center [1277, 326] width 52 height 14
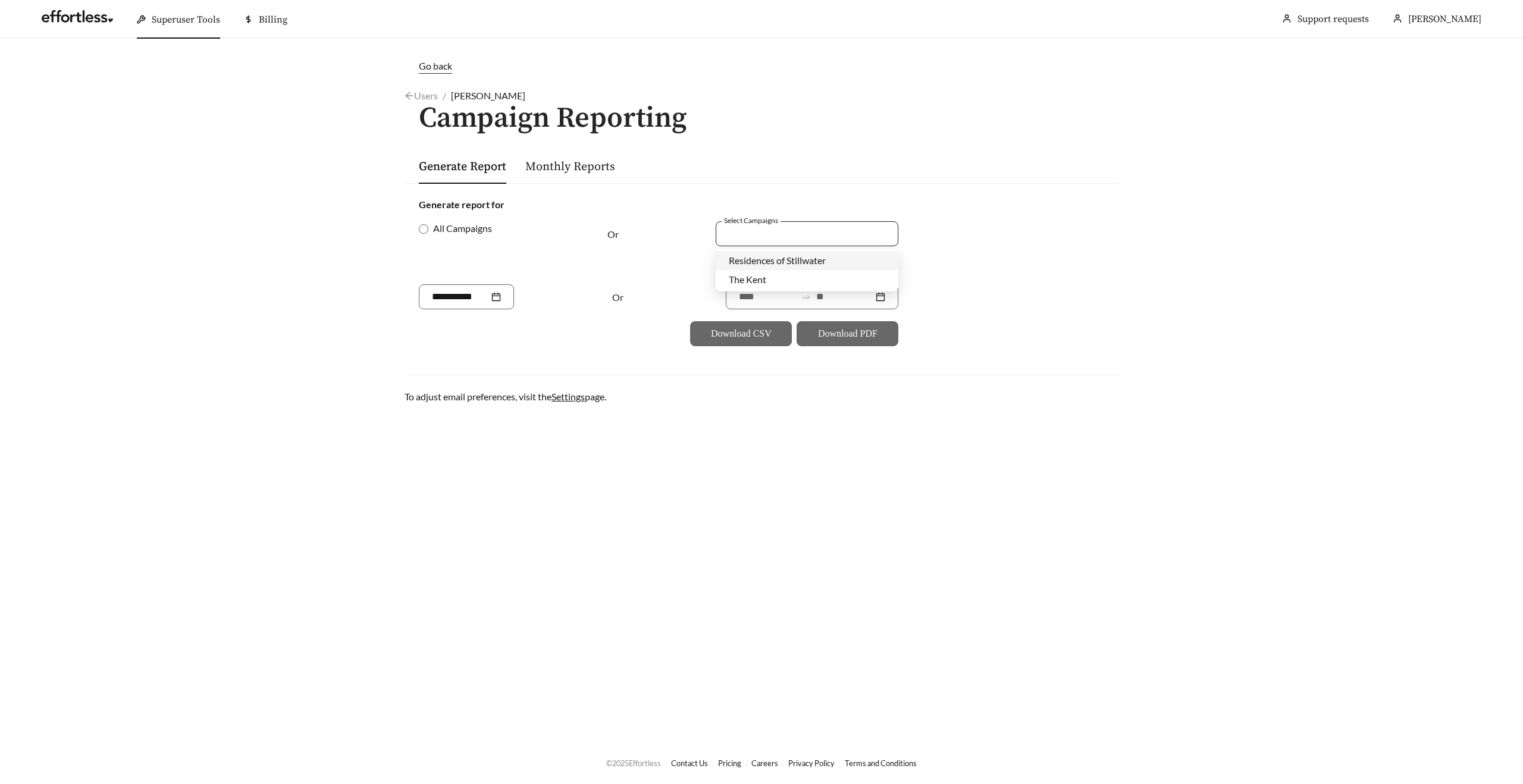
click at [841, 235] on div at bounding box center [799, 233] width 155 height 16
click at [417, 94] on link "Users" at bounding box center [421, 95] width 33 height 12
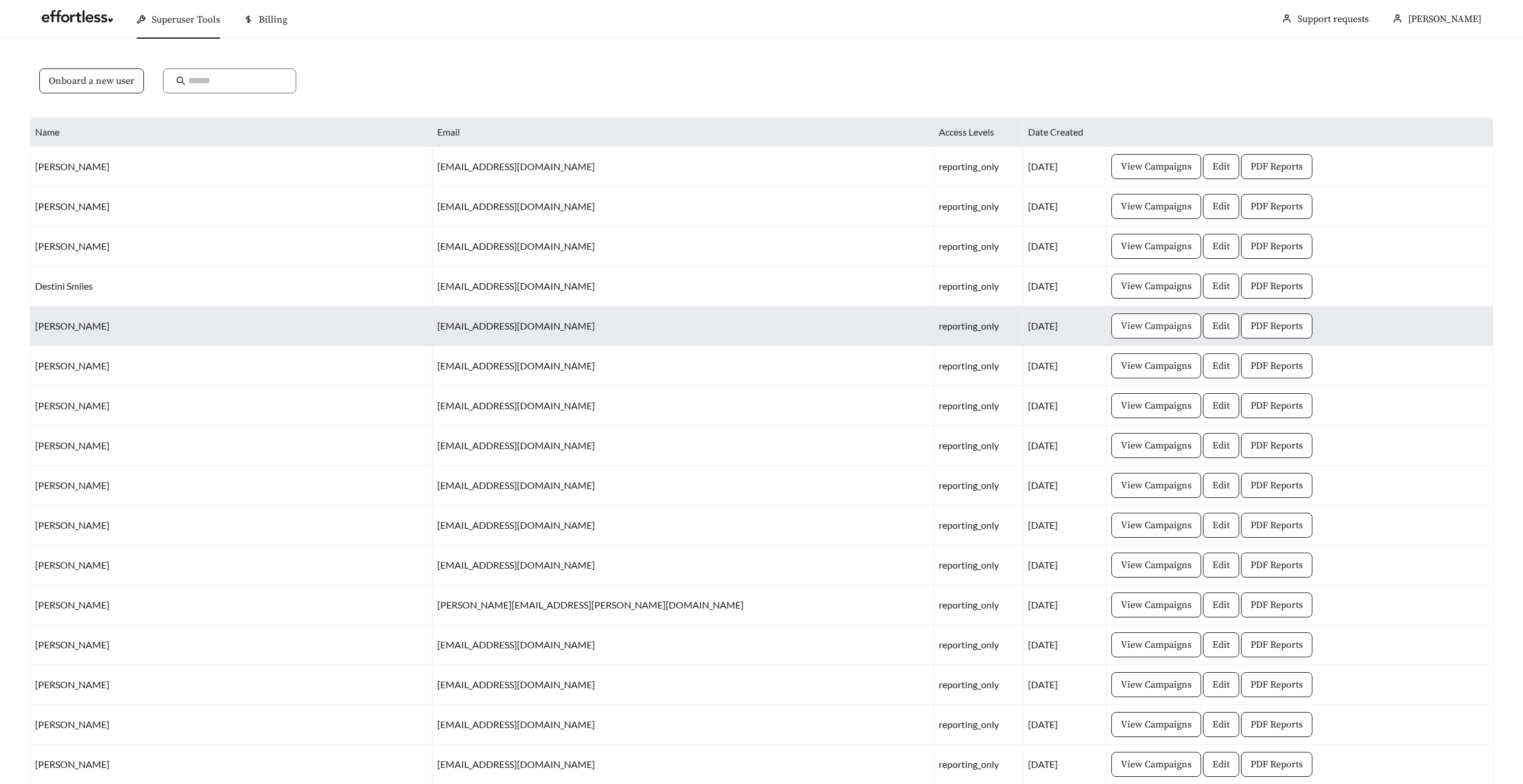
click at [1121, 321] on span "View Campaigns" at bounding box center [1156, 326] width 71 height 14
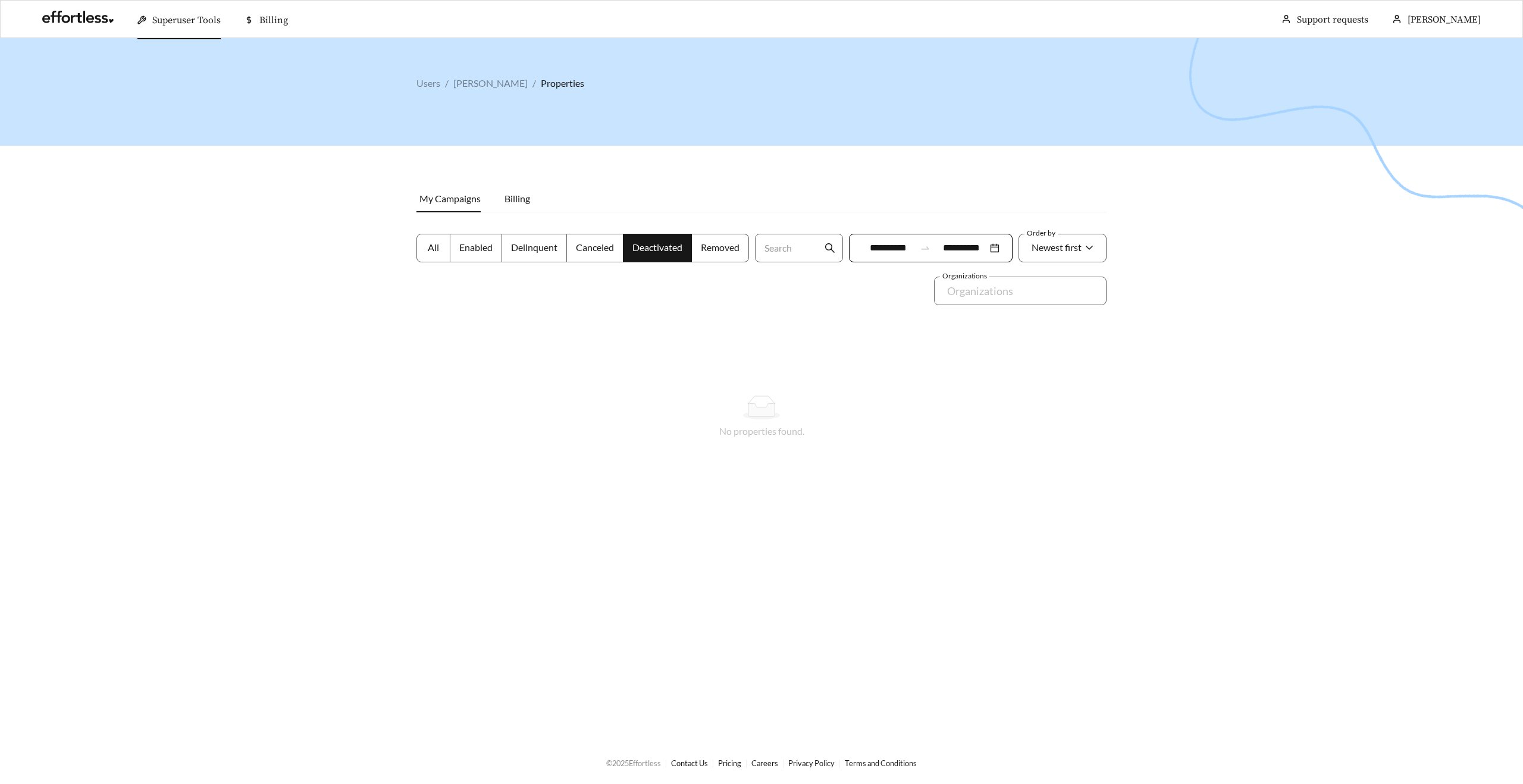
click at [424, 247] on label "All" at bounding box center [434, 248] width 34 height 29
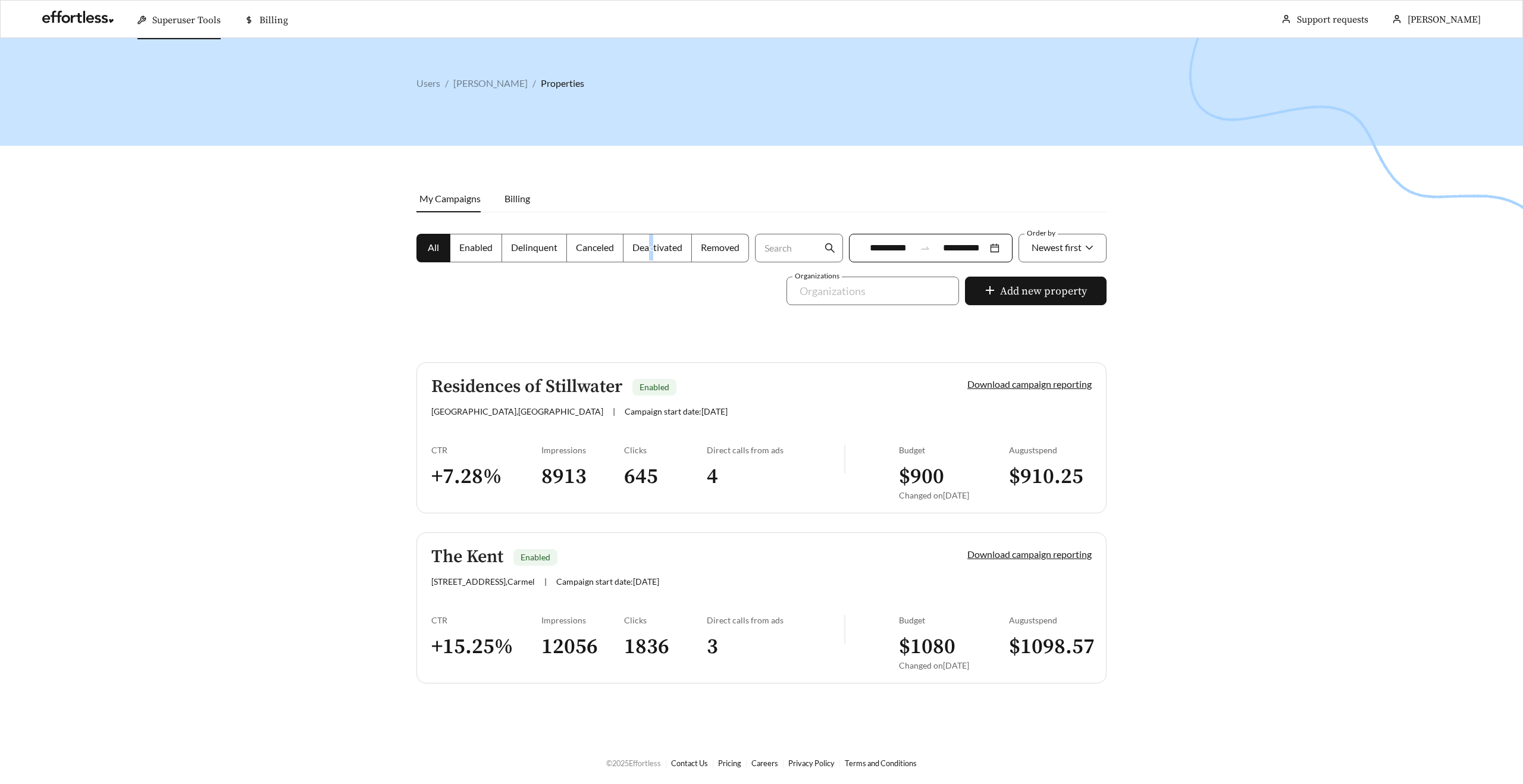
click at [650, 256] on label "Deactivated" at bounding box center [657, 248] width 68 height 29
click at [664, 262] on label "Deactivated" at bounding box center [657, 248] width 68 height 29
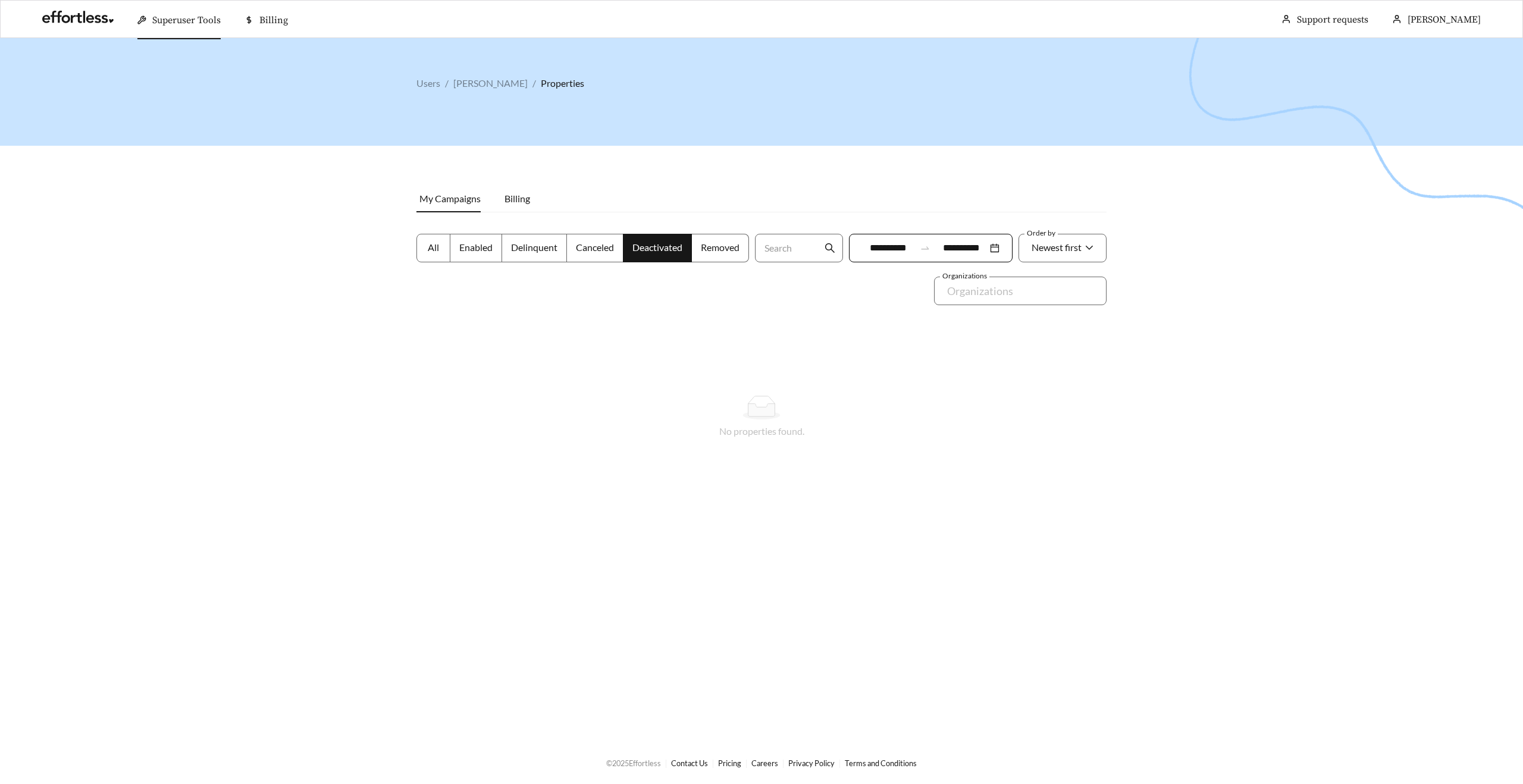
click at [432, 243] on span "All" at bounding box center [433, 247] width 12 height 12
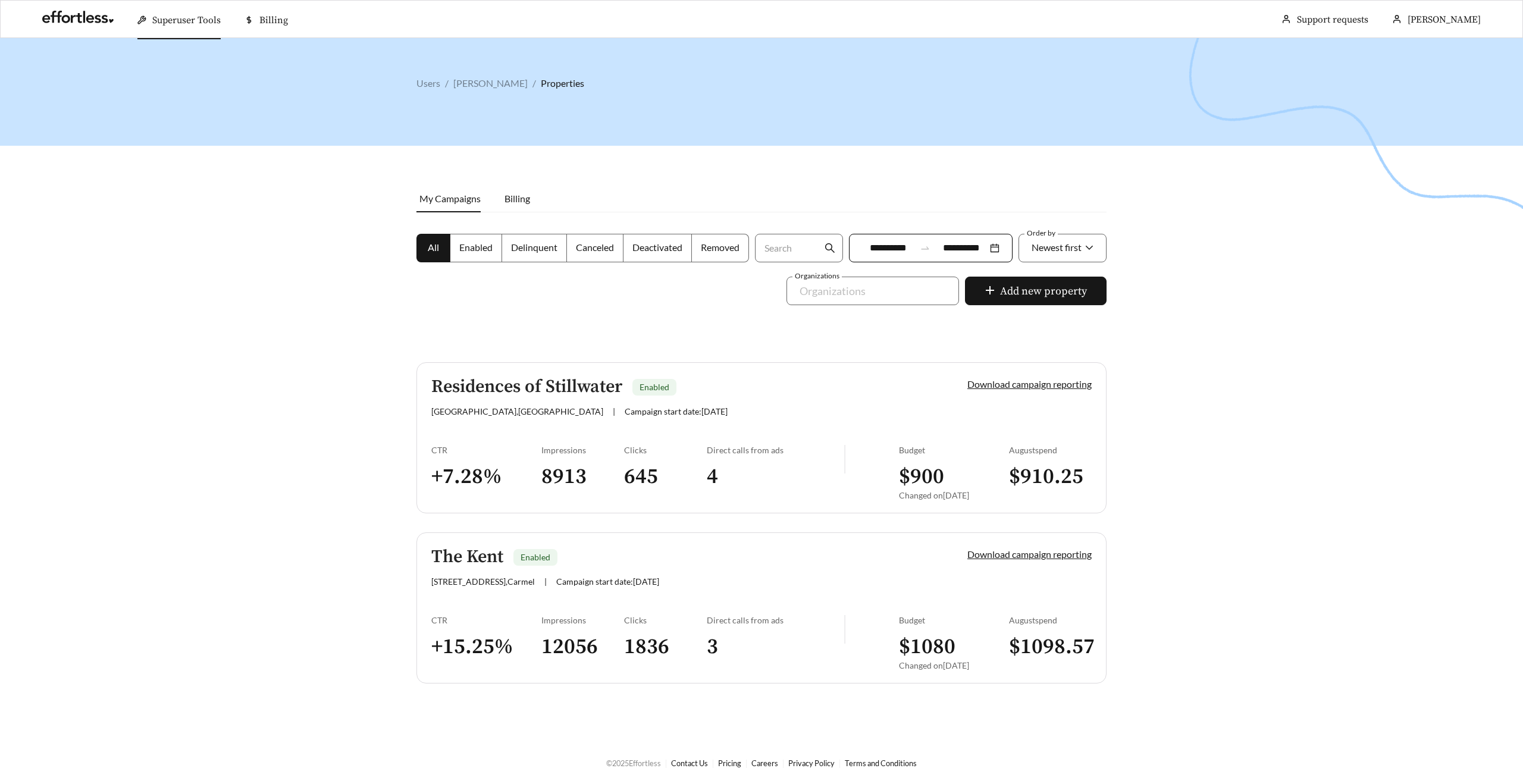
click at [669, 247] on span "Deactivated" at bounding box center [657, 247] width 50 height 12
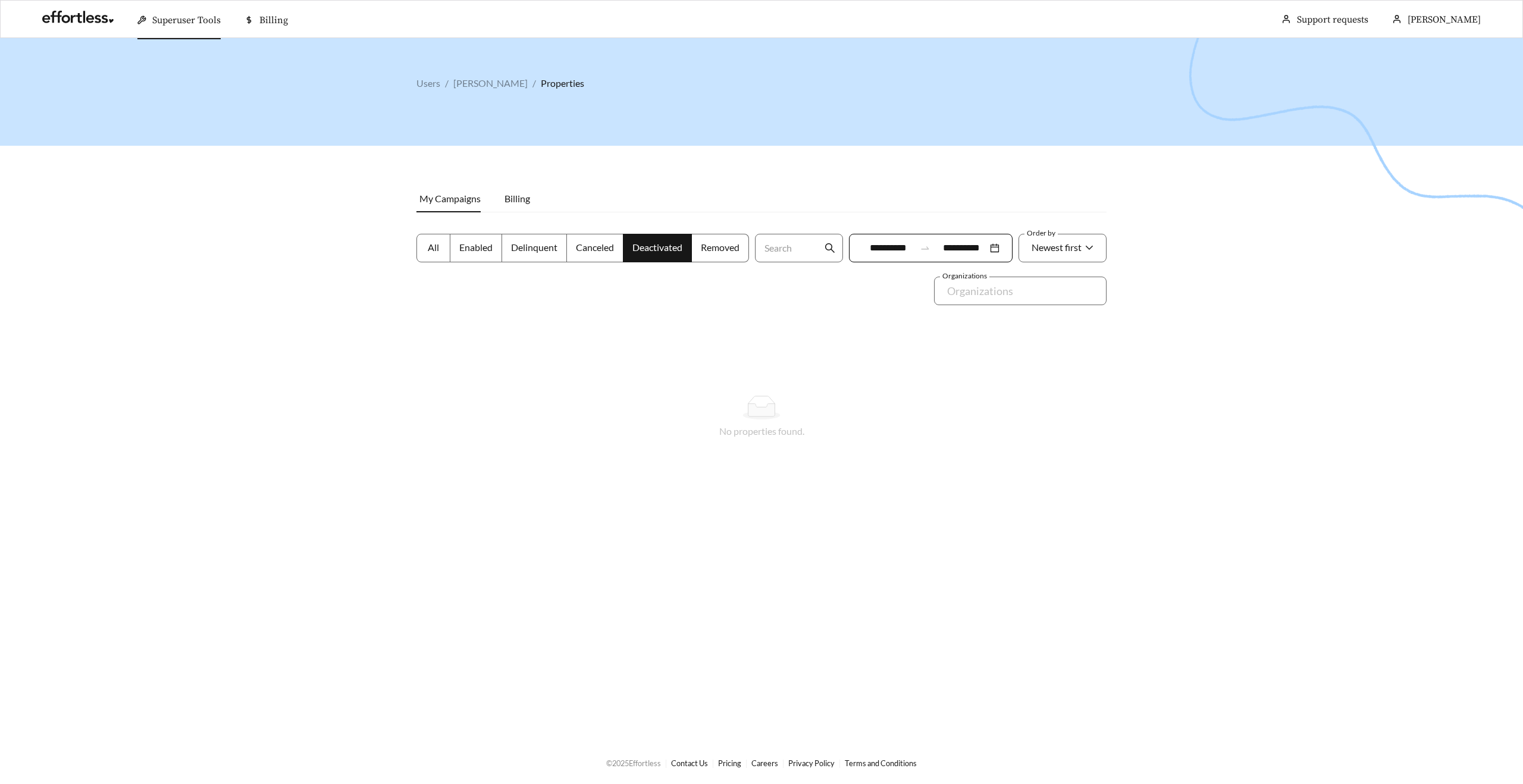
click at [431, 246] on span "All" at bounding box center [433, 247] width 12 height 12
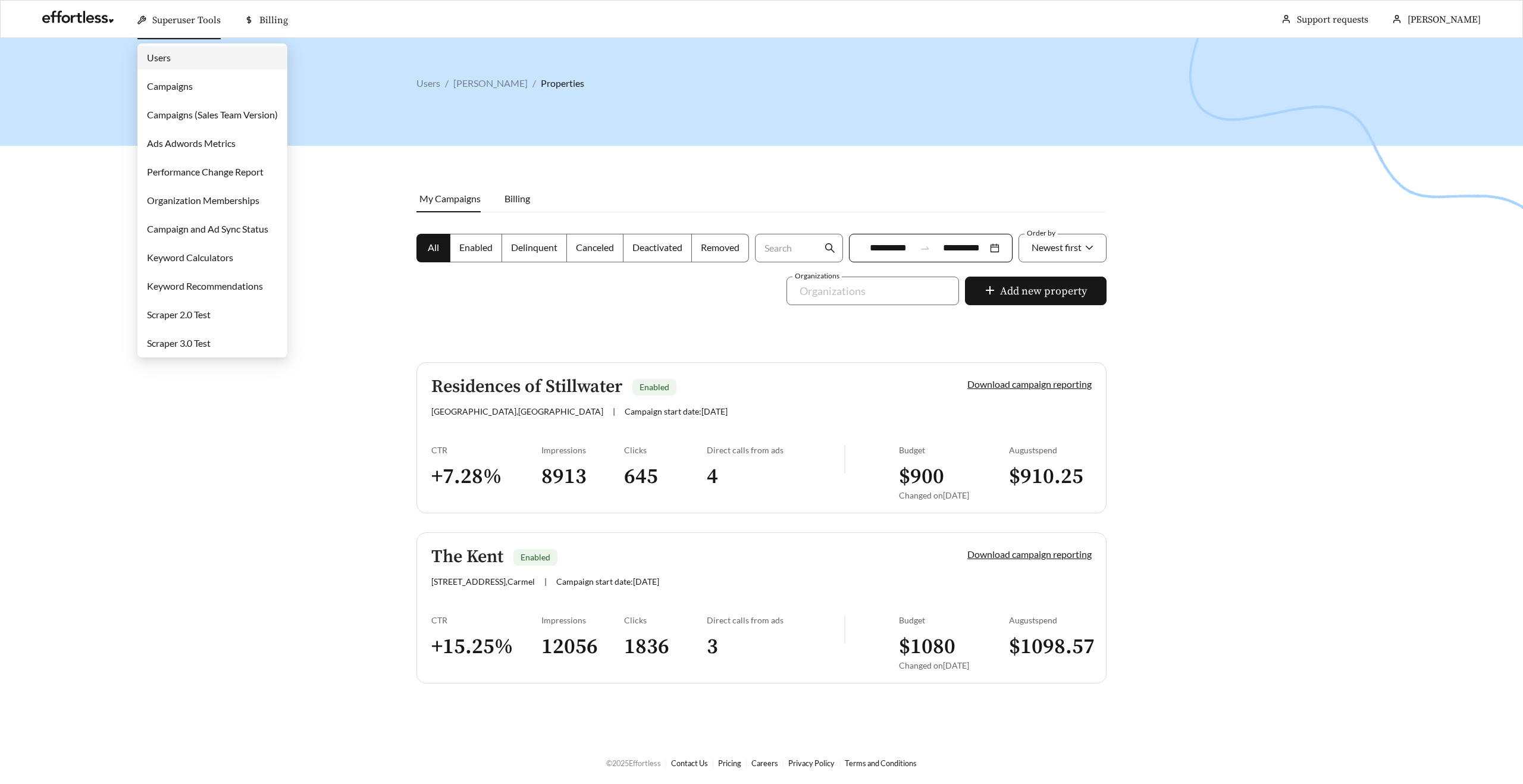
click at [171, 61] on link "Users" at bounding box center [159, 57] width 23 height 12
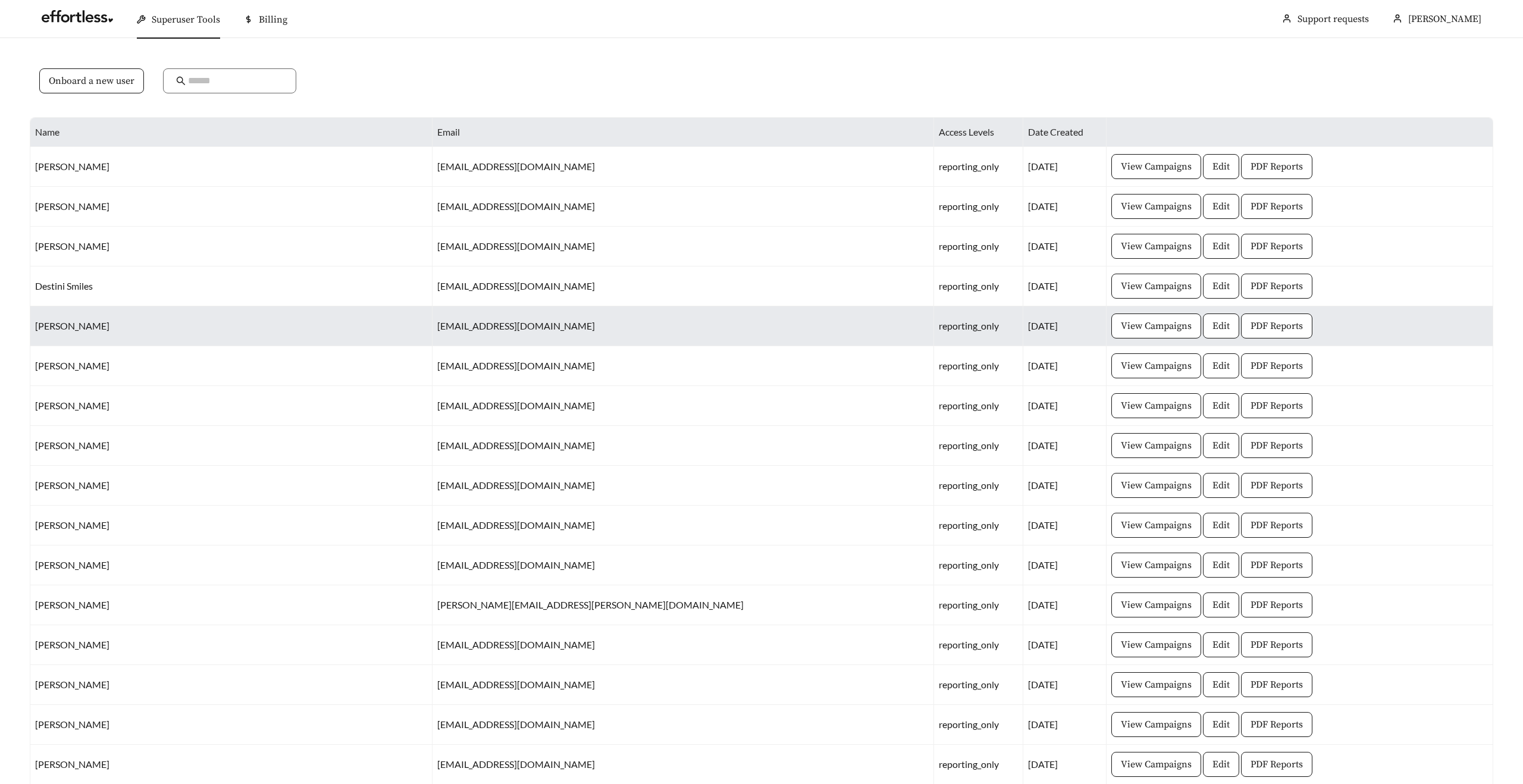
click at [62, 326] on td "[PERSON_NAME]" at bounding box center [231, 326] width 403 height 40
click at [95, 328] on td "[PERSON_NAME]" at bounding box center [231, 326] width 403 height 40
click at [74, 326] on td "[PERSON_NAME]" at bounding box center [231, 326] width 403 height 40
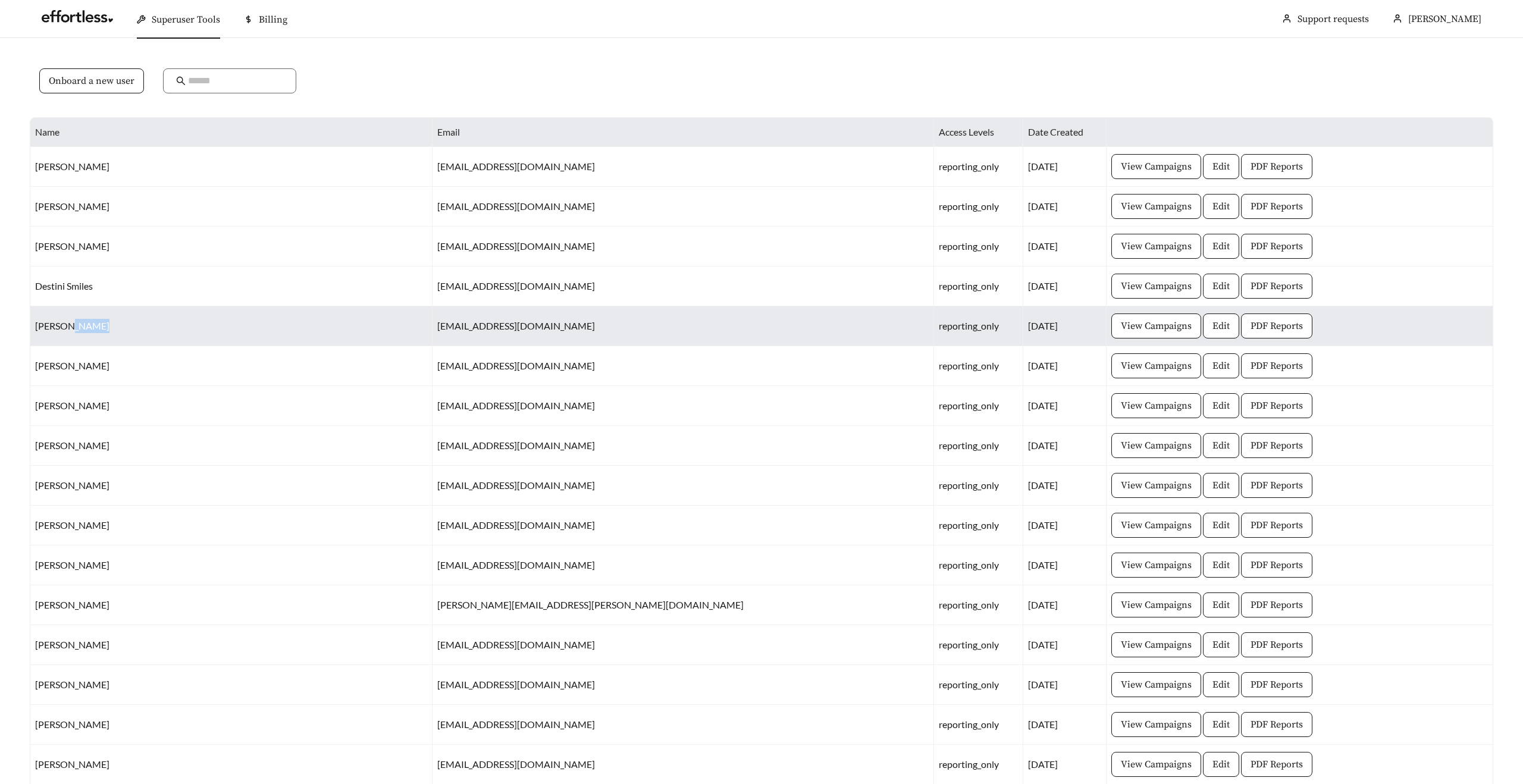
click at [74, 326] on td "[PERSON_NAME]" at bounding box center [231, 326] width 403 height 40
click at [118, 327] on td "[PERSON_NAME]" at bounding box center [231, 326] width 403 height 40
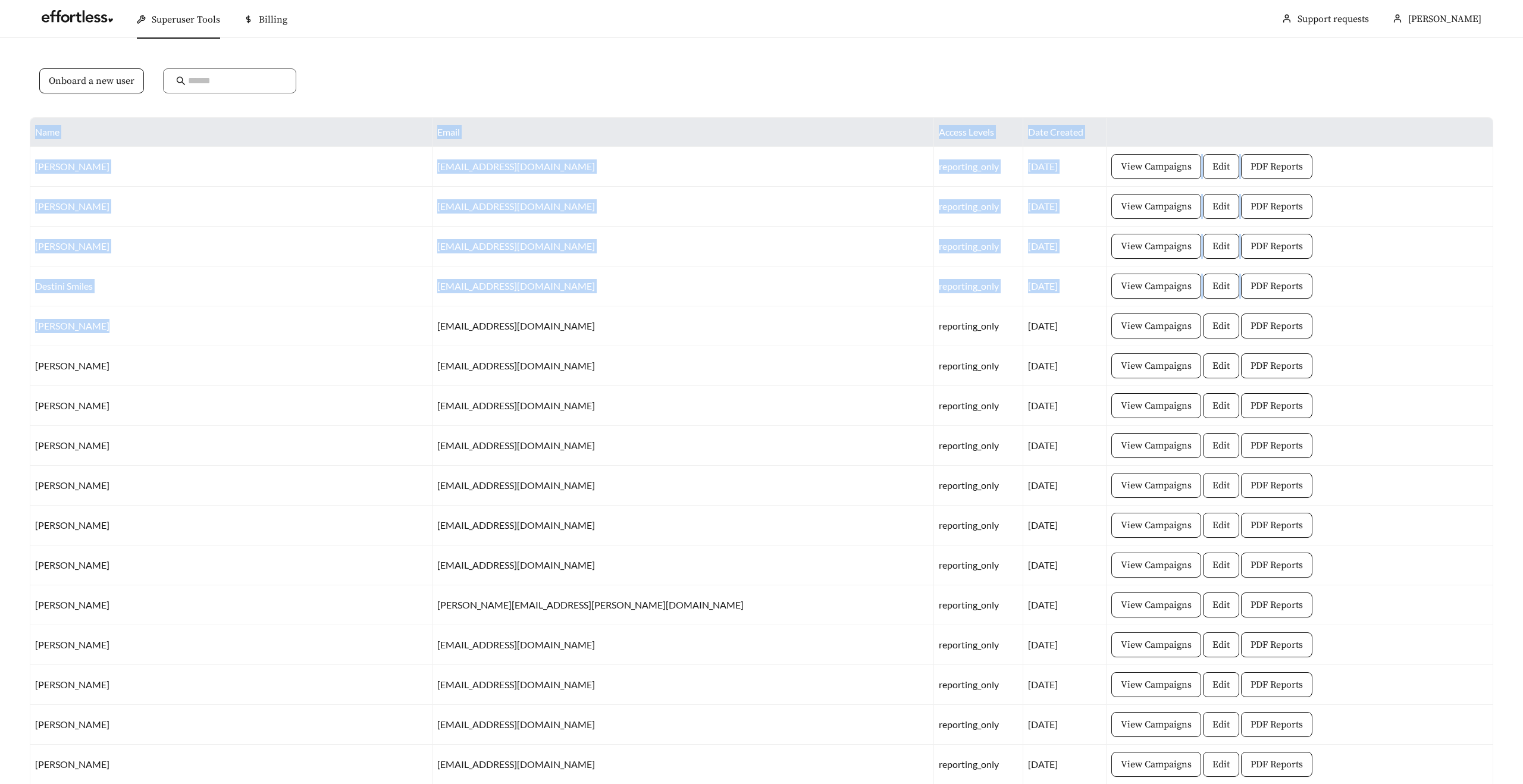
drag, startPoint x: 106, startPoint y: 324, endPoint x: 27, endPoint y: 323, distance: 79.0
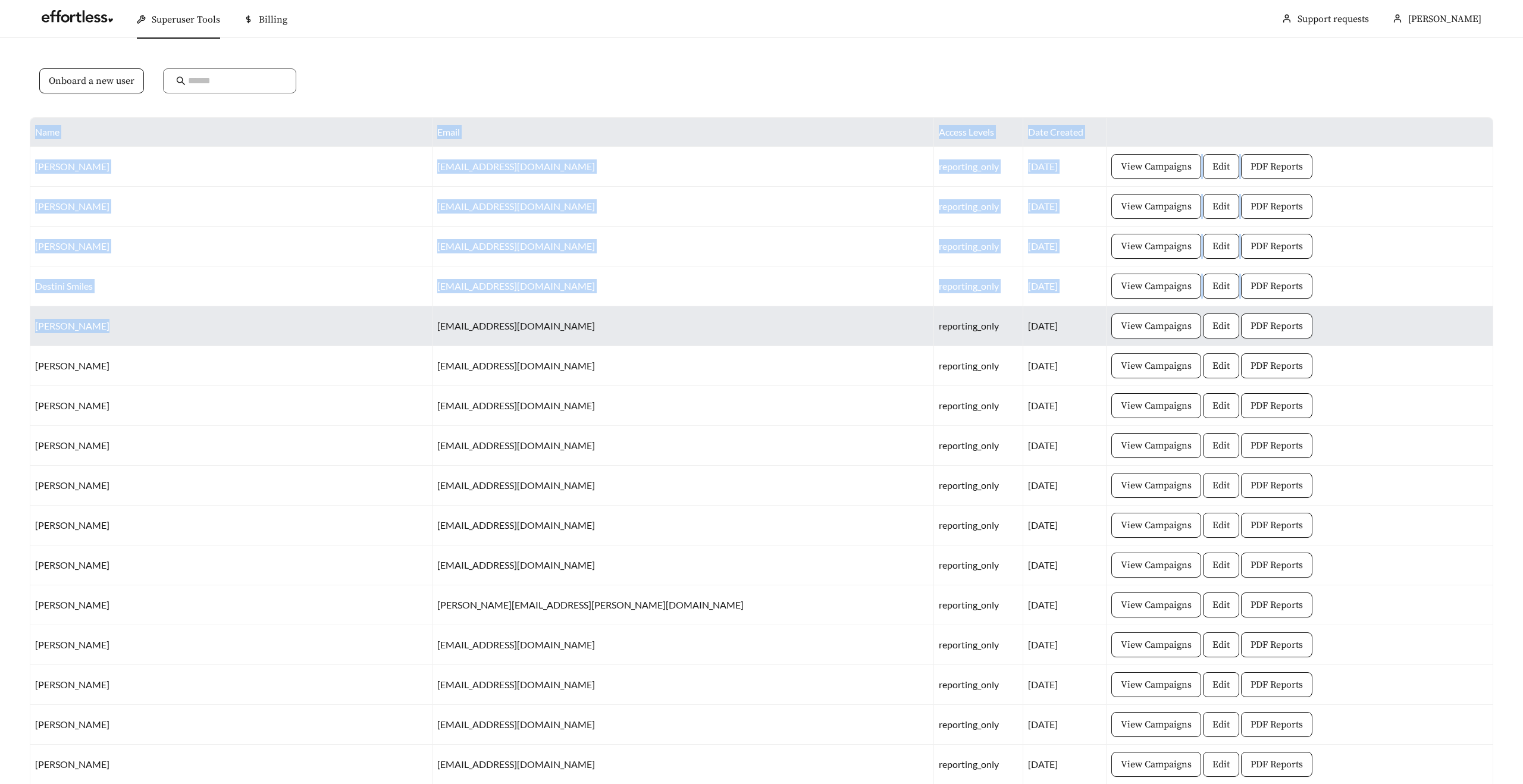
click at [90, 323] on td "[PERSON_NAME]" at bounding box center [231, 326] width 403 height 40
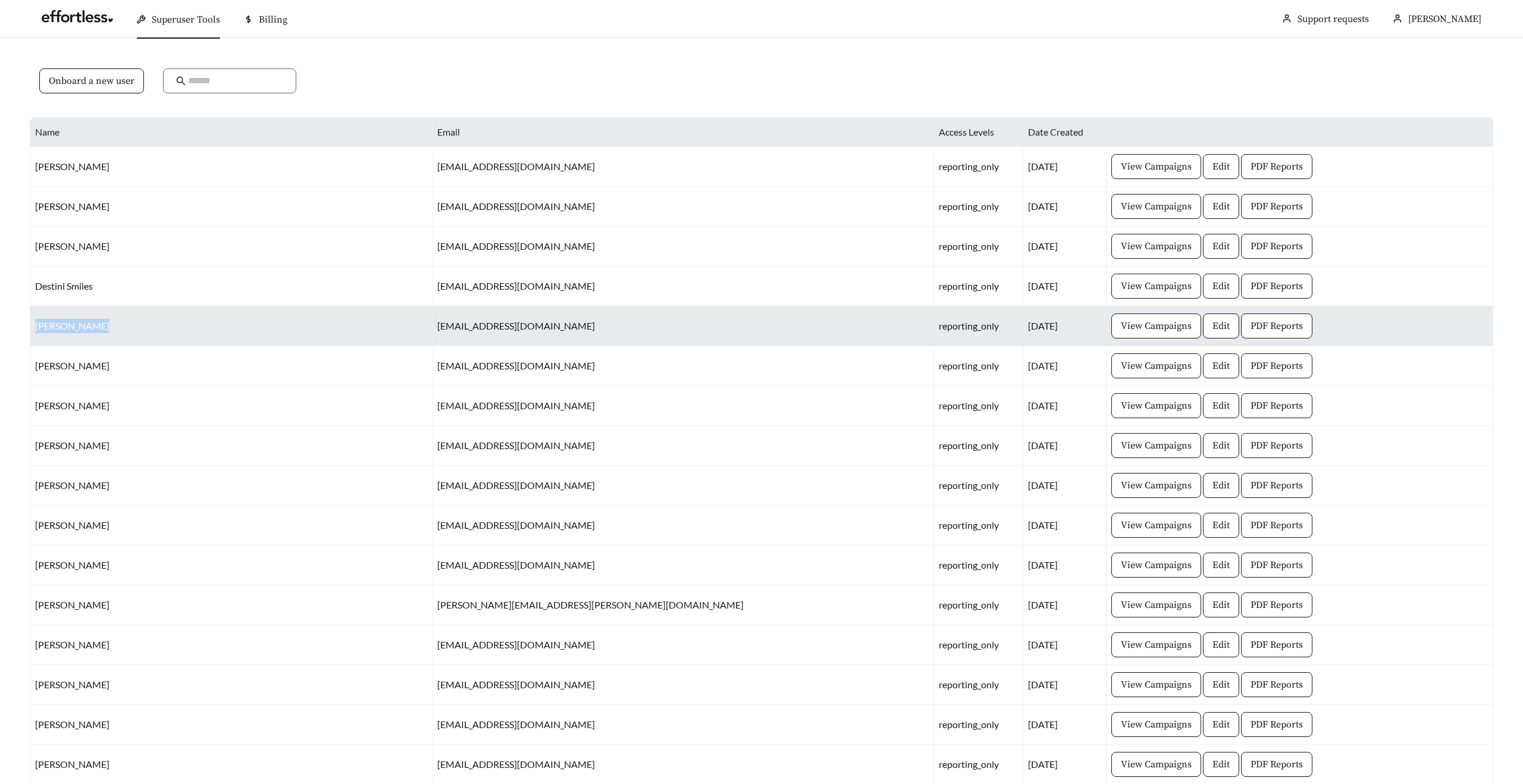
drag, startPoint x: 36, startPoint y: 327, endPoint x: 134, endPoint y: 325, distance: 98.0
click at [134, 325] on td "[PERSON_NAME]" at bounding box center [231, 326] width 403 height 40
copy td "[PERSON_NAME]"
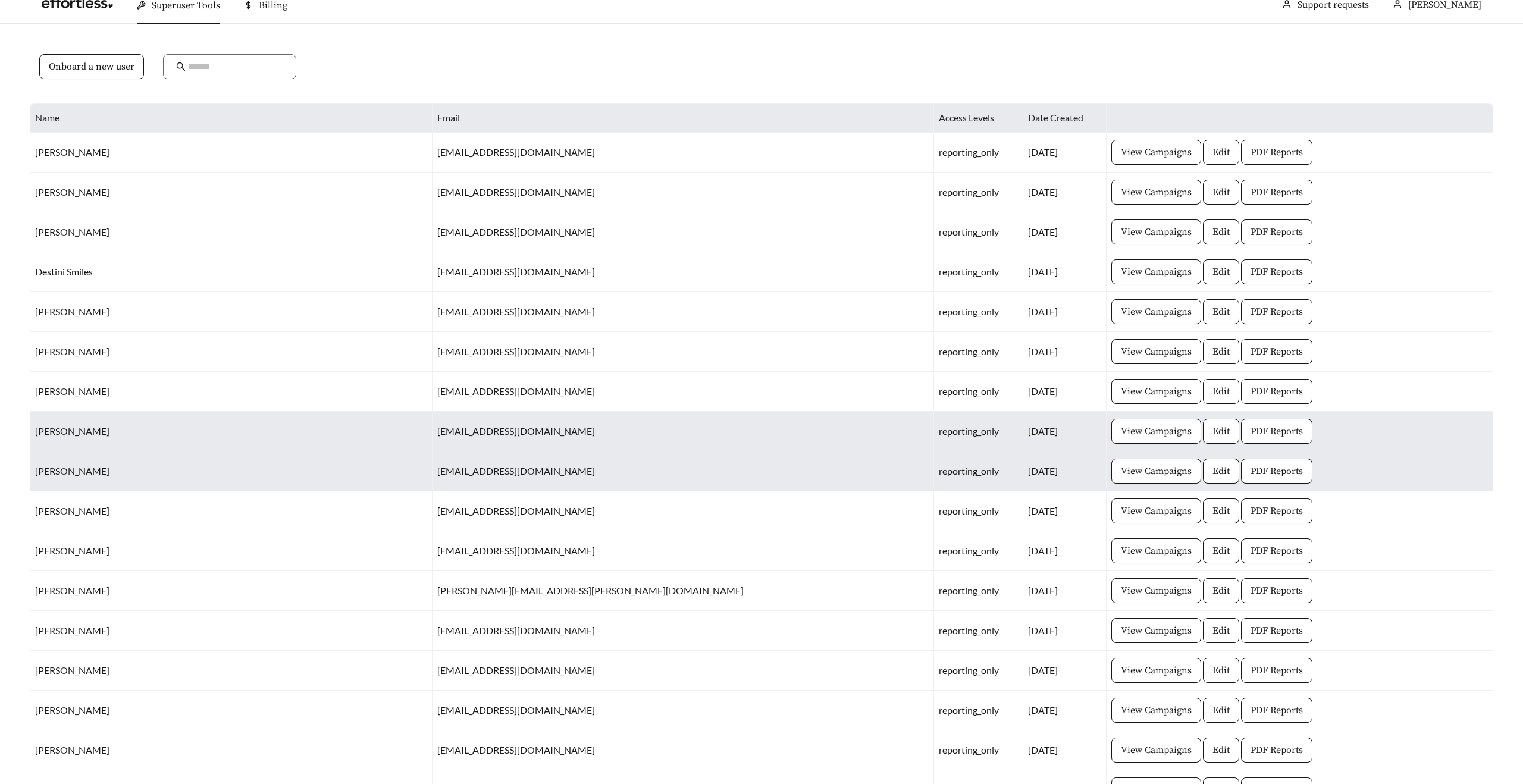
scroll to position [14, 0]
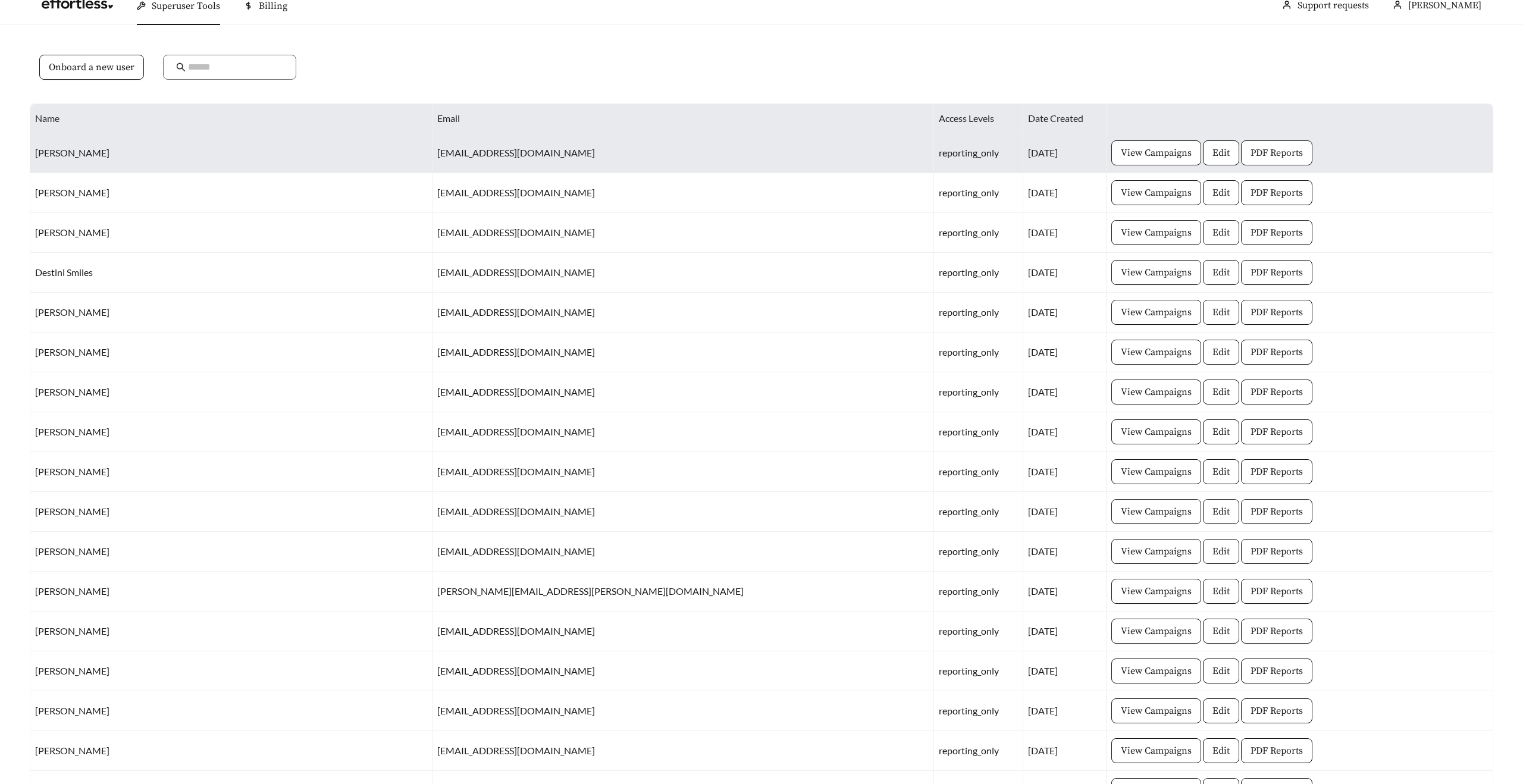
click at [1251, 151] on span "PDF Reports" at bounding box center [1277, 153] width 52 height 14
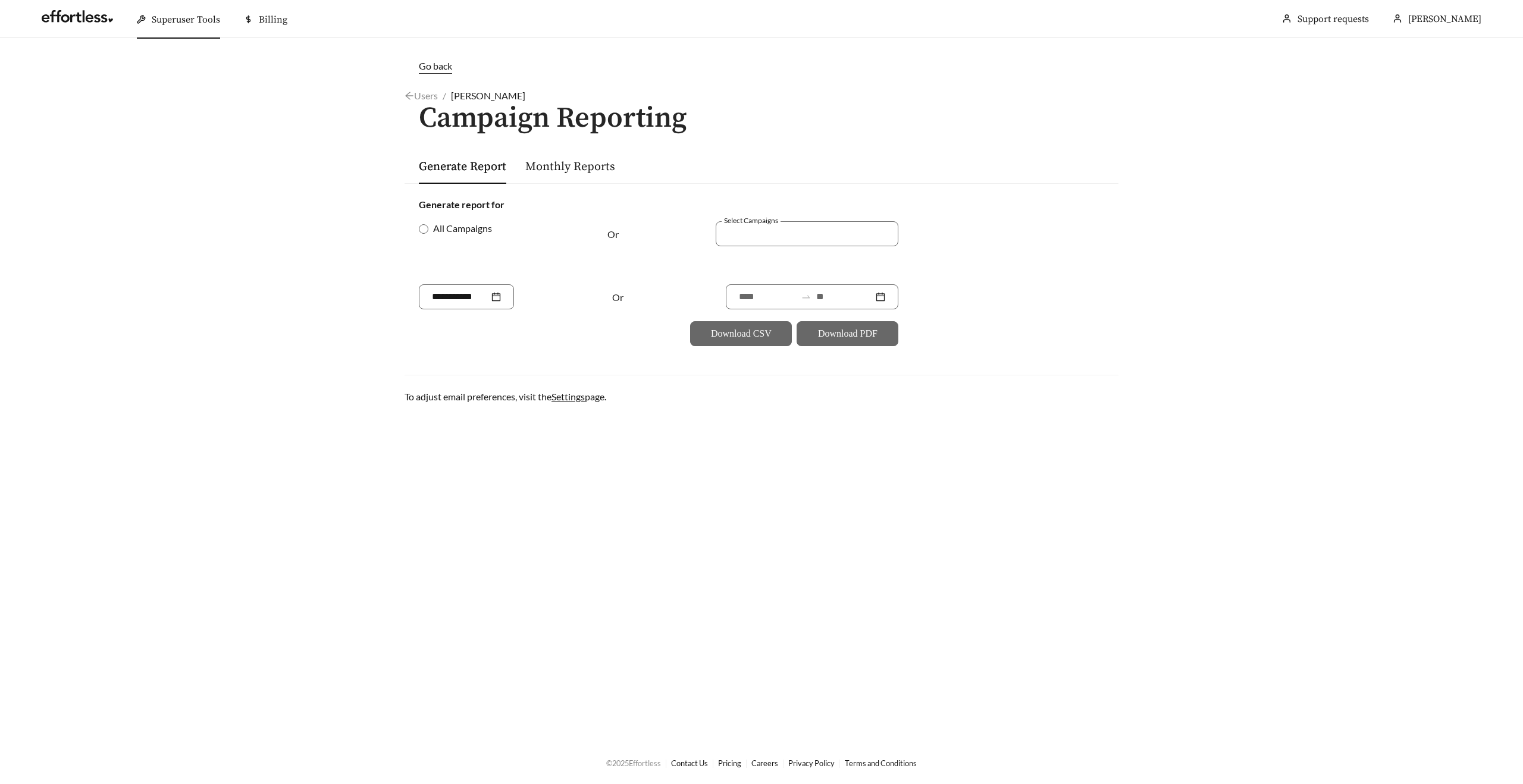
click at [425, 69] on span "Go back" at bounding box center [435, 66] width 33 height 12
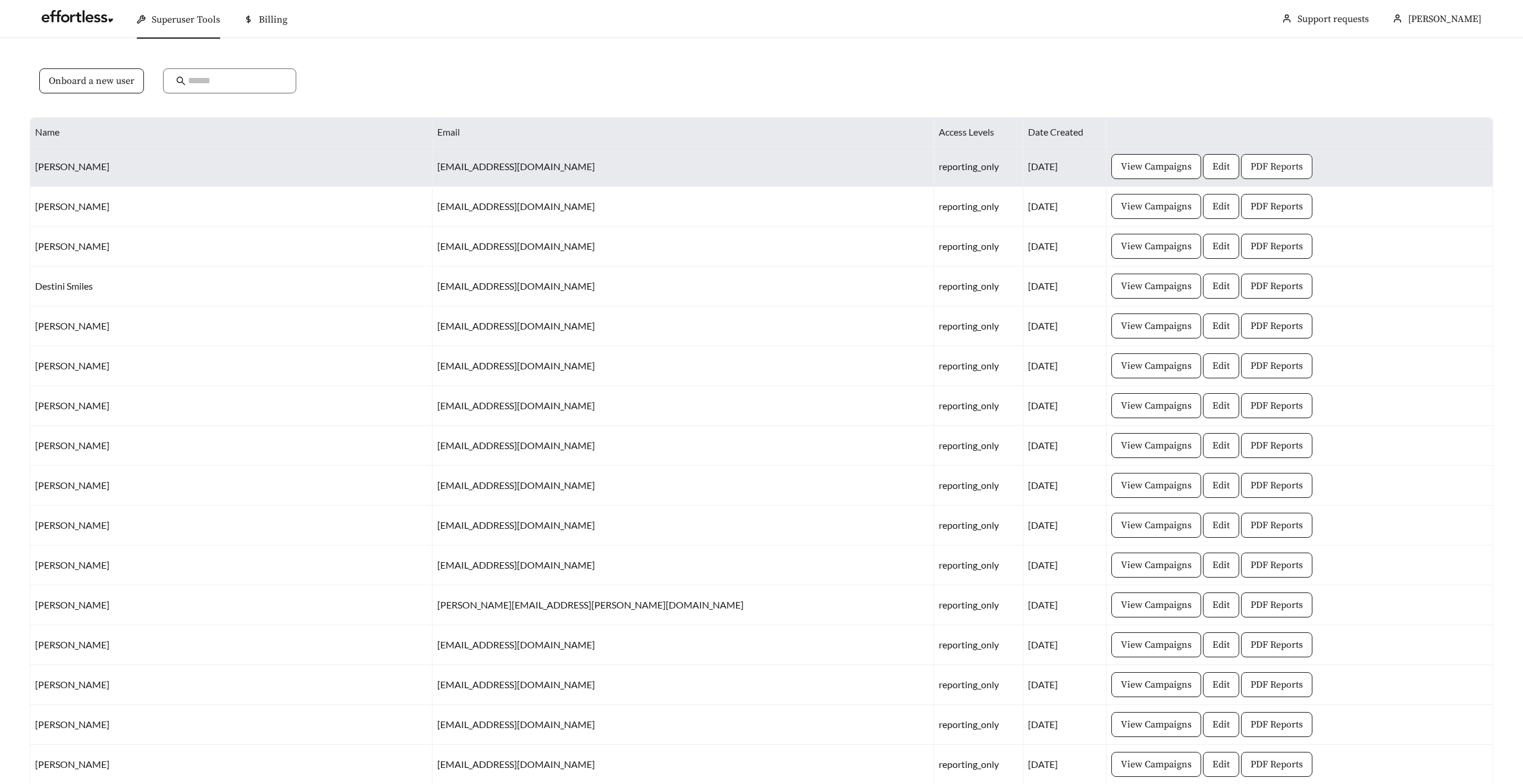
click at [1251, 165] on span "PDF Reports" at bounding box center [1277, 167] width 52 height 14
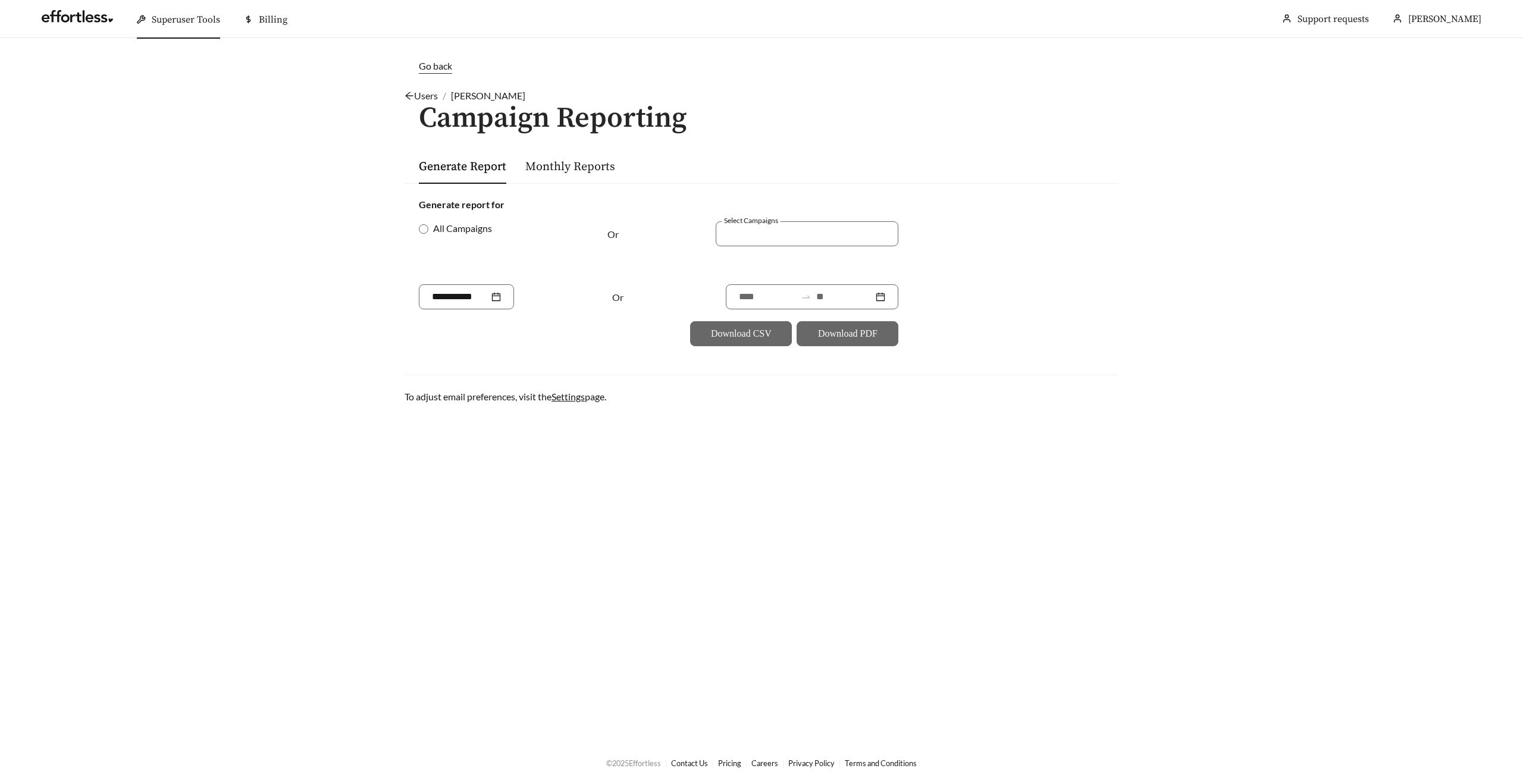
click at [414, 91] on link "Users" at bounding box center [421, 95] width 33 height 12
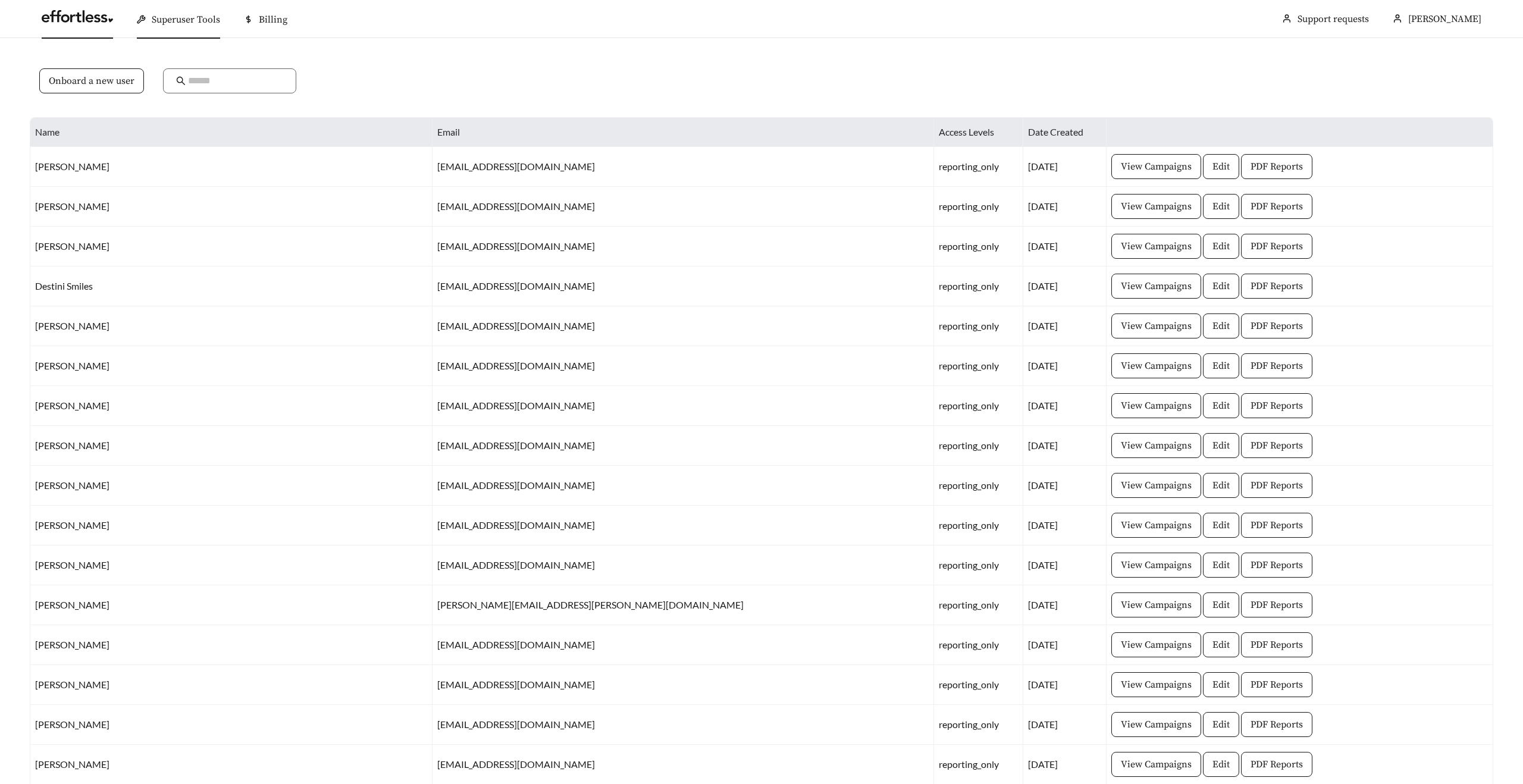
click at [93, 24] on link at bounding box center [77, 19] width 71 height 12
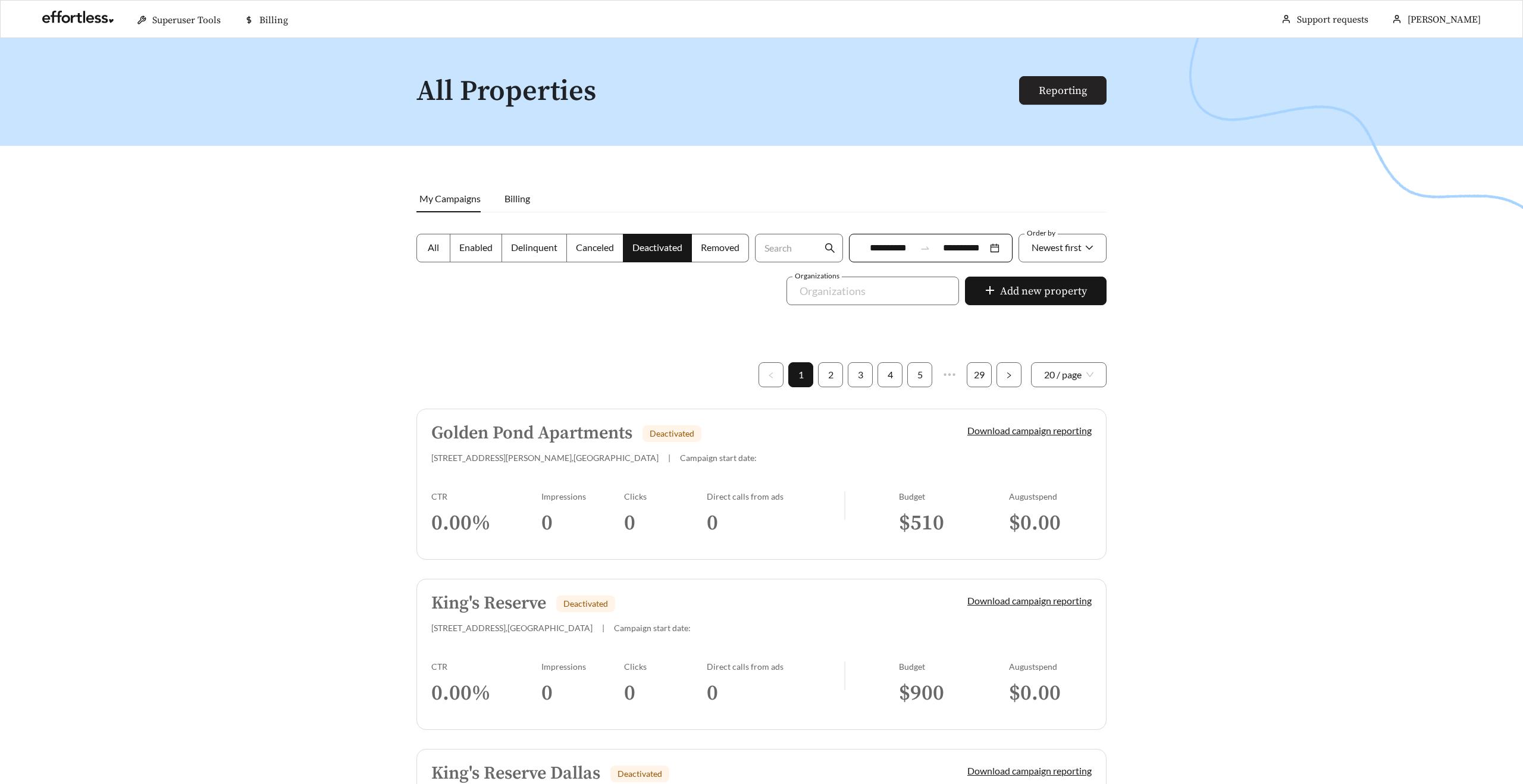
click at [1039, 94] on link "Reporting" at bounding box center [1064, 90] width 49 height 14
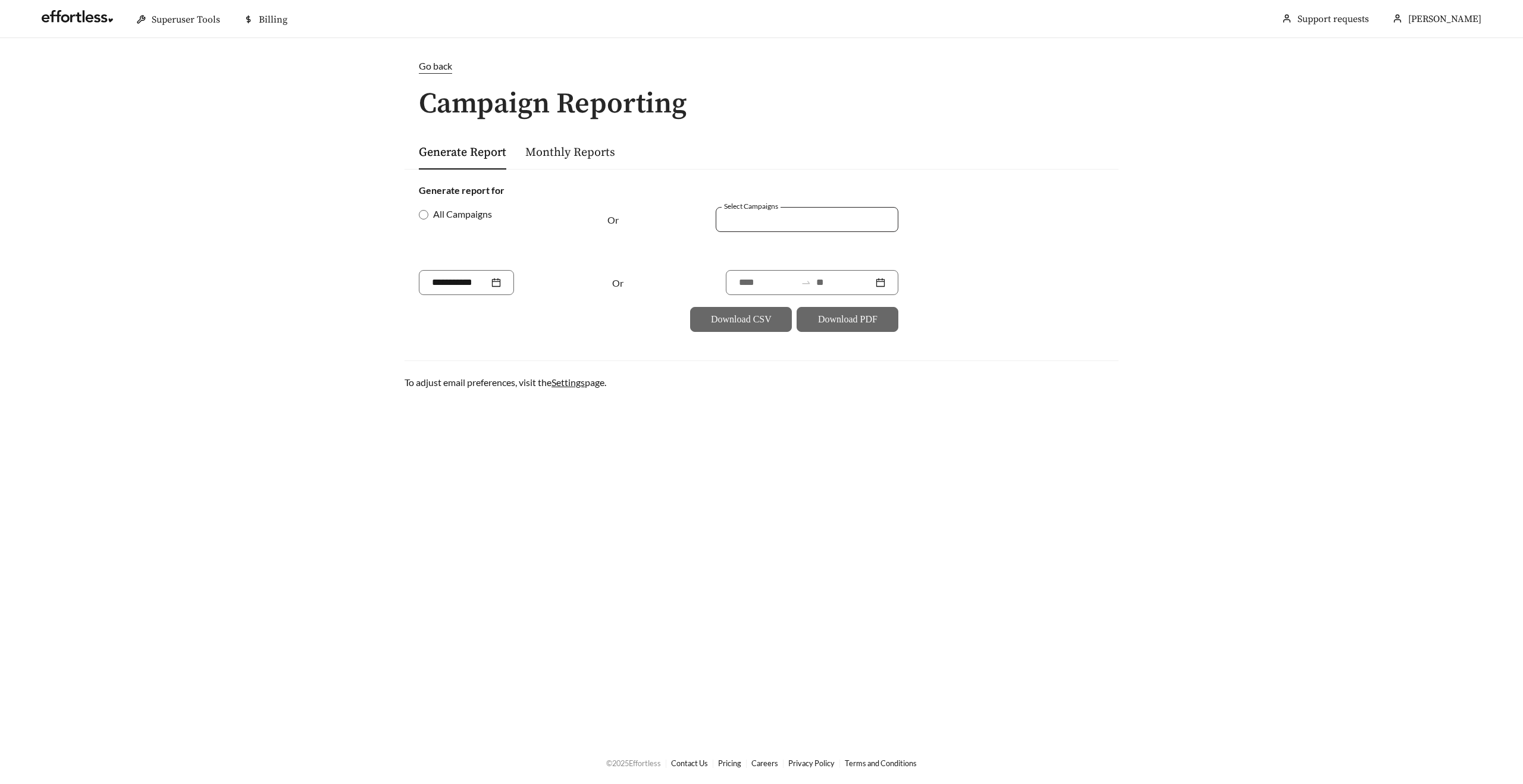
click at [761, 210] on div at bounding box center [807, 220] width 183 height 25
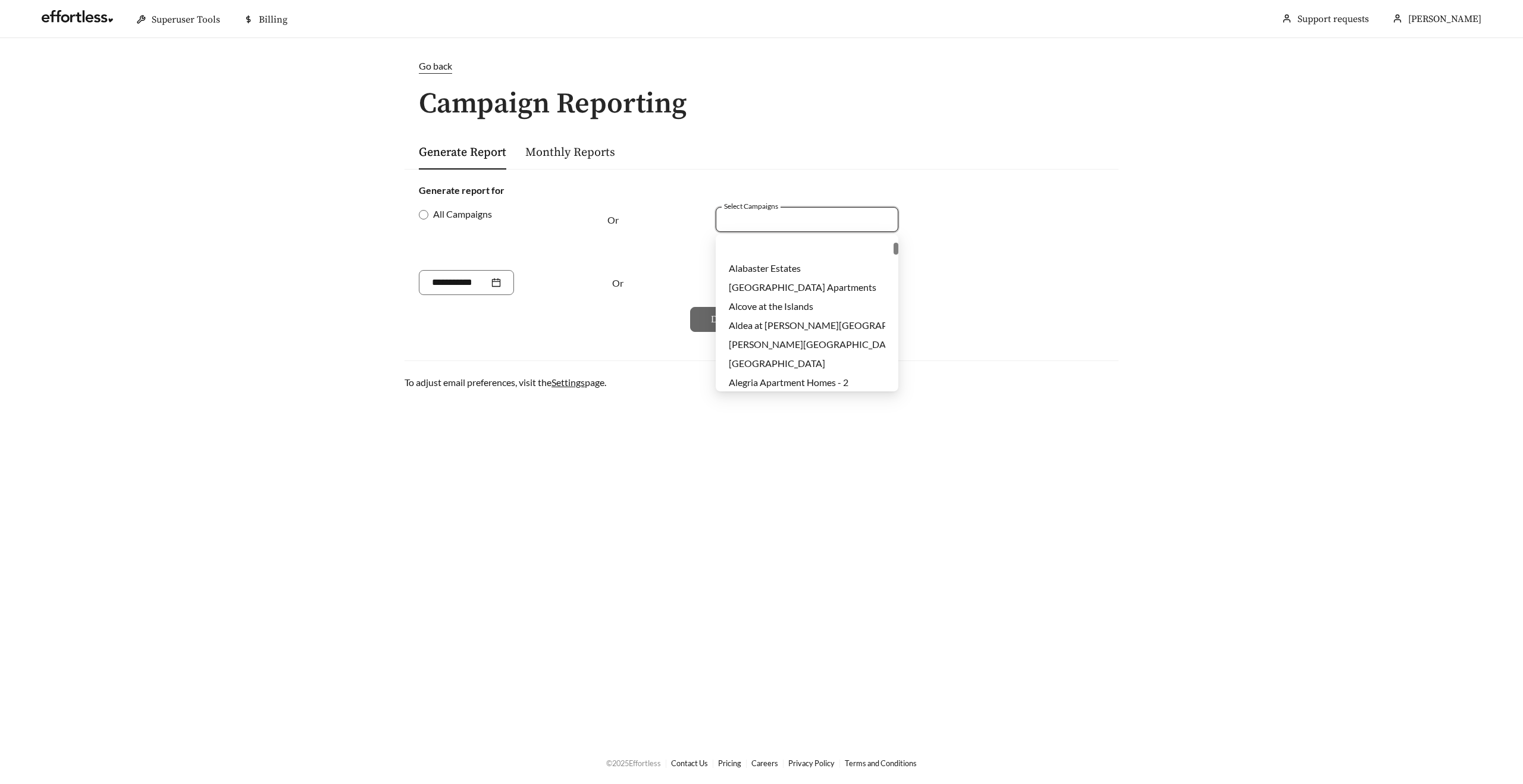
scroll to position [972, 0]
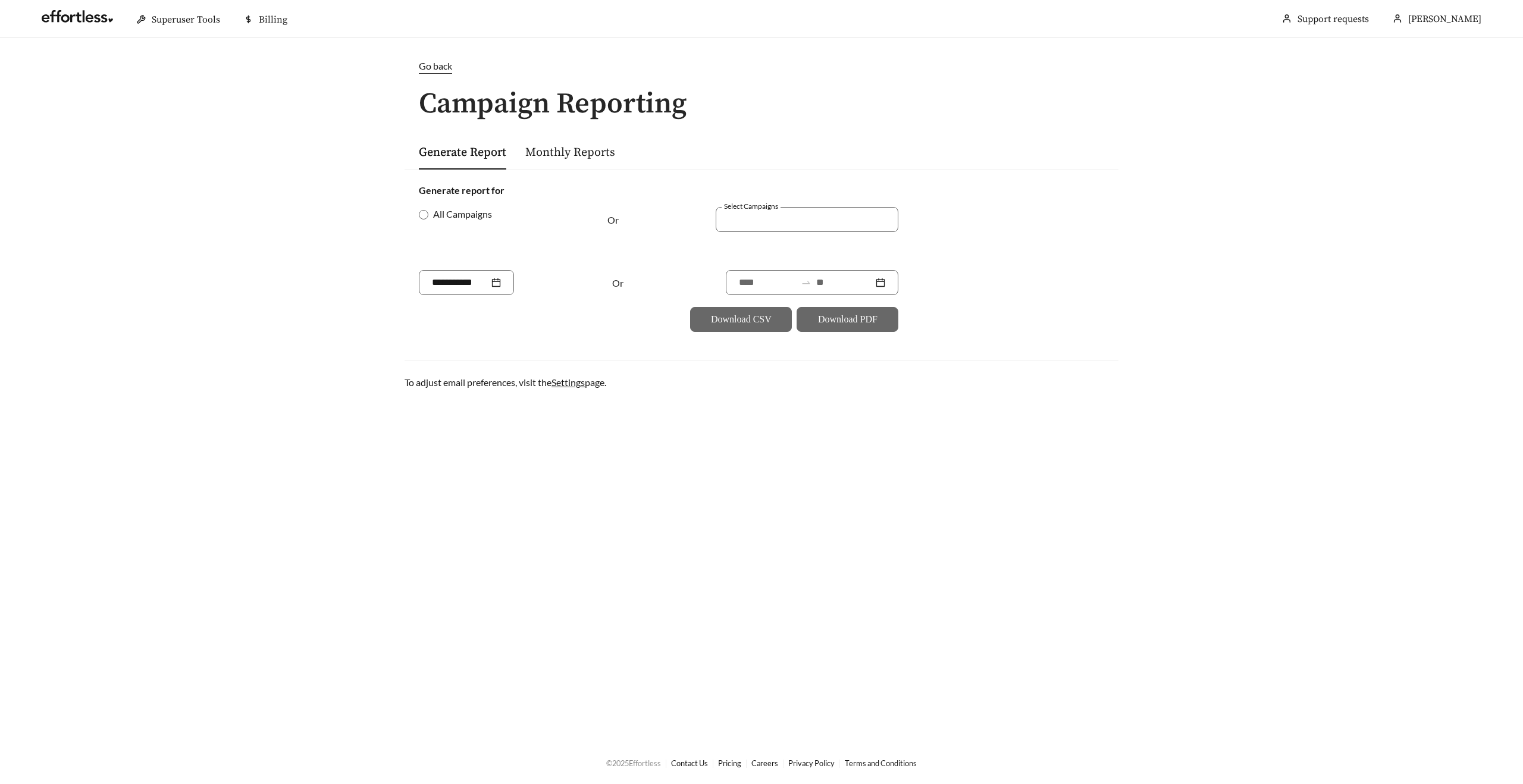
click at [248, 145] on div "1990 1782 1645 Alabaster Estates Alamo Garden Apartments Alcove at the Islands …" at bounding box center [761, 78] width 1523 height 157
click at [433, 64] on span "Go back" at bounding box center [435, 66] width 33 height 12
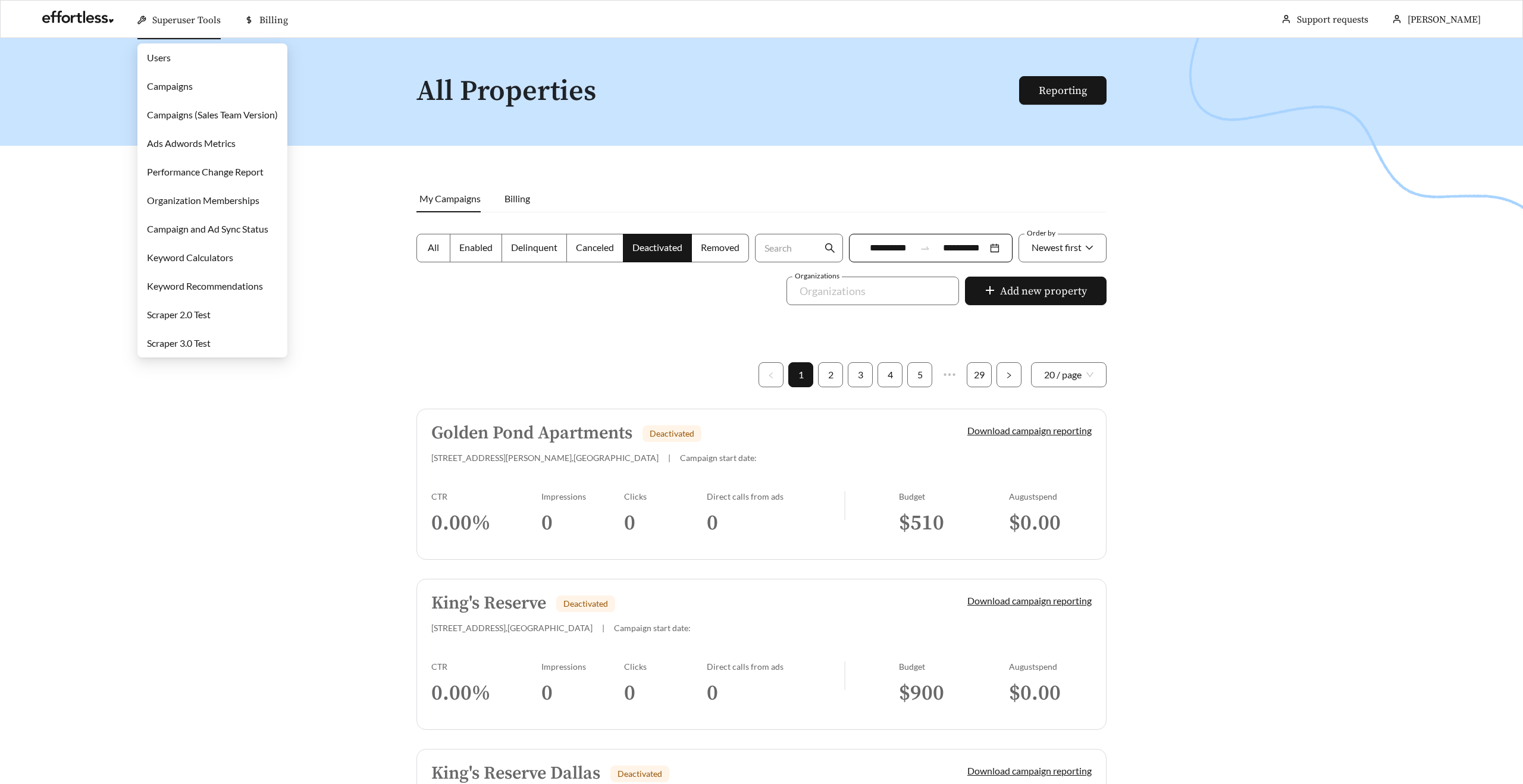
click at [169, 56] on link "Users" at bounding box center [159, 57] width 23 height 12
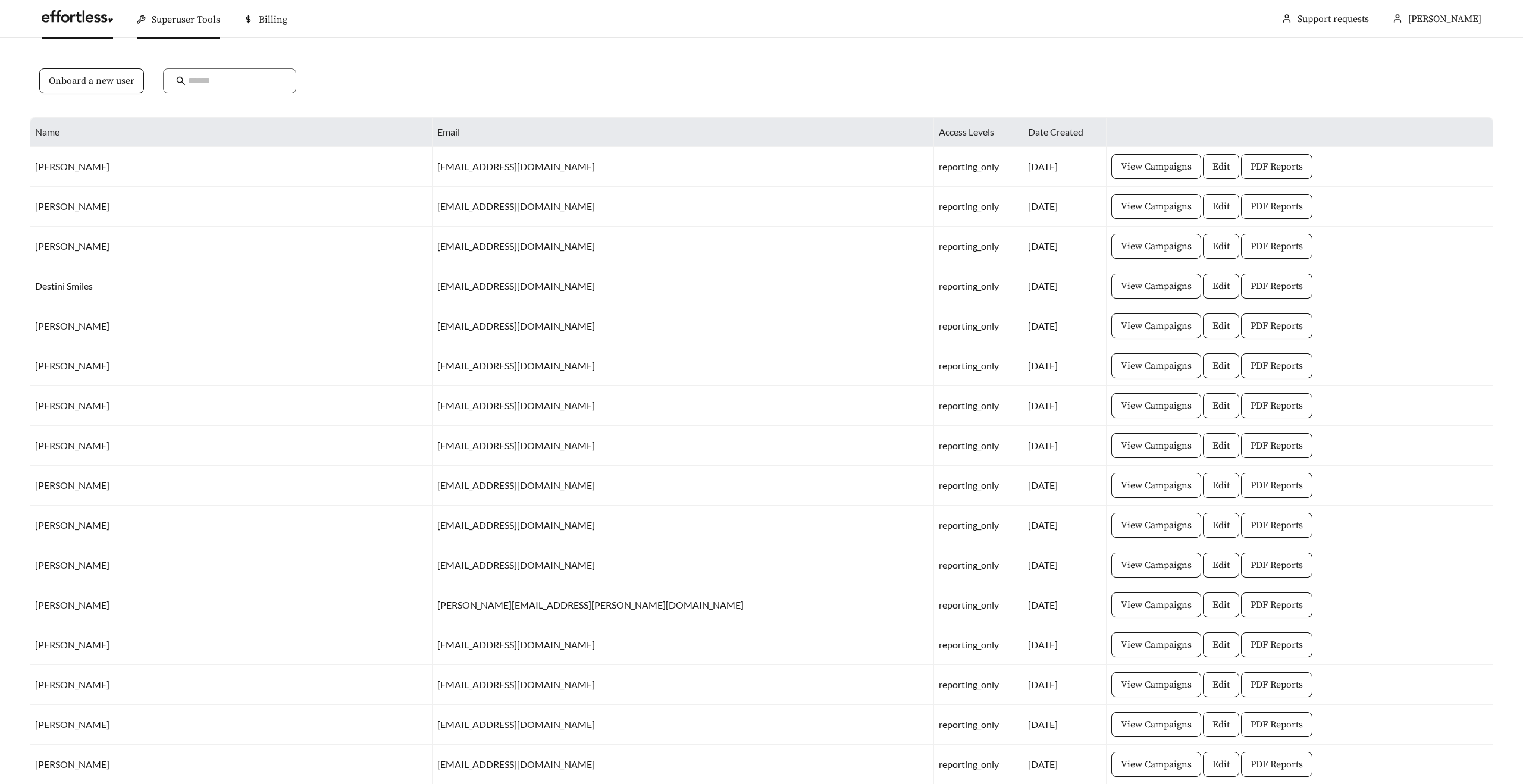
click at [77, 20] on link at bounding box center [77, 19] width 71 height 12
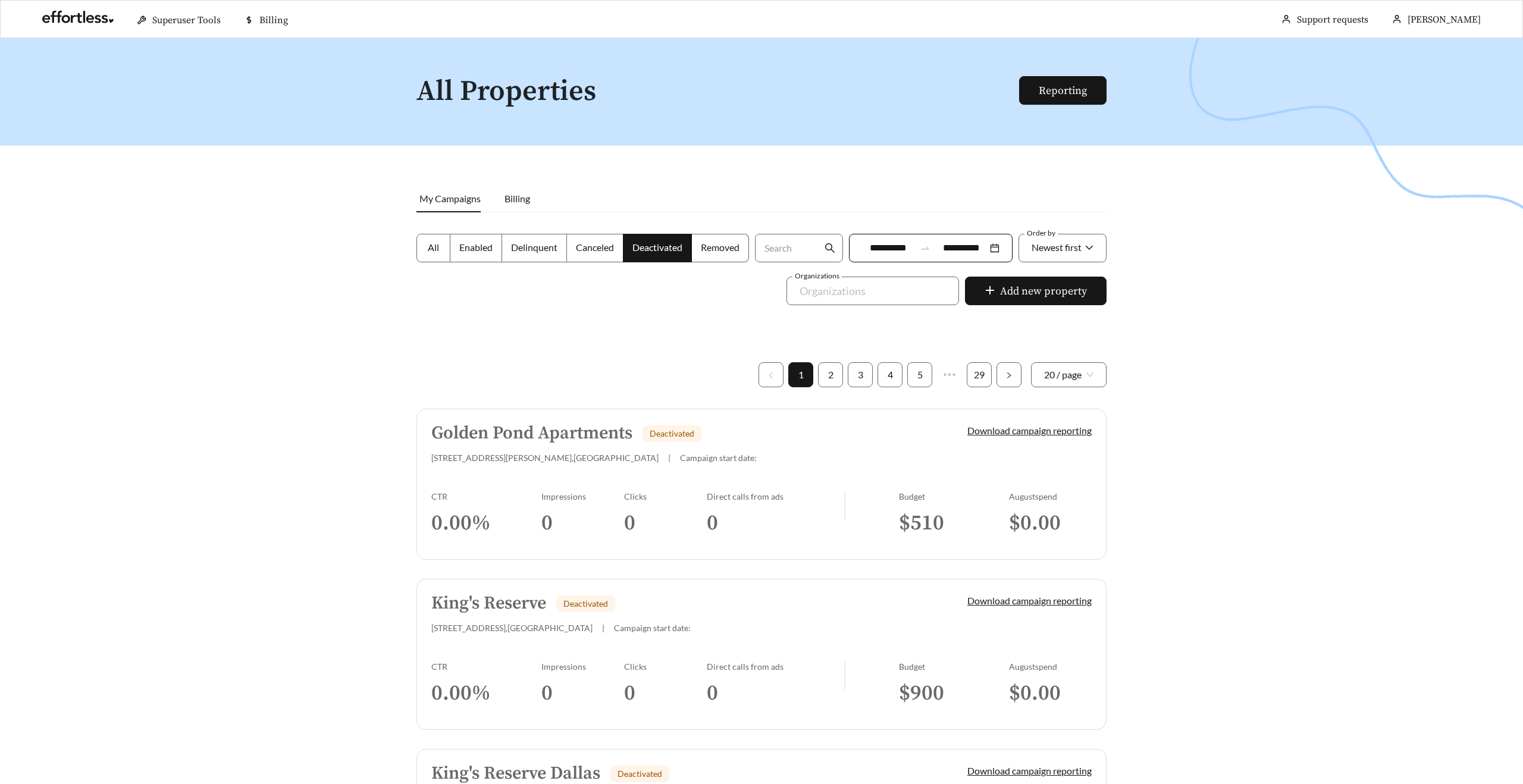
click at [392, 358] on div at bounding box center [761, 429] width 1523 height 784
click at [432, 254] on label "All" at bounding box center [434, 248] width 34 height 29
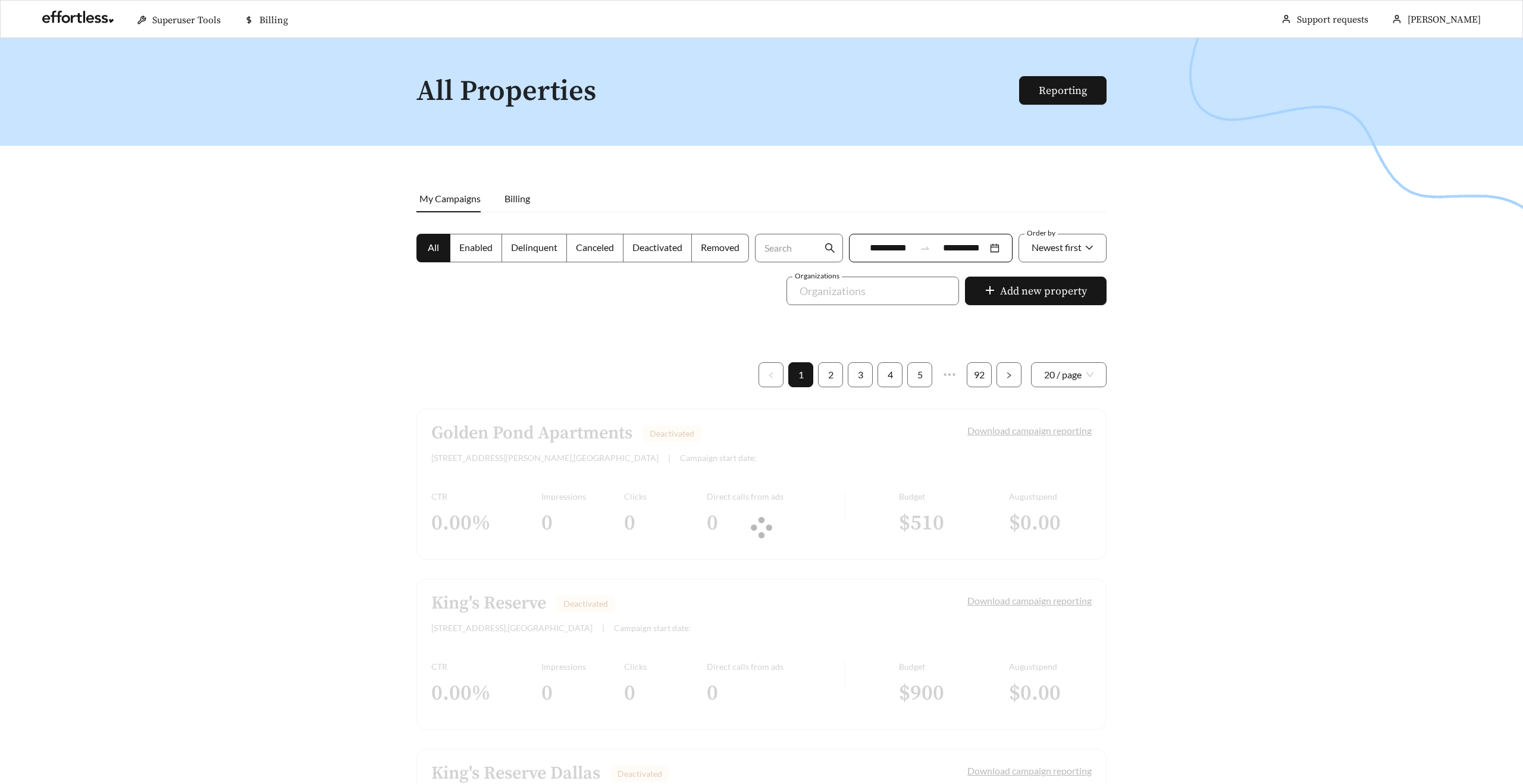
click at [410, 346] on div at bounding box center [761, 429] width 1523 height 784
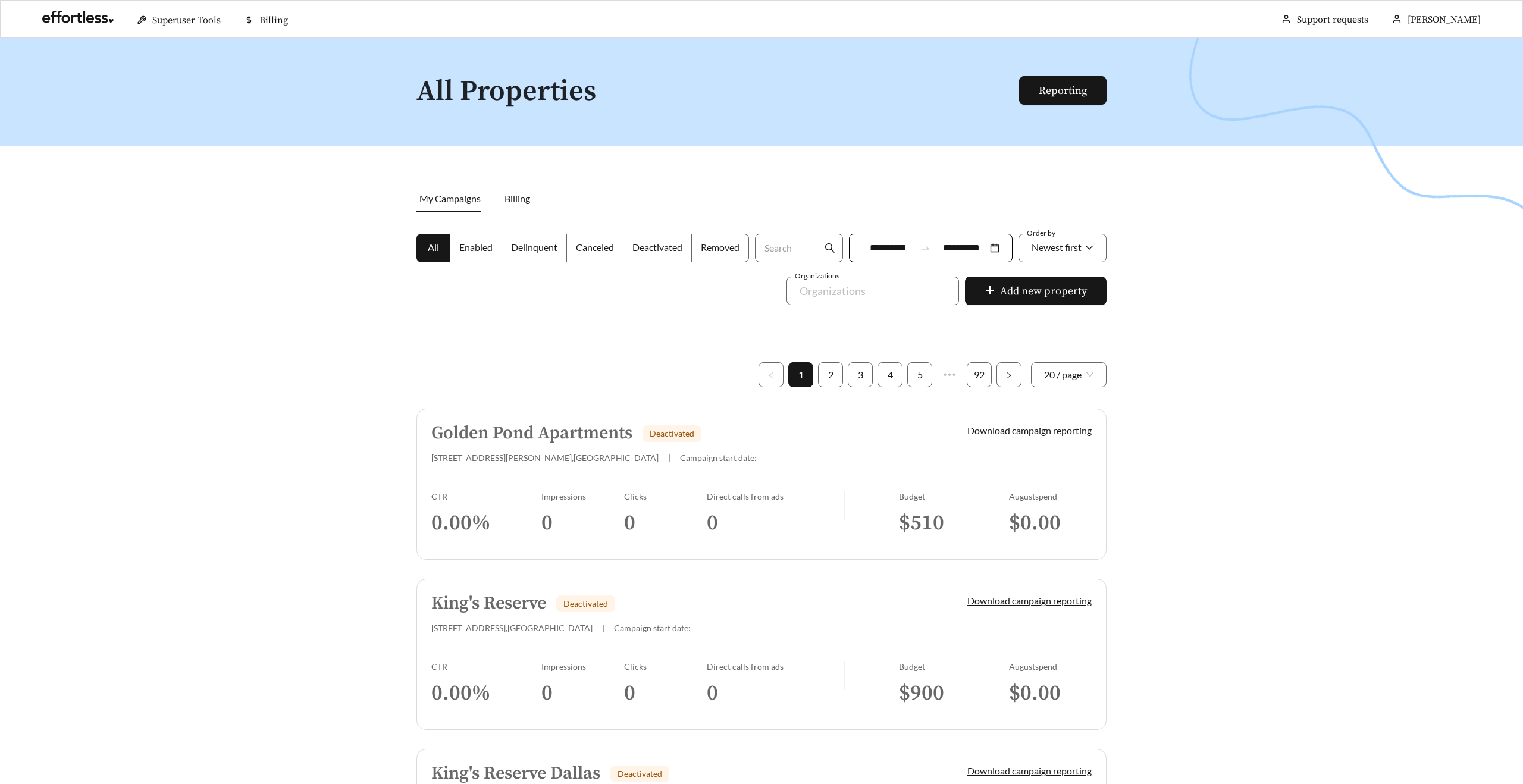
click at [653, 249] on span "Deactivated" at bounding box center [657, 247] width 50 height 12
click at [413, 244] on div "All Enabled Delinquent Canceled Deactivated Removed" at bounding box center [583, 256] width 339 height 43
click at [414, 244] on div "All Enabled Delinquent Canceled Deactivated Removed" at bounding box center [583, 256] width 339 height 43
click at [438, 246] on label "All" at bounding box center [434, 248] width 34 height 29
click at [229, 369] on div at bounding box center [761, 429] width 1523 height 784
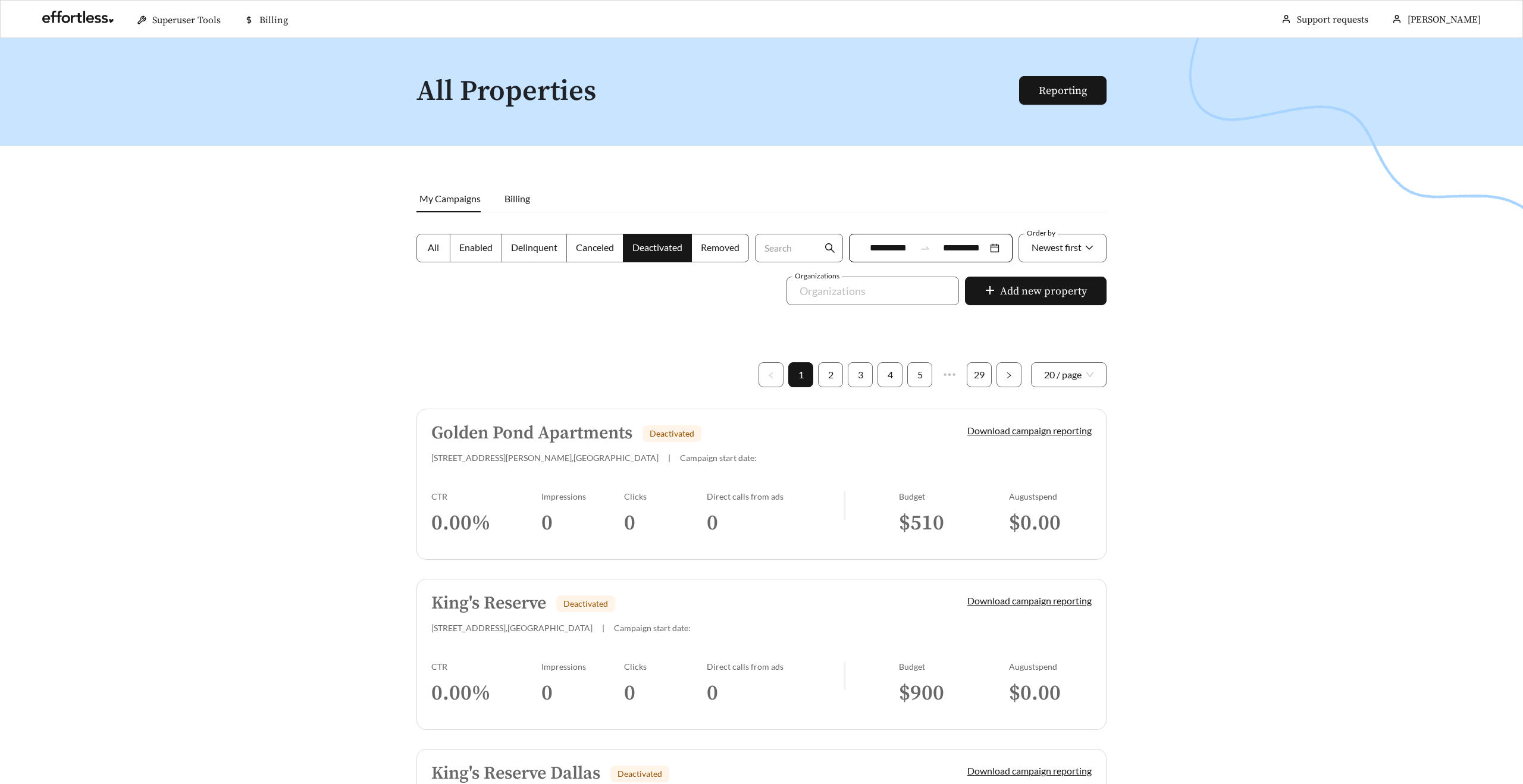
click at [428, 243] on span "All" at bounding box center [433, 247] width 12 height 12
click at [650, 255] on label "Deactivated" at bounding box center [657, 248] width 68 height 29
click at [420, 248] on label "All" at bounding box center [434, 248] width 34 height 29
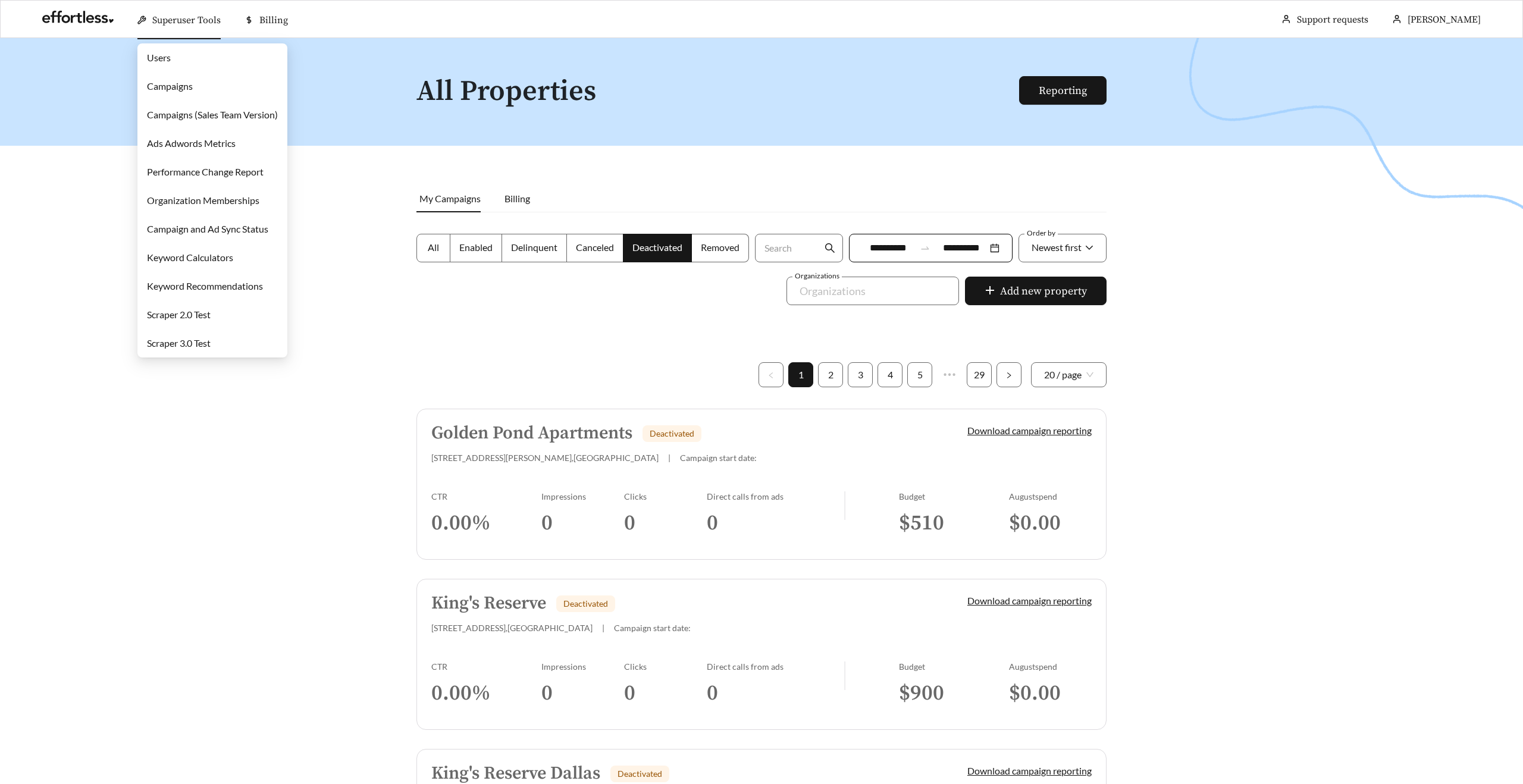
click at [174, 89] on link "Campaigns" at bounding box center [169, 86] width 46 height 12
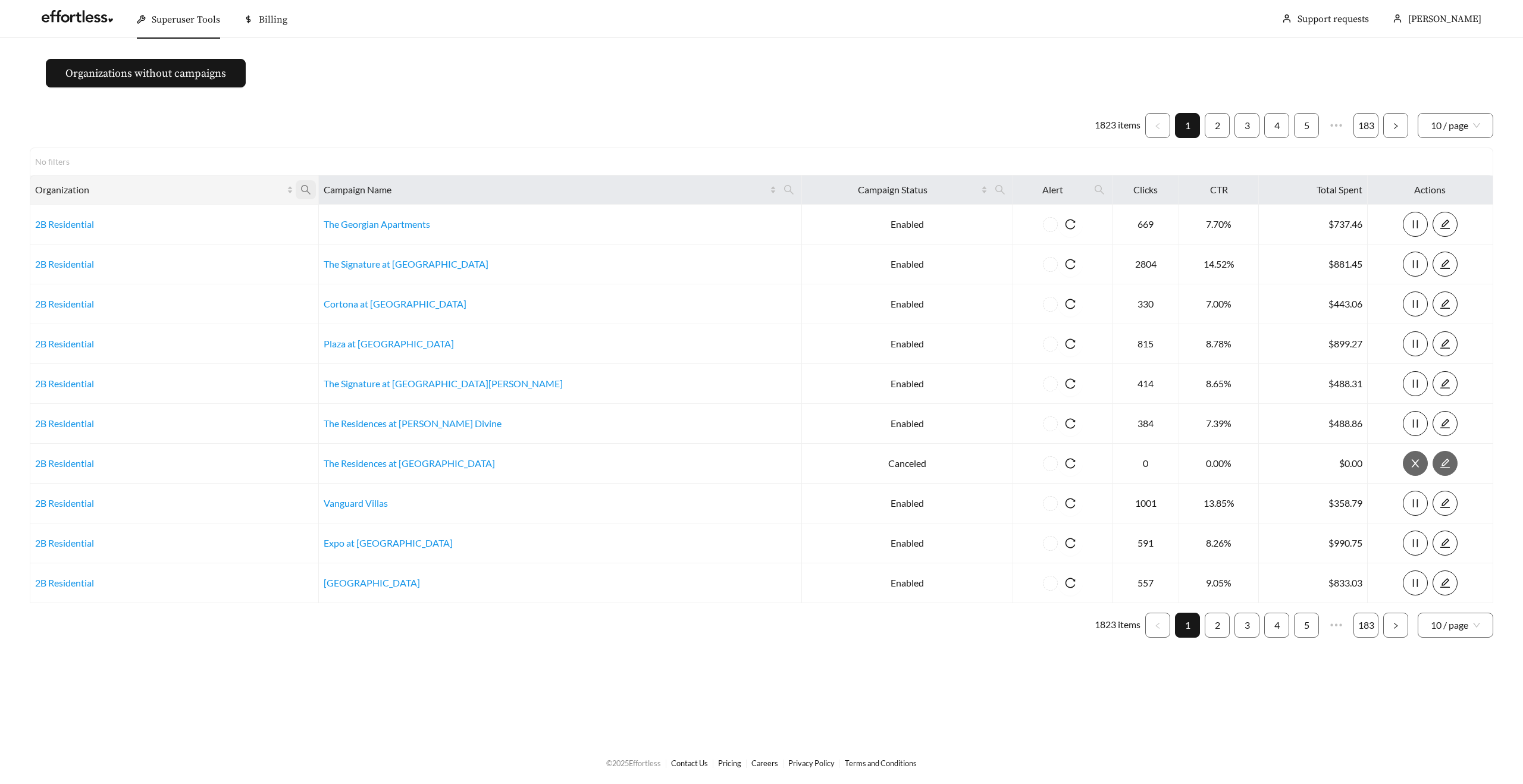
click at [311, 185] on icon "search" at bounding box center [305, 189] width 10 height 10
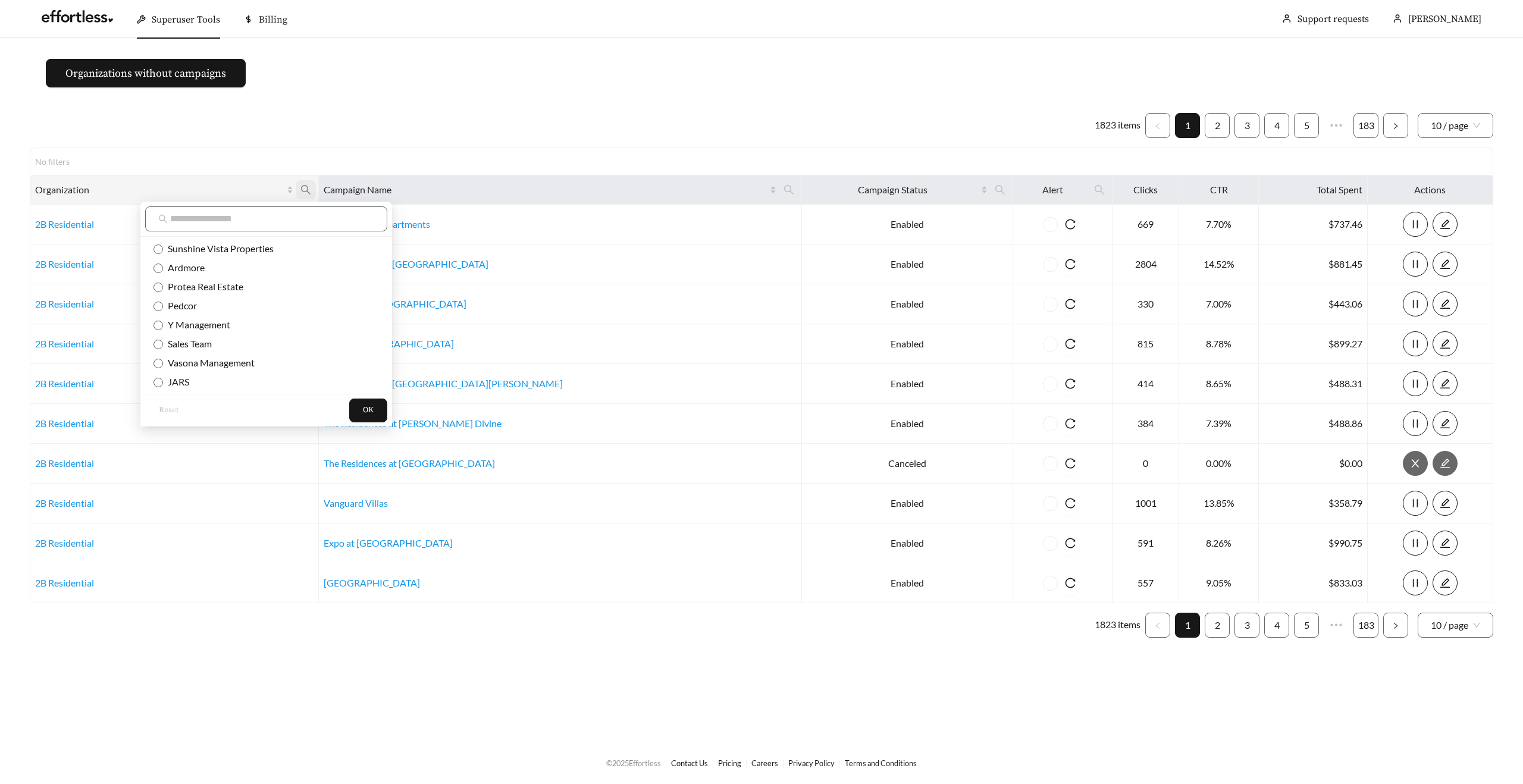
click at [311, 185] on icon "search" at bounding box center [305, 189] width 10 height 10
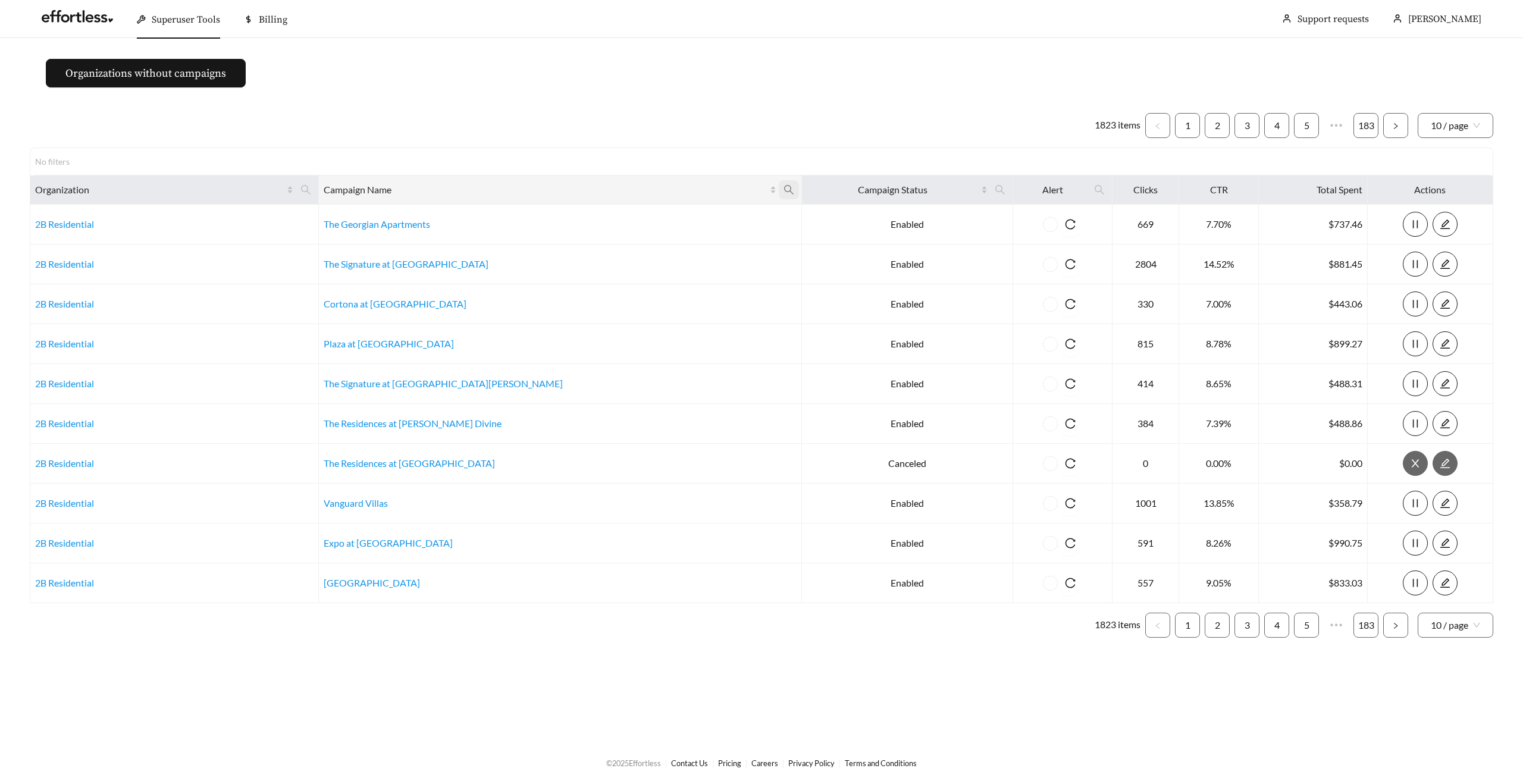
click at [779, 189] on span at bounding box center [789, 189] width 20 height 19
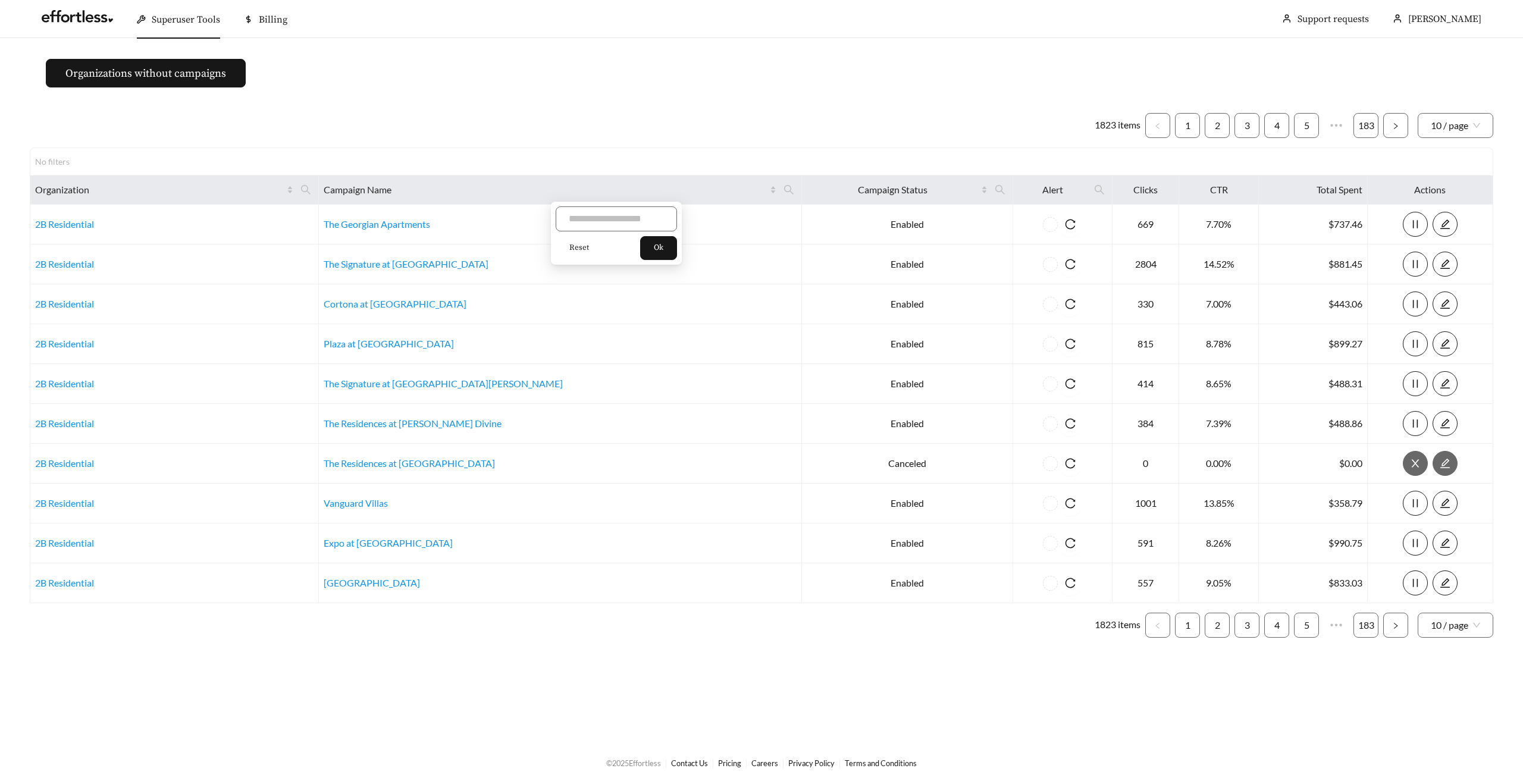
click at [608, 160] on div "No filters" at bounding box center [762, 161] width 1454 height 13
click at [312, 188] on icon "search" at bounding box center [306, 190] width 11 height 11
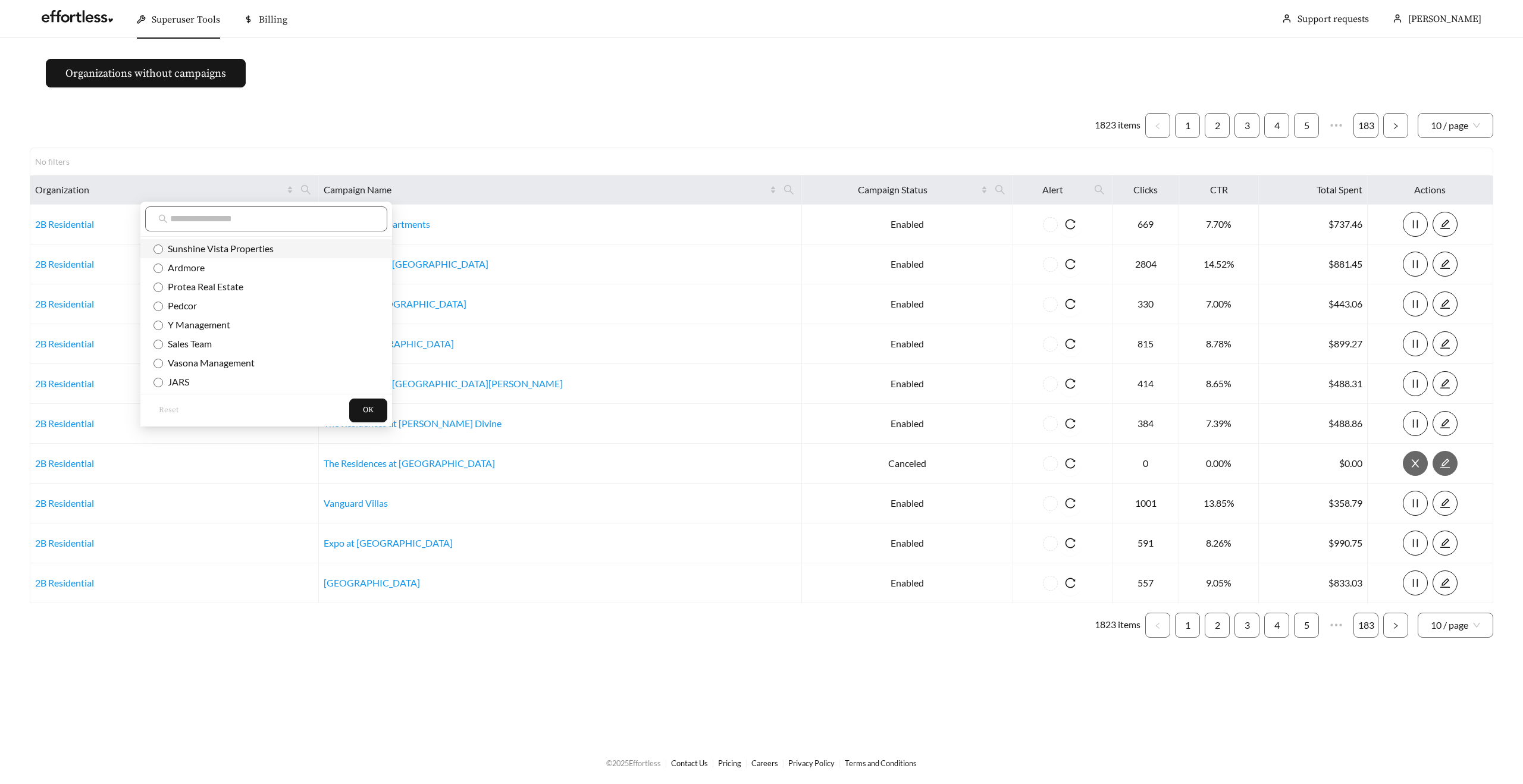
click at [220, 251] on span "Sunshine Vista Properties" at bounding box center [218, 248] width 111 height 12
click at [363, 404] on span "OK" at bounding box center [368, 410] width 11 height 12
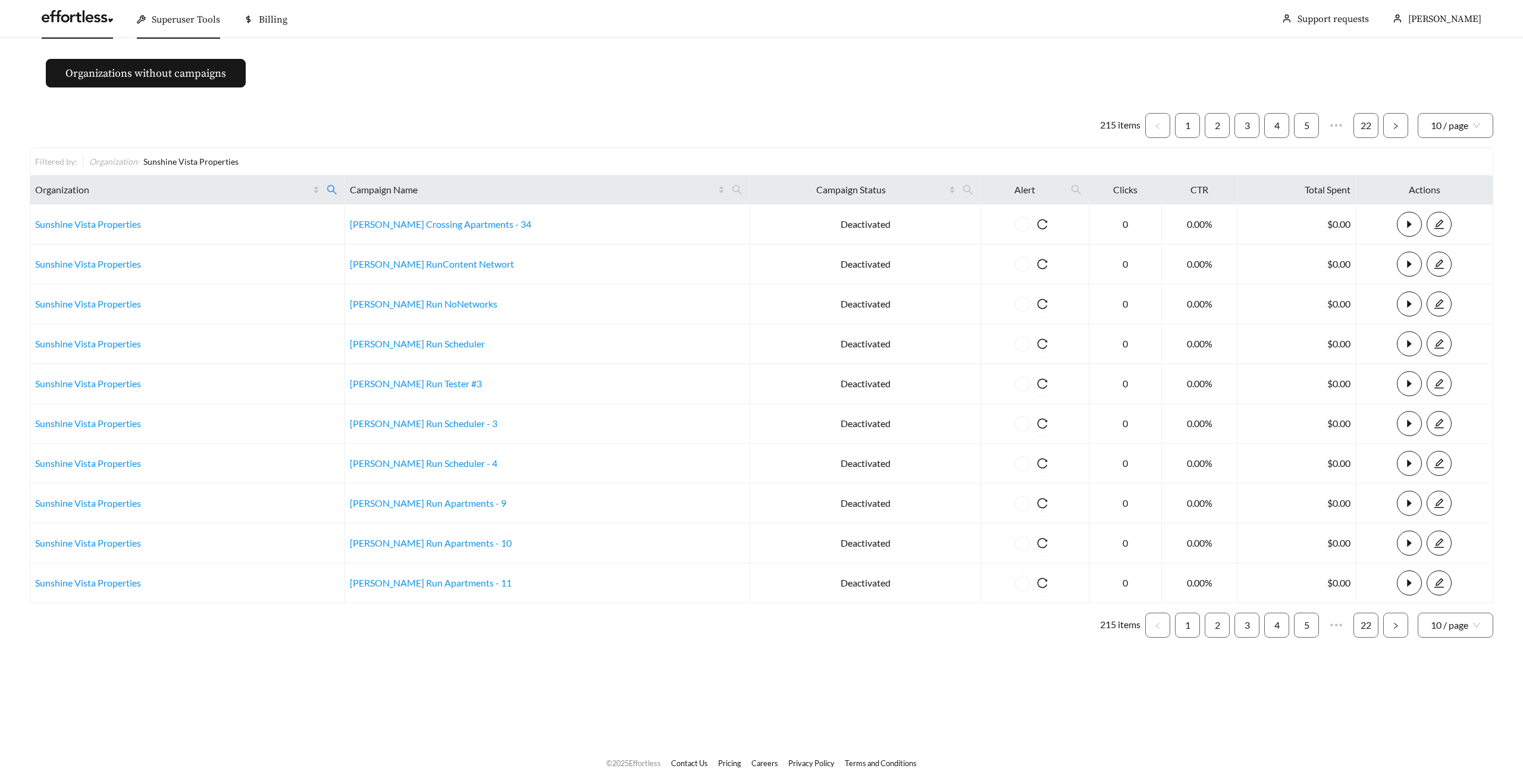
click at [72, 20] on link at bounding box center [77, 19] width 71 height 12
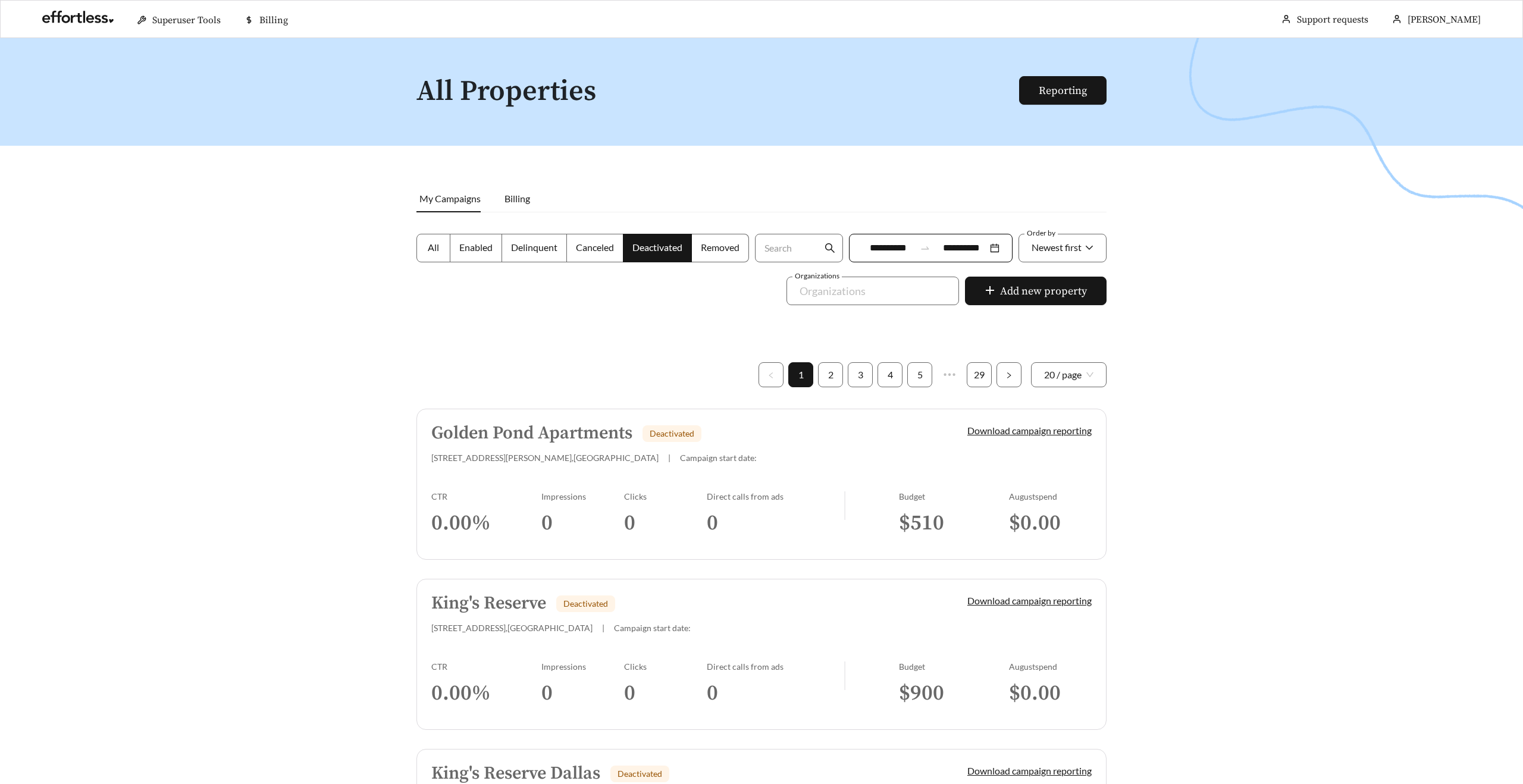
click at [175, 347] on div at bounding box center [761, 429] width 1523 height 784
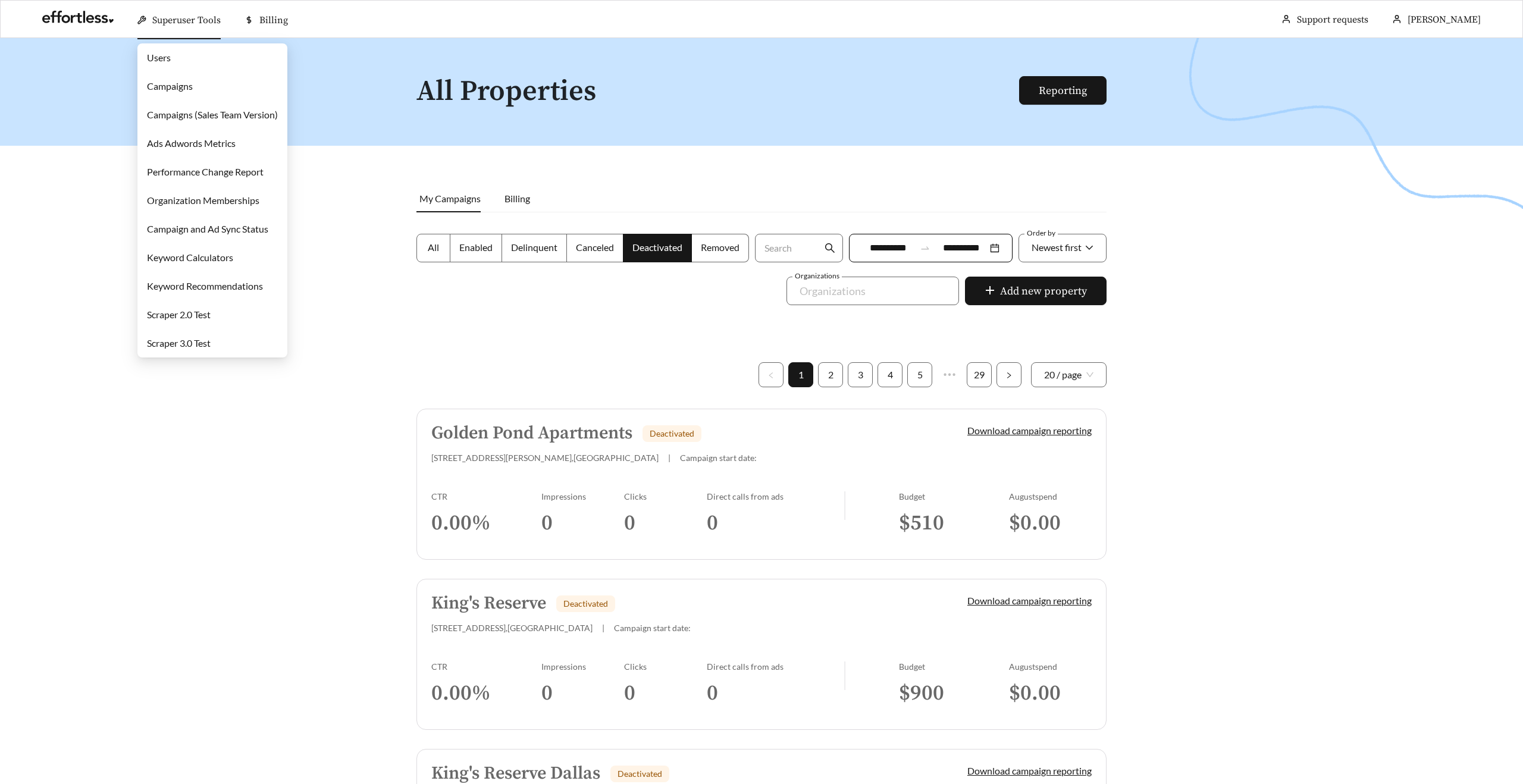
click at [162, 53] on link "Users" at bounding box center [159, 57] width 23 height 12
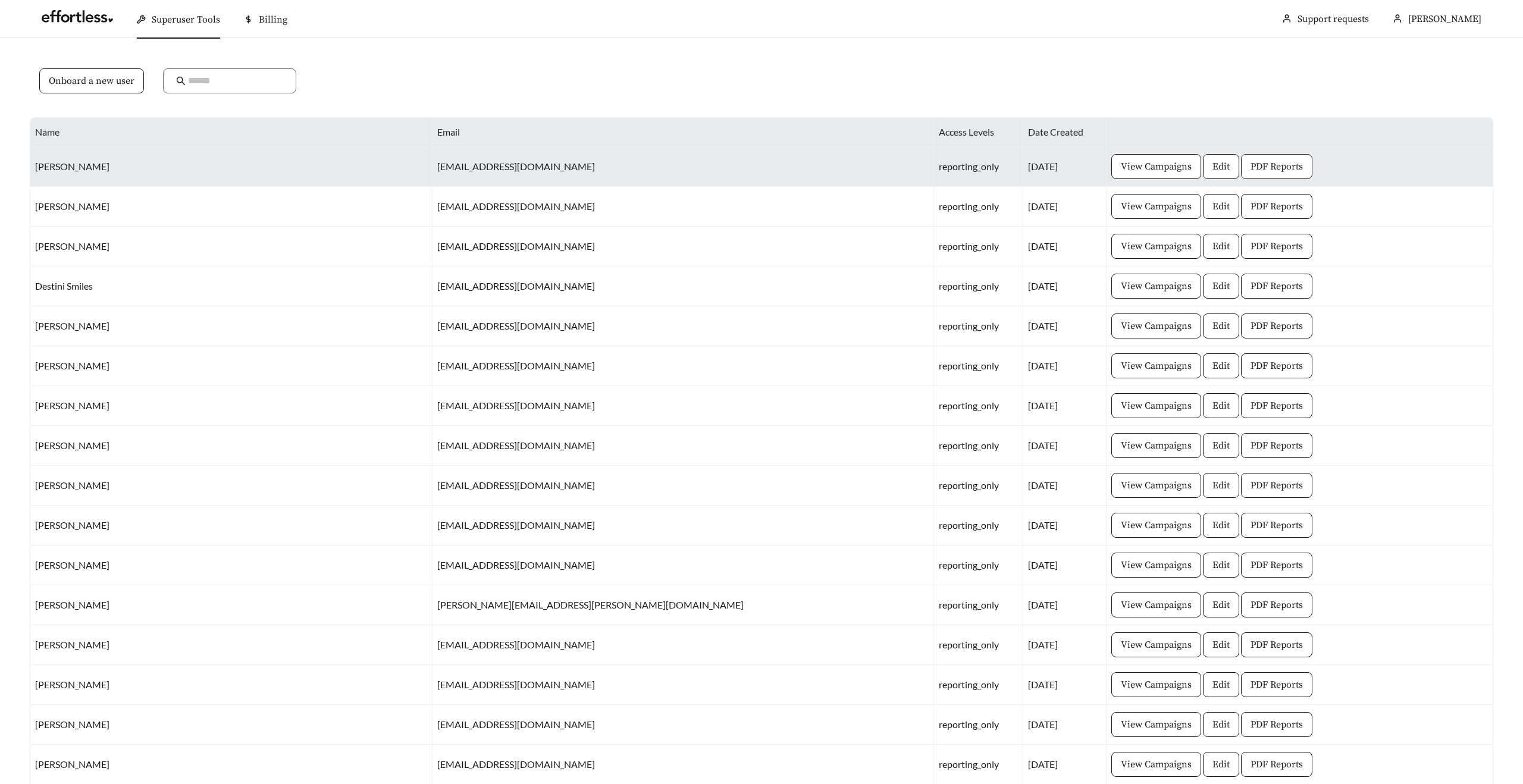
click at [1251, 167] on span "PDF Reports" at bounding box center [1277, 167] width 52 height 14
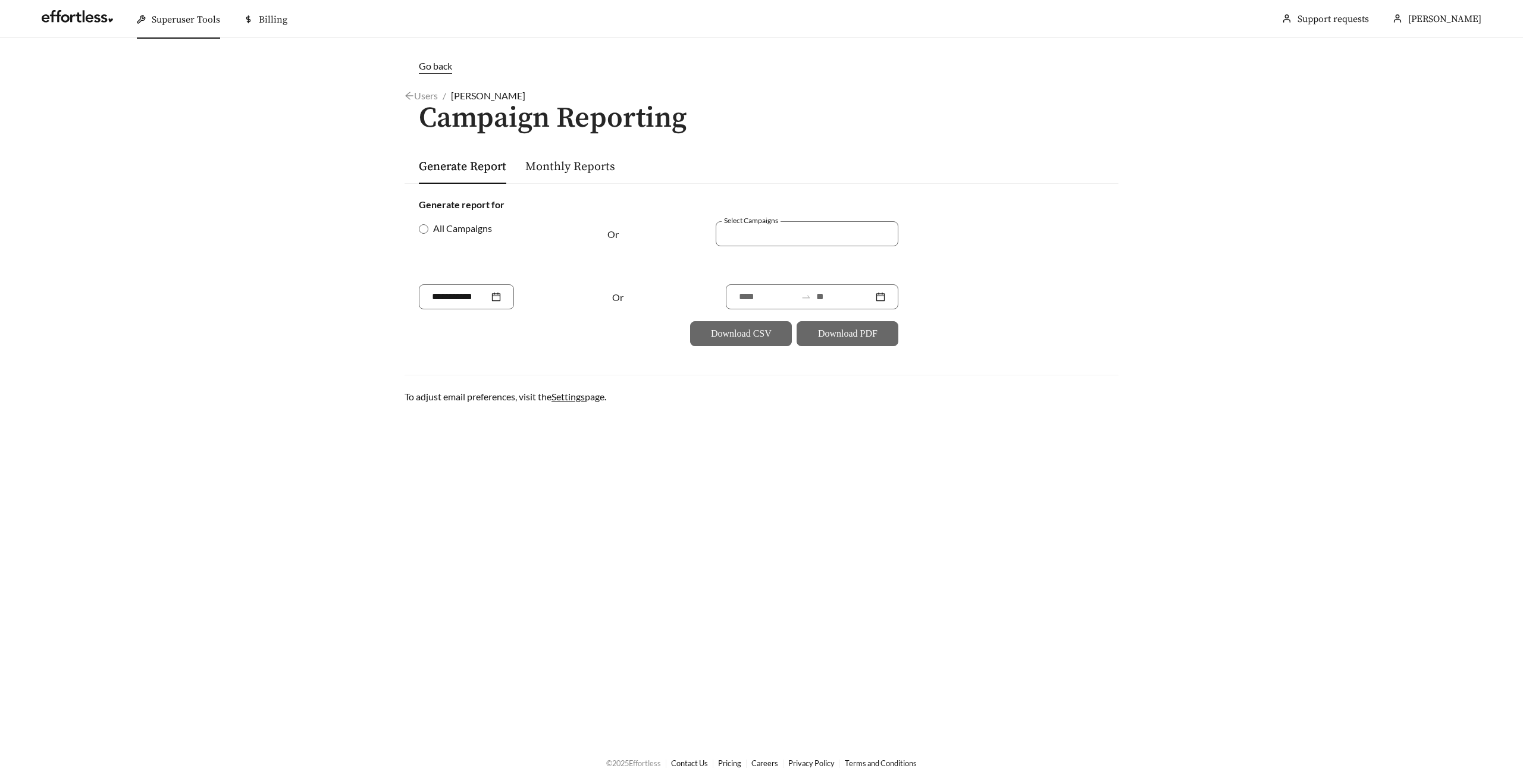
click at [431, 67] on span "Go back" at bounding box center [435, 66] width 33 height 12
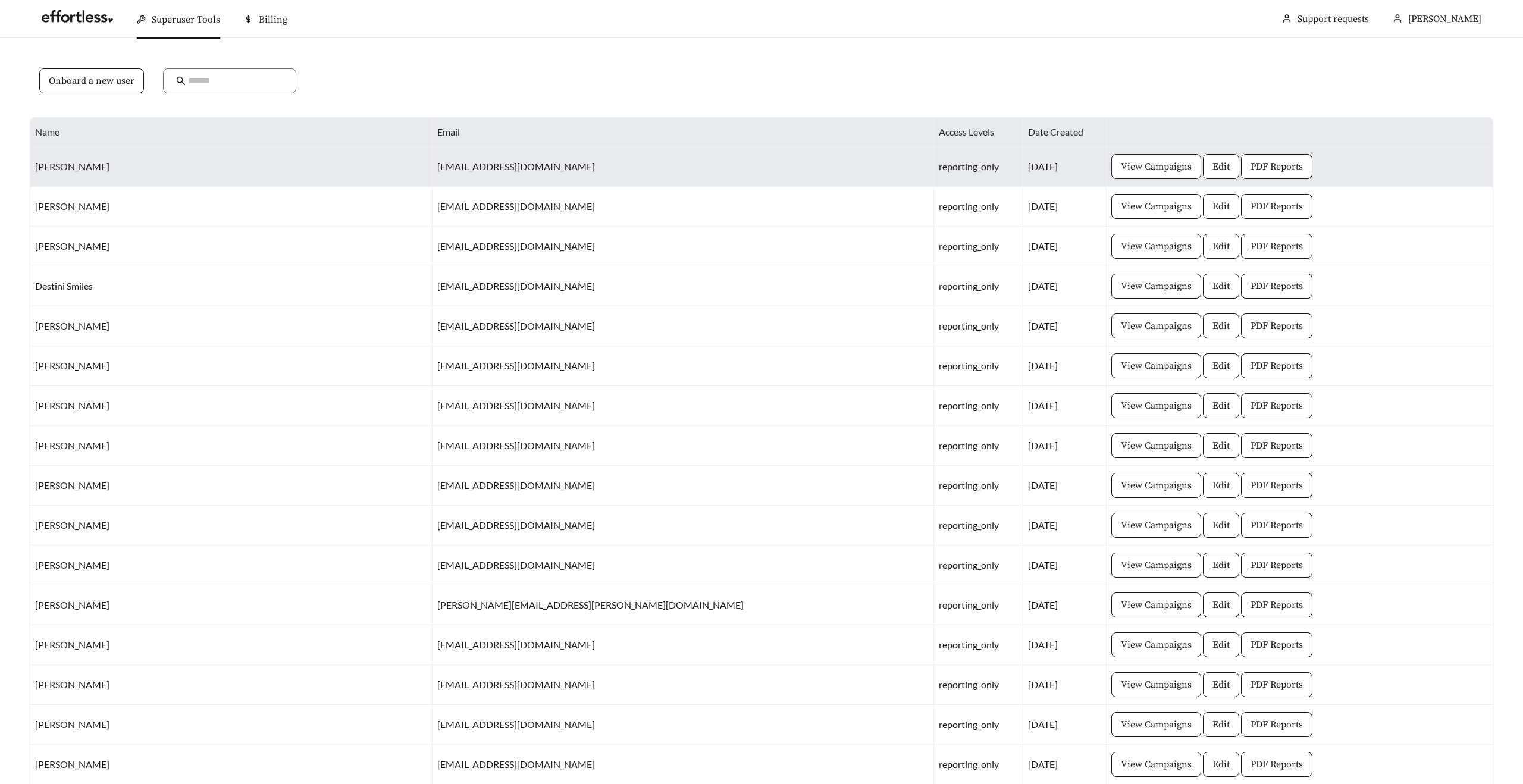
click at [1121, 171] on span "View Campaigns" at bounding box center [1156, 167] width 71 height 14
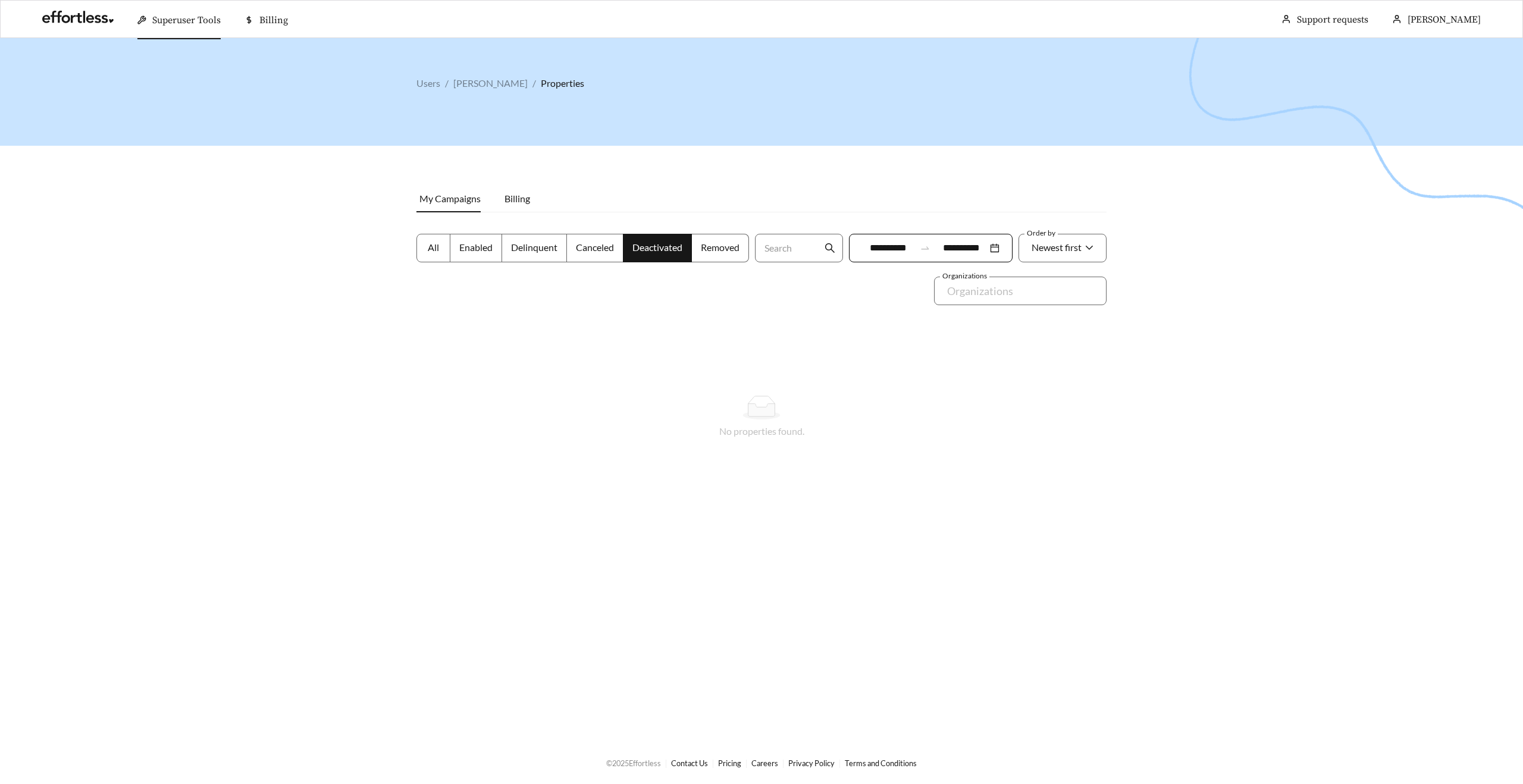
click at [436, 251] on span "All" at bounding box center [433, 247] width 12 height 12
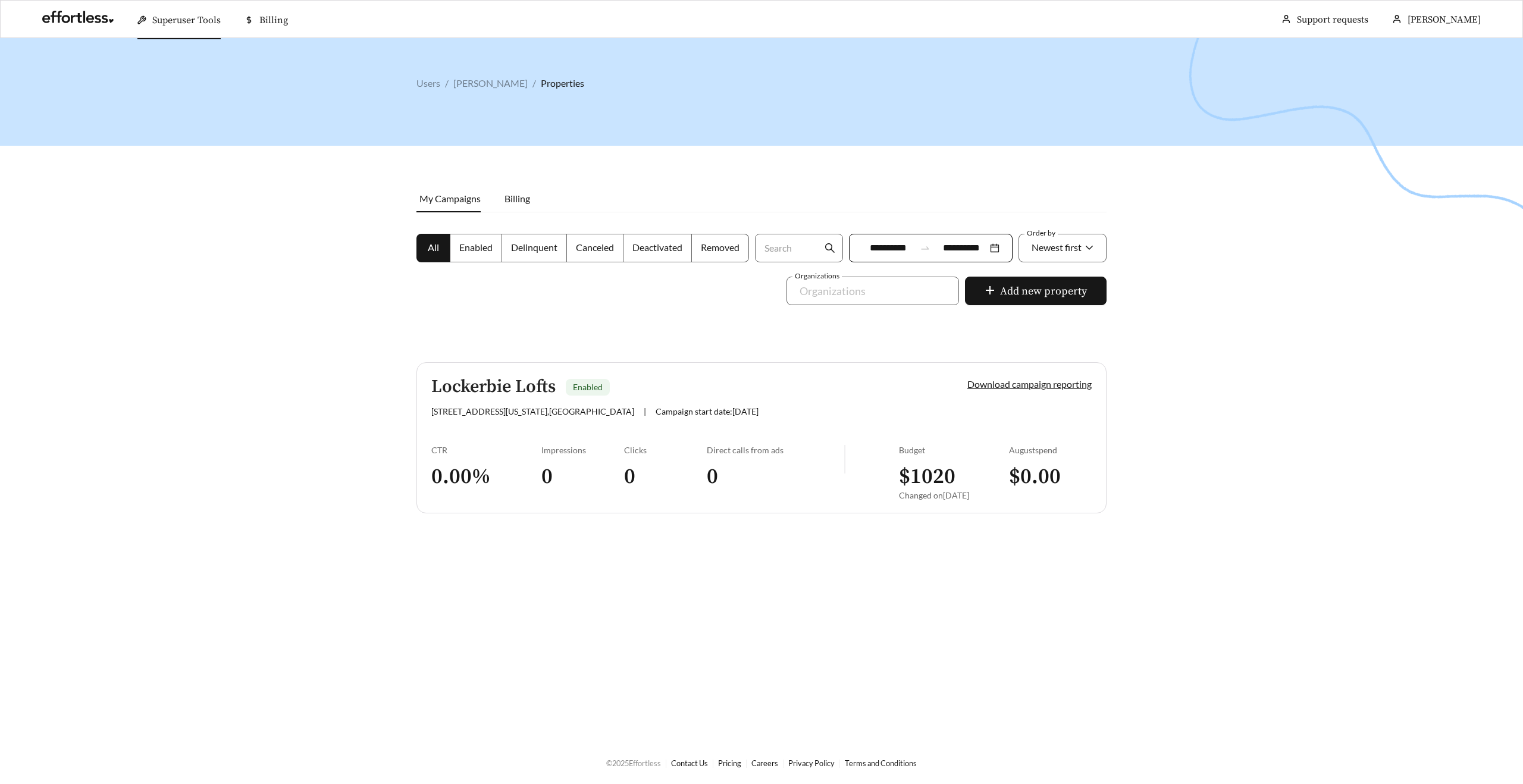
click at [348, 105] on div at bounding box center [761, 429] width 1523 height 784
